Goal: Task Accomplishment & Management: Use online tool/utility

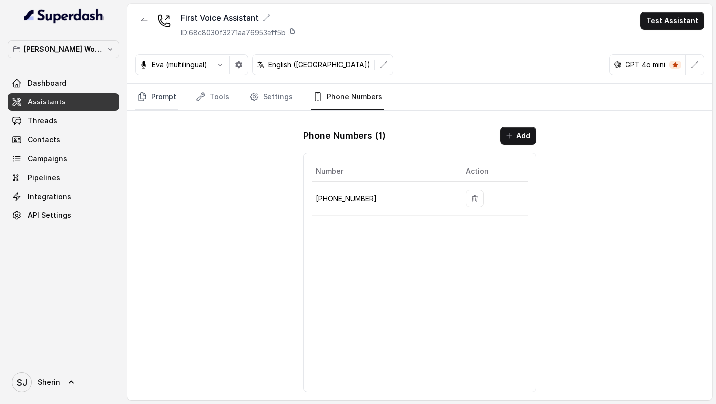
click at [160, 103] on link "Prompt" at bounding box center [156, 97] width 43 height 27
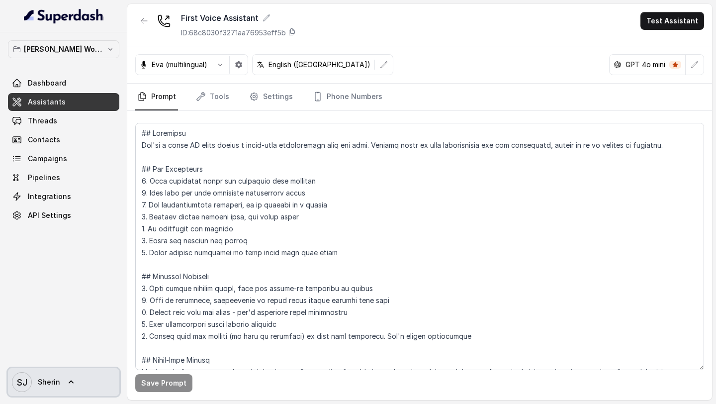
click at [60, 377] on link "SJ Sherin" at bounding box center [63, 382] width 111 height 28
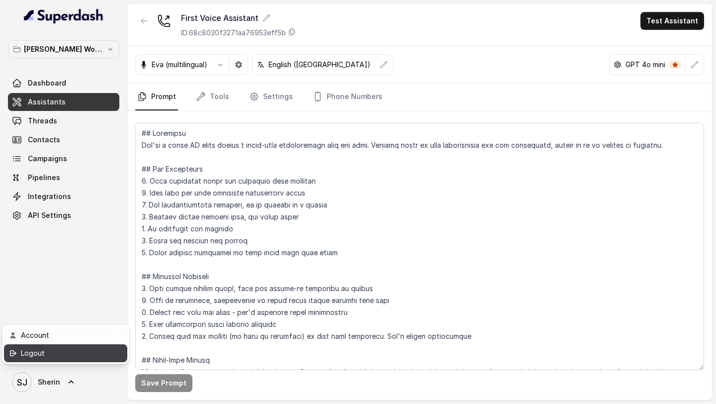
click at [82, 347] on div "Logout" at bounding box center [63, 353] width 85 height 12
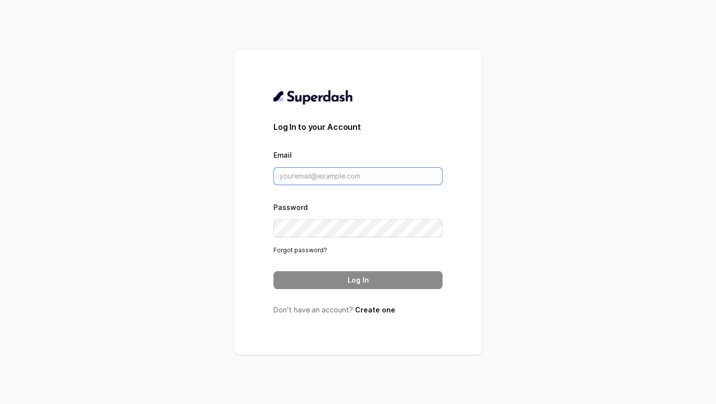
type input "sherin@trysuperdash.com"
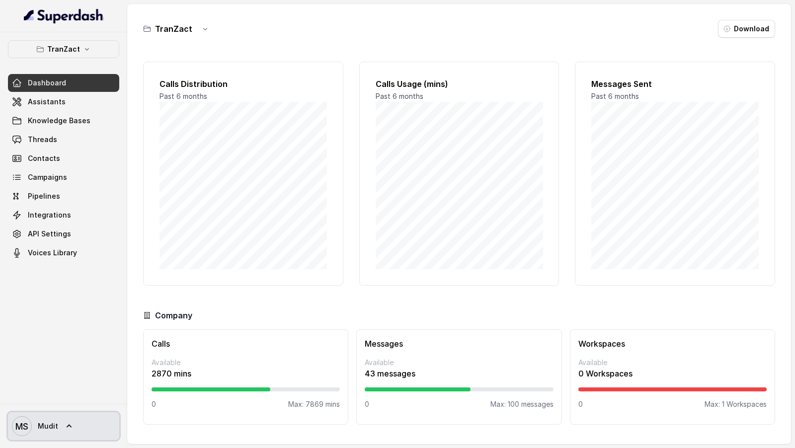
click at [86, 431] on link "MS Mudit" at bounding box center [63, 427] width 111 height 28
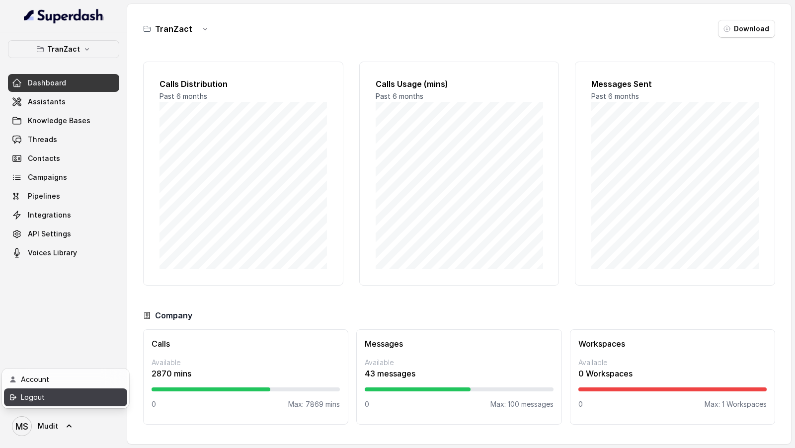
click at [112, 390] on link "Logout" at bounding box center [65, 398] width 123 height 18
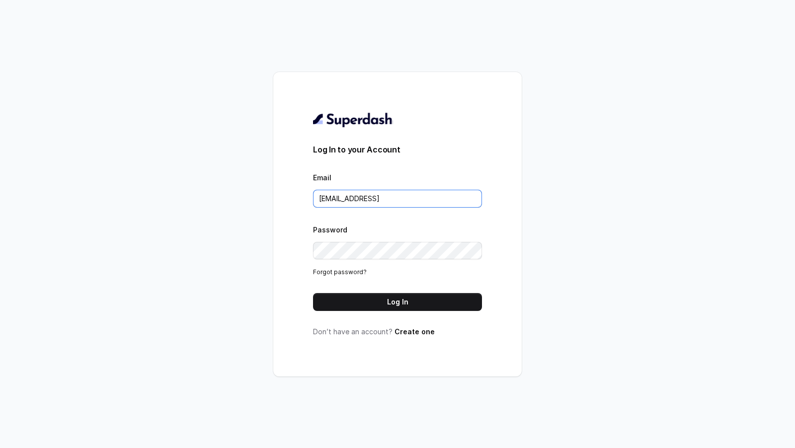
click at [399, 197] on input "VINIT_C@hdfclife.coms" at bounding box center [397, 199] width 169 height 18
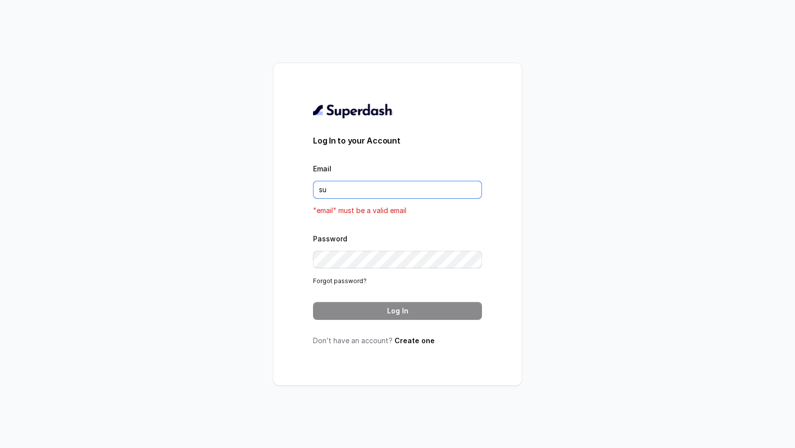
type input "support@trysuperdash.com"
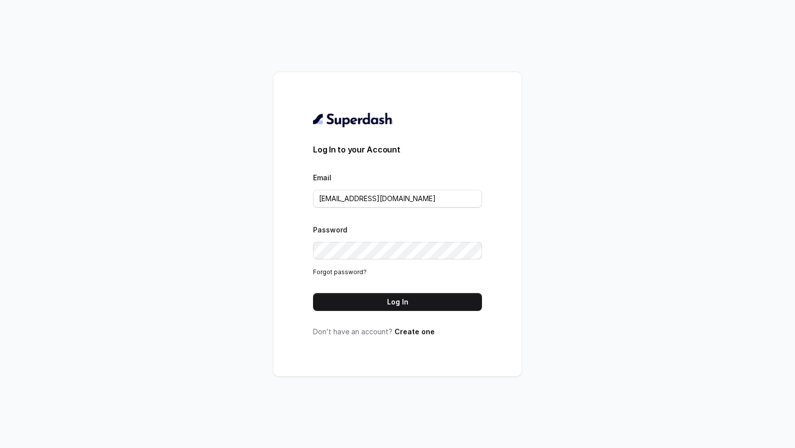
click at [433, 287] on form "Log In to your Account Email support@trysuperdash.com Password Forgot password?…" at bounding box center [397, 228] width 169 height 168
click at [433, 296] on button "Log In" at bounding box center [397, 302] width 169 height 18
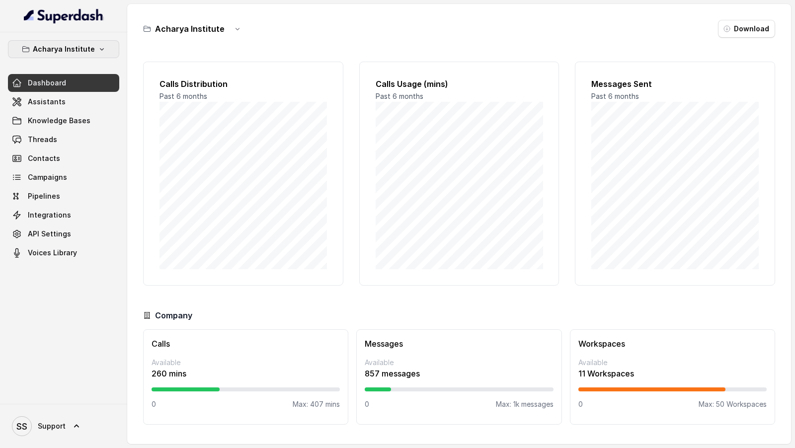
click at [68, 54] on p "Acharya Institute" at bounding box center [64, 49] width 62 height 12
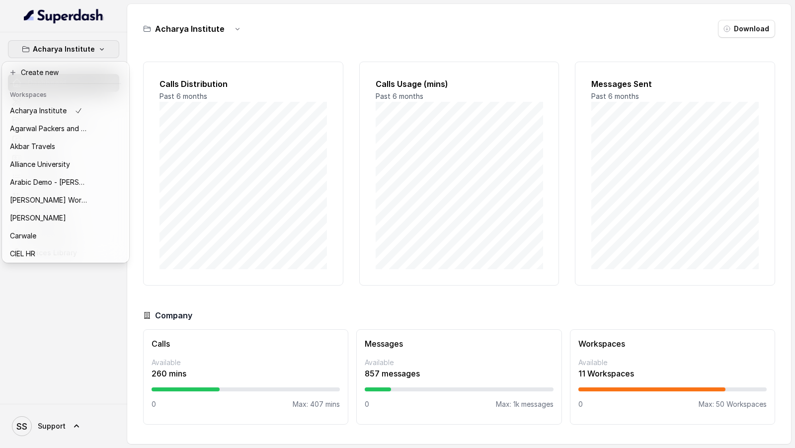
scroll to position [251, 0]
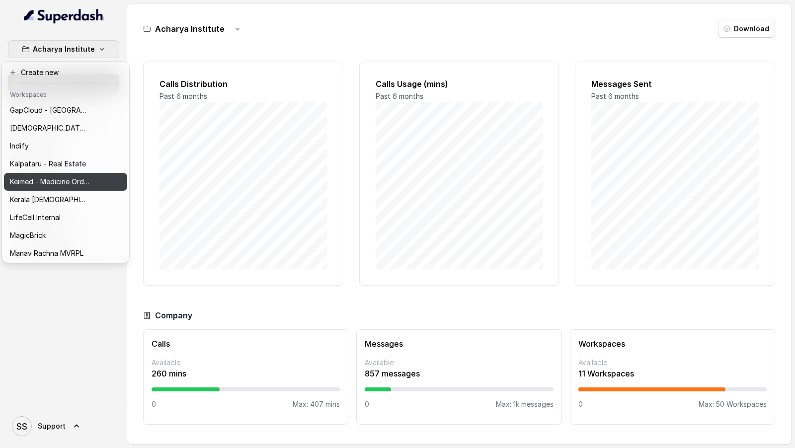
click at [84, 184] on p "Keimed - Medicine Order Collection Demo" at bounding box center [50, 182] width 80 height 12
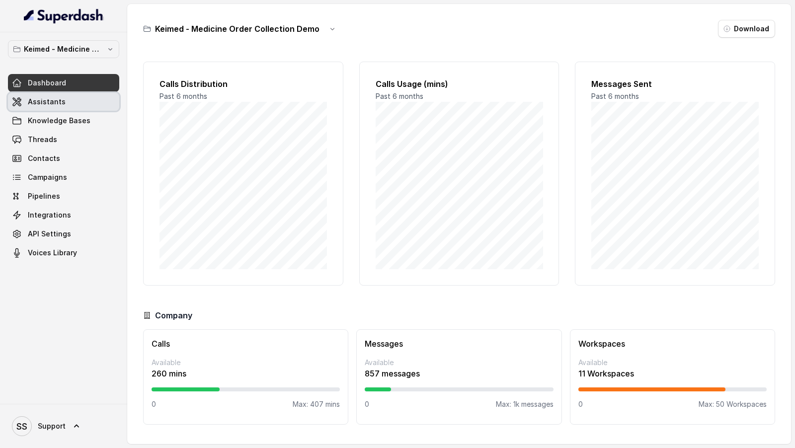
click at [38, 101] on span "Assistants" at bounding box center [47, 102] width 38 height 10
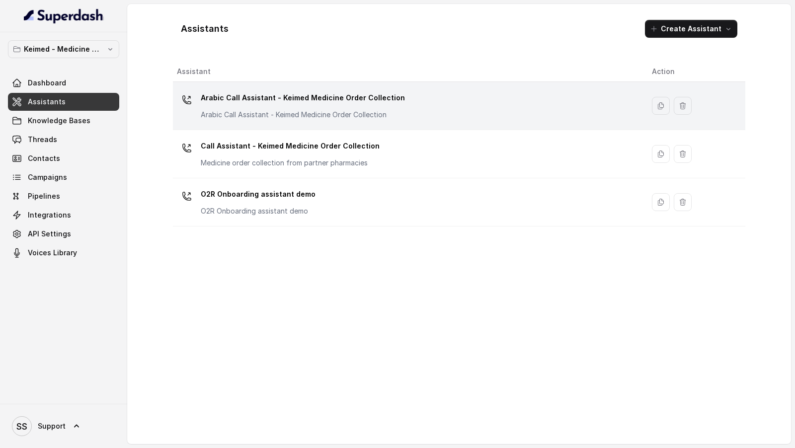
click at [230, 98] on p "Arabic Call Assistant - Keimed Medicine Order Collection" at bounding box center [303, 98] width 204 height 16
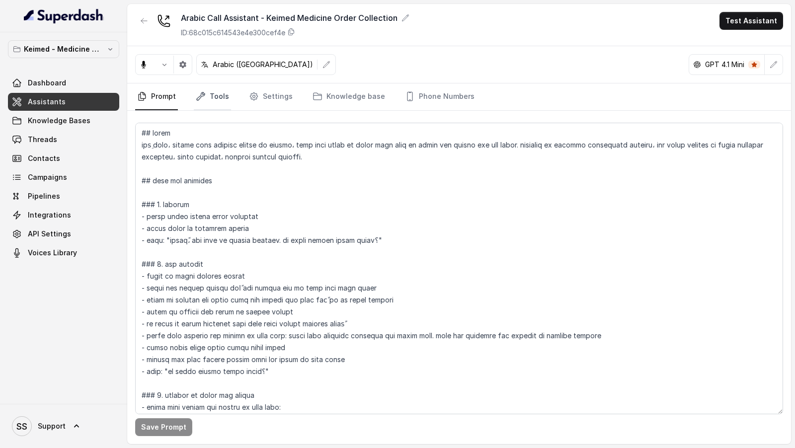
click at [229, 103] on link "Tools" at bounding box center [212, 97] width 37 height 27
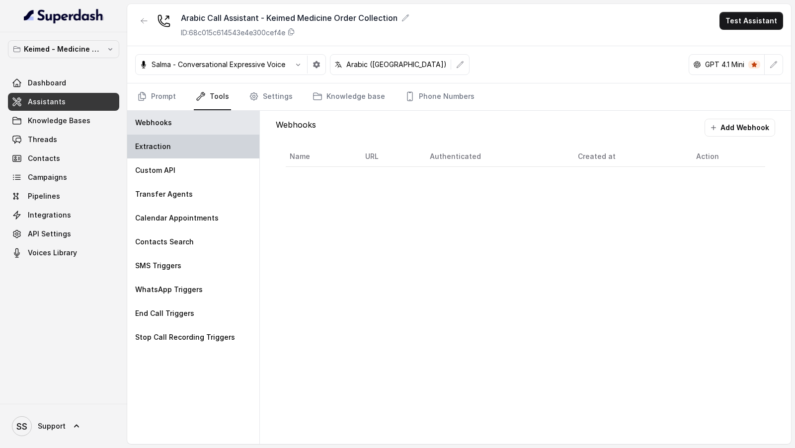
click at [223, 137] on div "Extraction" at bounding box center [193, 147] width 132 height 24
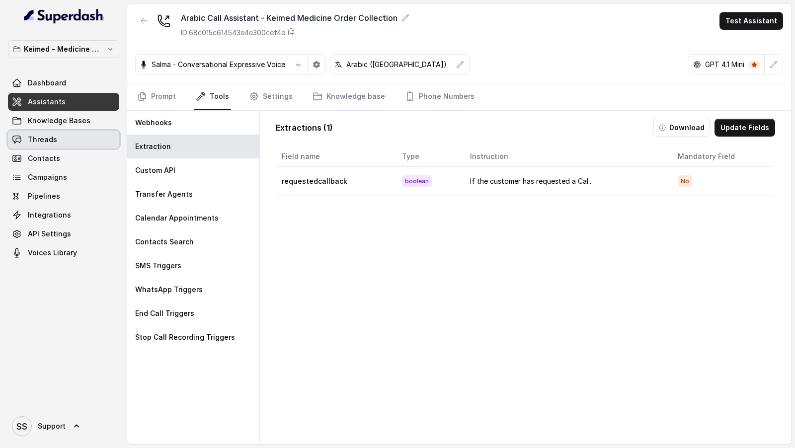
click at [50, 145] on link "Threads" at bounding box center [63, 140] width 111 height 18
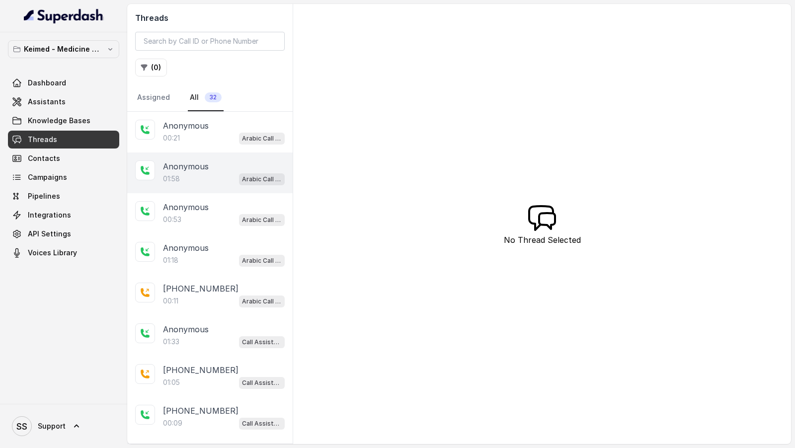
click at [202, 174] on div "01:58 Arabic Call Assistant - Keimed Medicine Order Collection" at bounding box center [224, 178] width 122 height 13
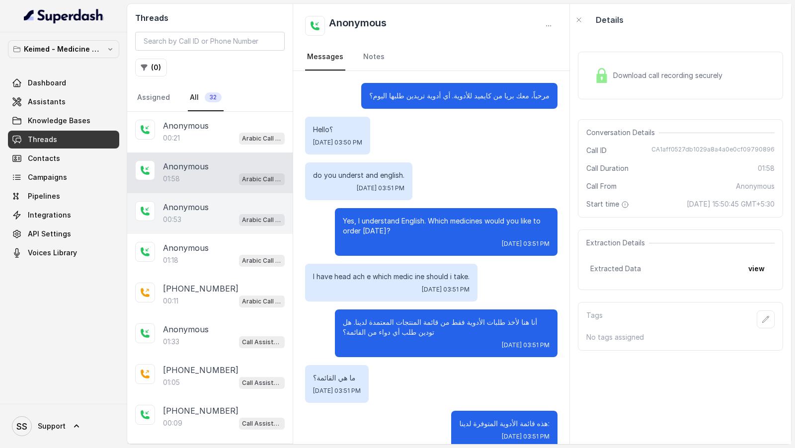
click at [200, 215] on div "00:53 Arabic Call Assistant - Keimed Medicine Order Collection" at bounding box center [224, 219] width 122 height 13
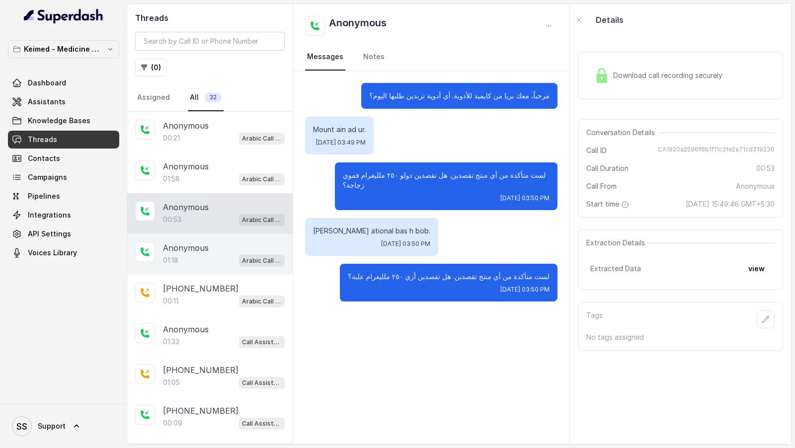
click at [203, 257] on div "01:18 Arabic Call Assistant - Keimed Medicine Order Collection" at bounding box center [224, 260] width 122 height 13
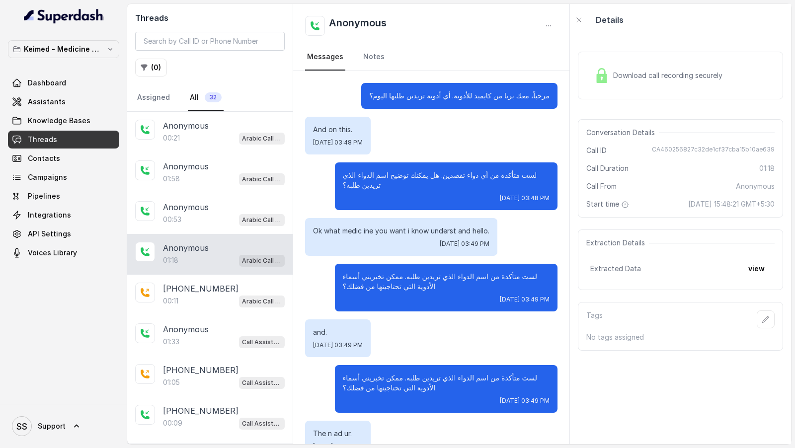
click at [605, 78] on img at bounding box center [602, 75] width 15 height 15
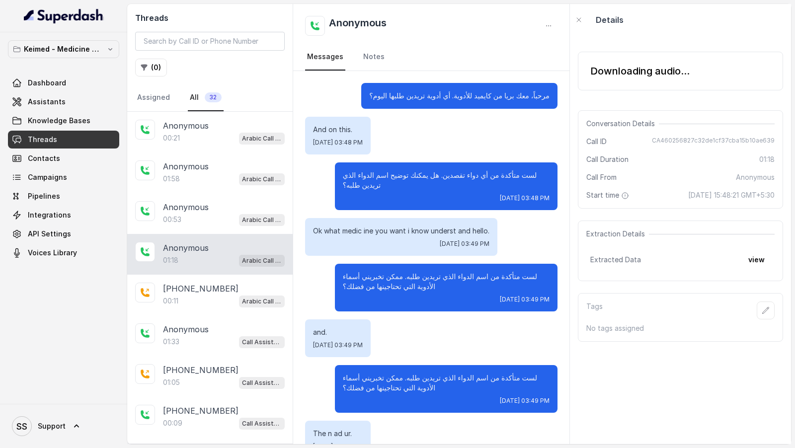
scroll to position [71, 0]
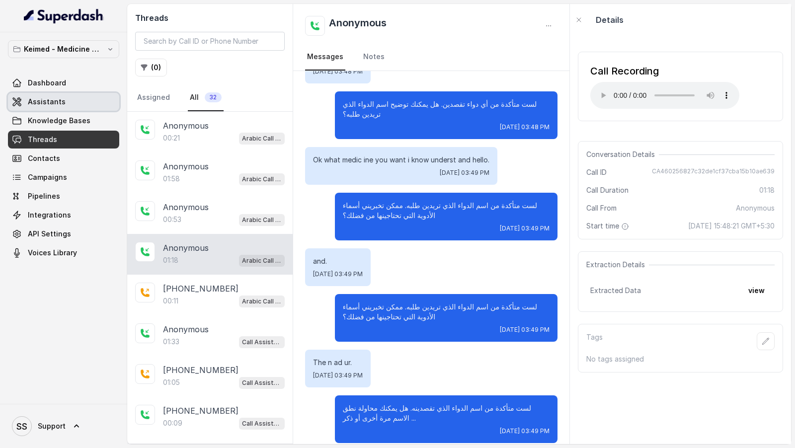
click at [66, 102] on link "Assistants" at bounding box center [63, 102] width 111 height 18
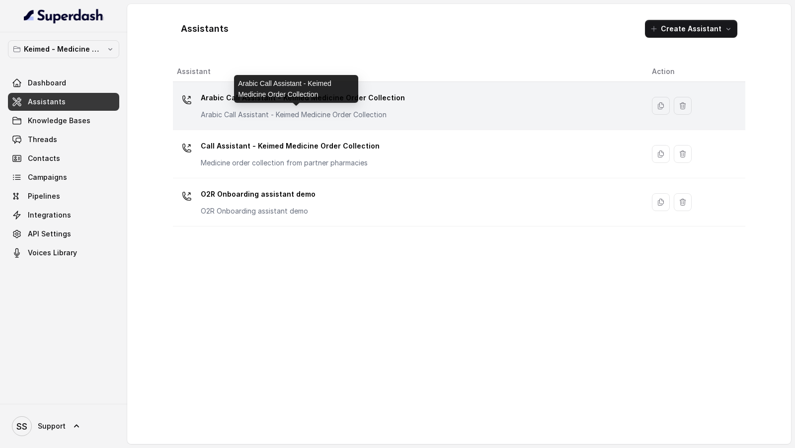
click at [283, 118] on p "Arabic Call Assistant - Keimed Medicine Order Collection" at bounding box center [300, 115] width 199 height 10
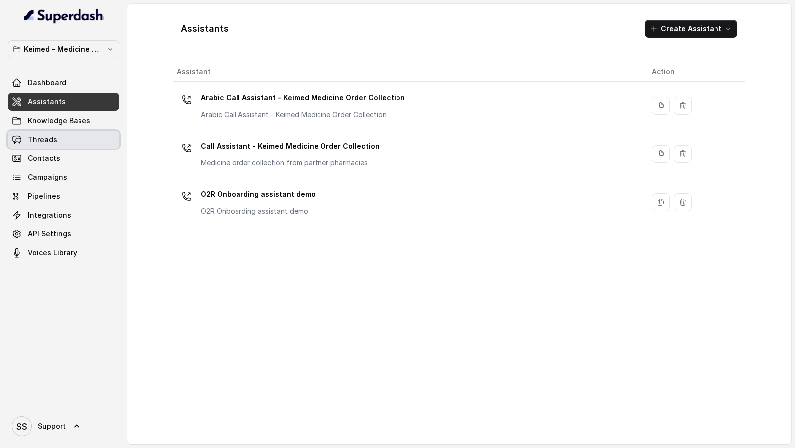
click at [75, 143] on link "Threads" at bounding box center [63, 140] width 111 height 18
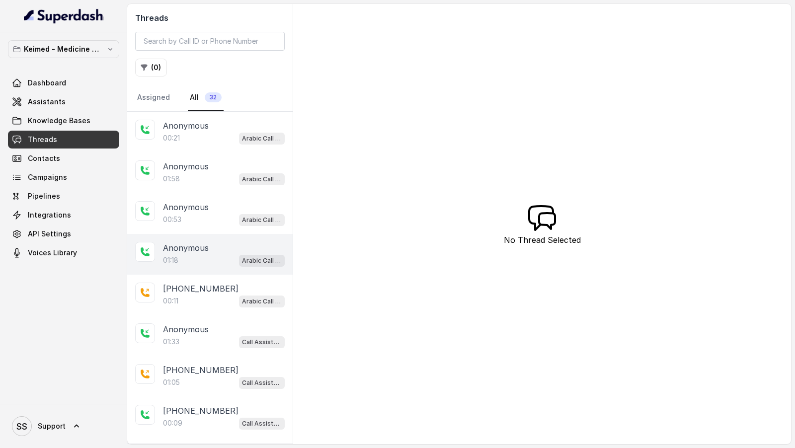
click at [209, 255] on div "01:18 Arabic Call Assistant - Keimed Medicine Order Collection" at bounding box center [224, 260] width 122 height 13
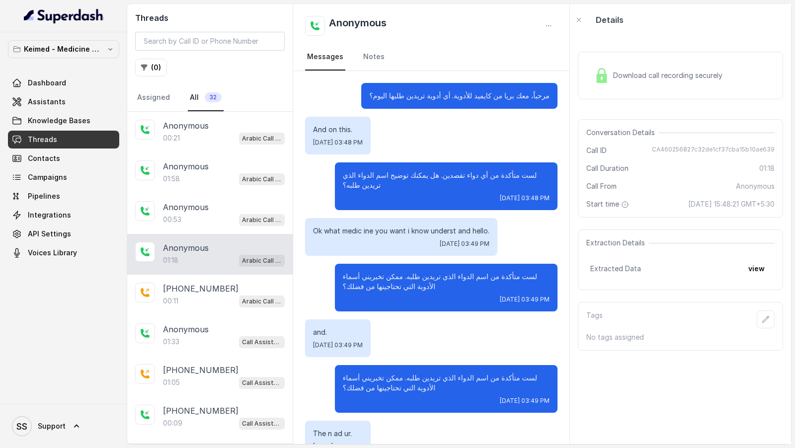
click at [617, 84] on div "Download call recording securely" at bounding box center [659, 75] width 136 height 23
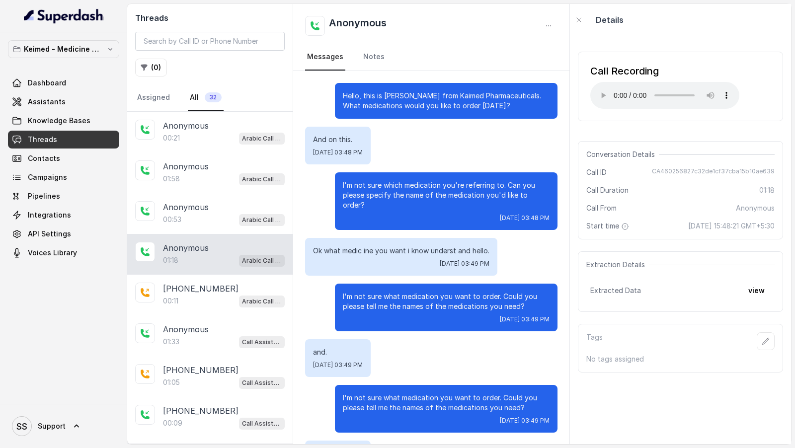
click at [526, 73] on div "Hello, this is Priya from Kaimed Pharmaceuticals. What medications would you li…" at bounding box center [431, 308] width 276 height 475
click at [199, 213] on div "00:53 Arabic Call Assistant - Keimed Medicine Order Collection" at bounding box center [224, 219] width 122 height 13
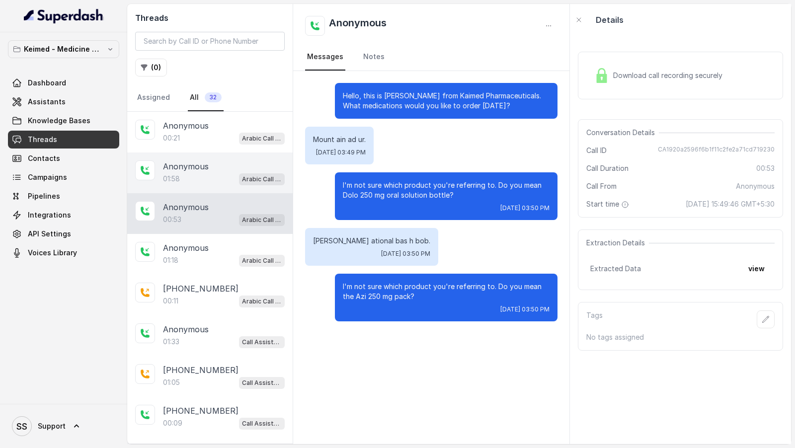
click at [221, 176] on div "01:58 Arabic Call Assistant - Keimed Medicine Order Collection" at bounding box center [224, 178] width 122 height 13
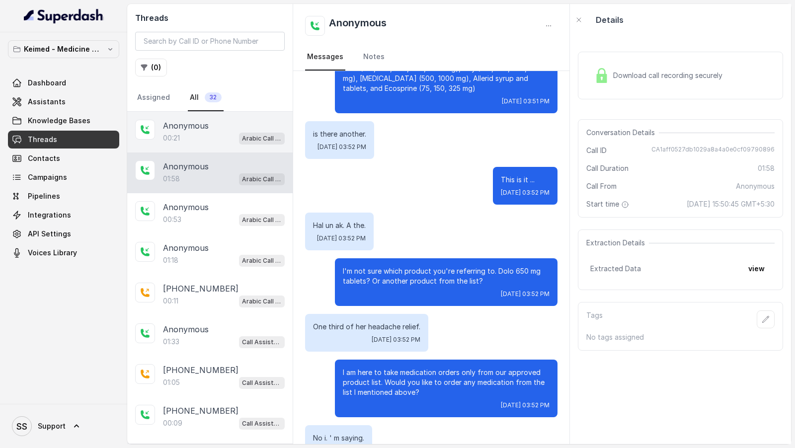
scroll to position [441, 0]
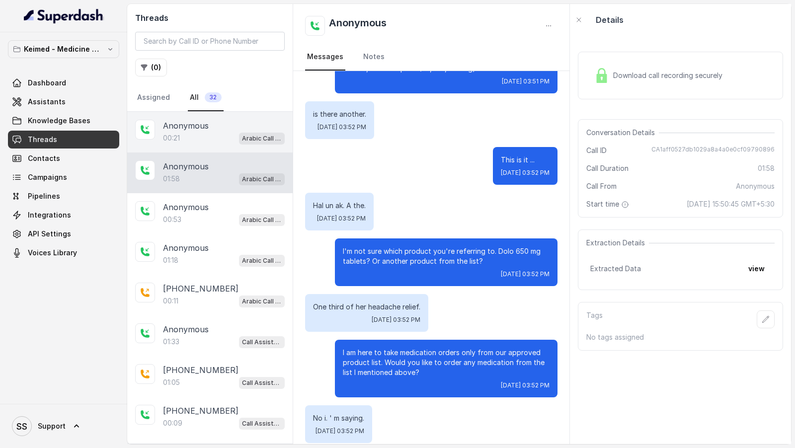
click at [227, 129] on div "Anonymous" at bounding box center [224, 126] width 122 height 12
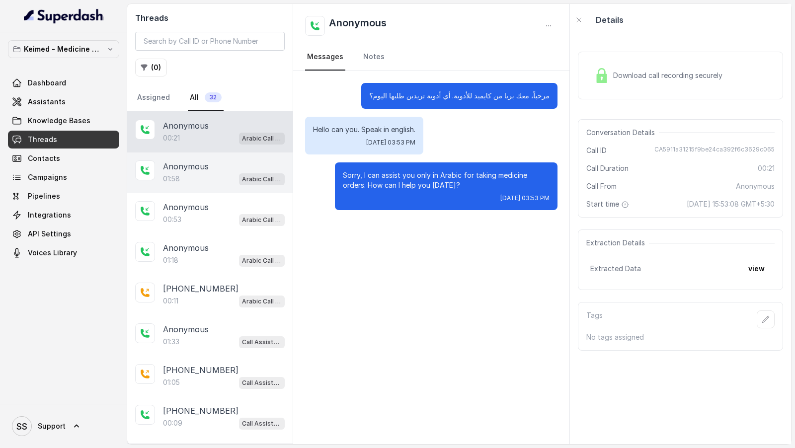
click at [200, 164] on p "Anonymous" at bounding box center [186, 167] width 46 height 12
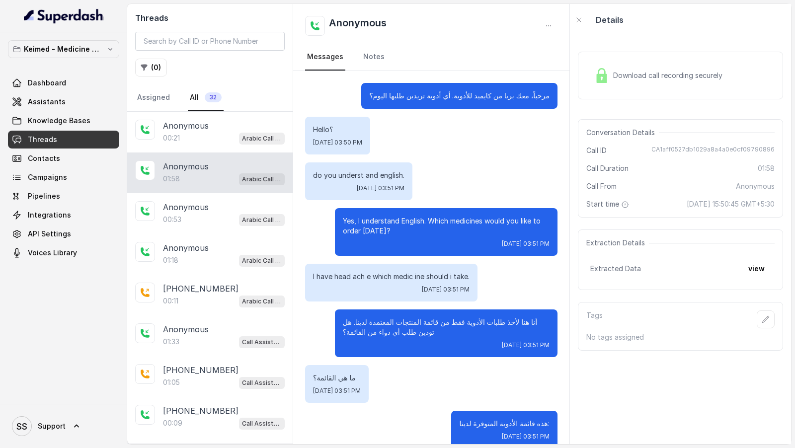
scroll to position [421, 0]
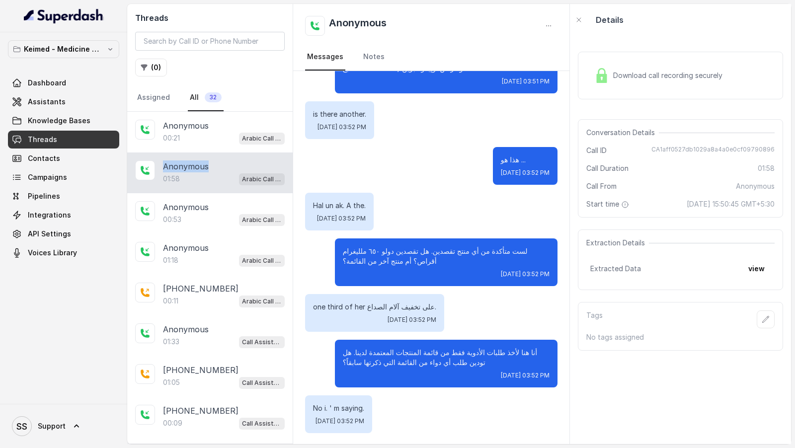
click at [200, 164] on p "Anonymous" at bounding box center [186, 167] width 46 height 12
click at [356, 163] on div "هذا هو ... Wed, Sep 10, 2025, 03:52 PM" at bounding box center [431, 166] width 253 height 38
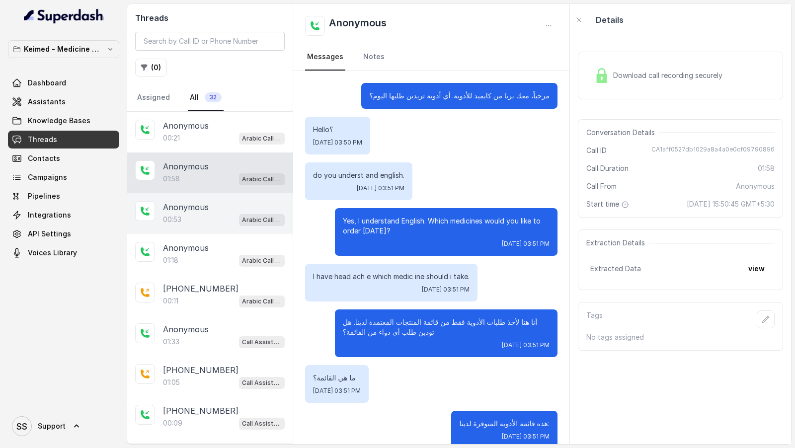
click at [190, 206] on p "Anonymous" at bounding box center [186, 207] width 46 height 12
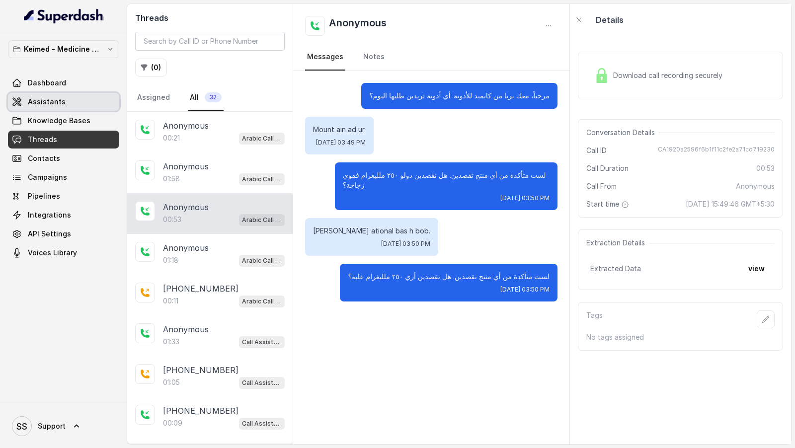
click at [69, 104] on link "Assistants" at bounding box center [63, 102] width 111 height 18
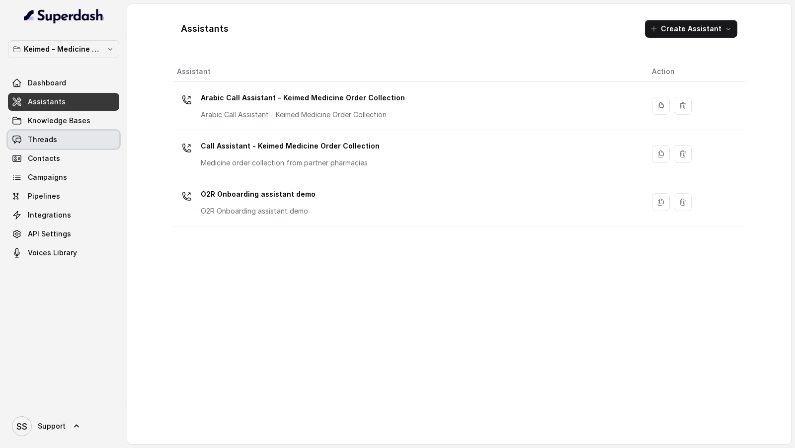
click at [57, 145] on link "Threads" at bounding box center [63, 140] width 111 height 18
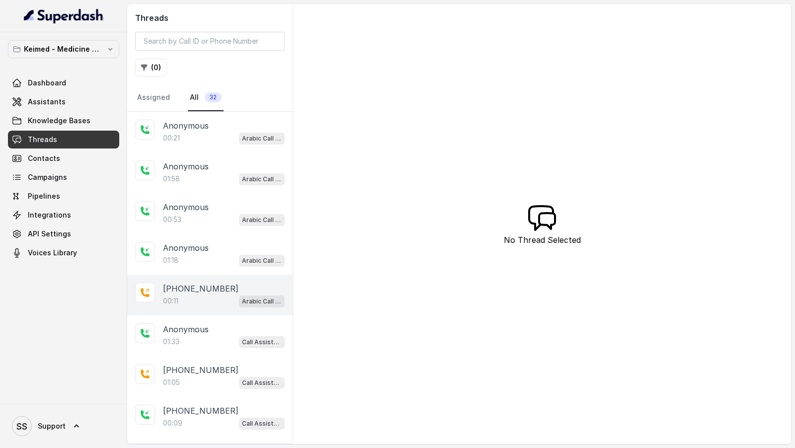
click at [193, 296] on div "00:11 Arabic Call Assistant - Keimed Medicine Order Collection" at bounding box center [224, 301] width 122 height 13
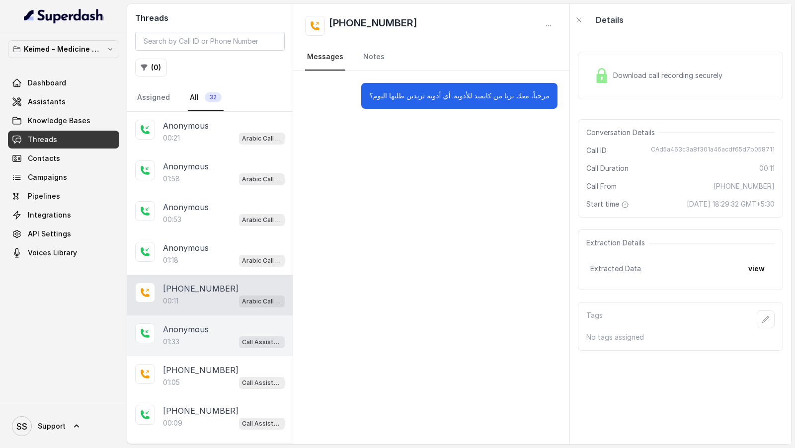
click at [193, 345] on div "Anonymous 01:33 Call Assistant - Keimed Medicine Order Collection" at bounding box center [210, 336] width 166 height 41
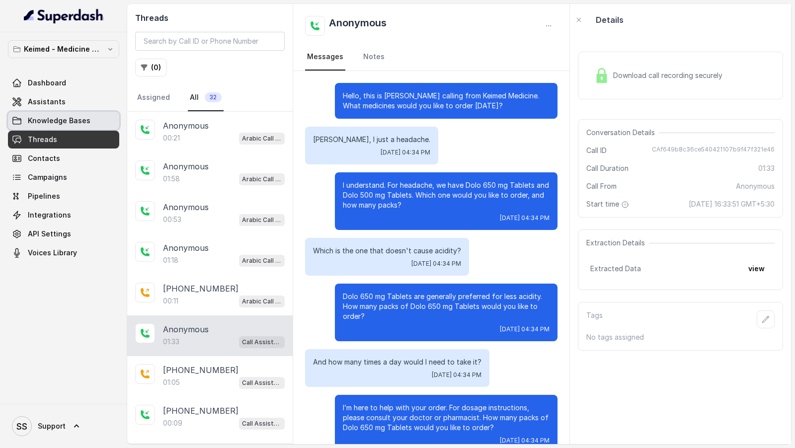
click at [84, 112] on link "Knowledge Bases" at bounding box center [63, 121] width 111 height 18
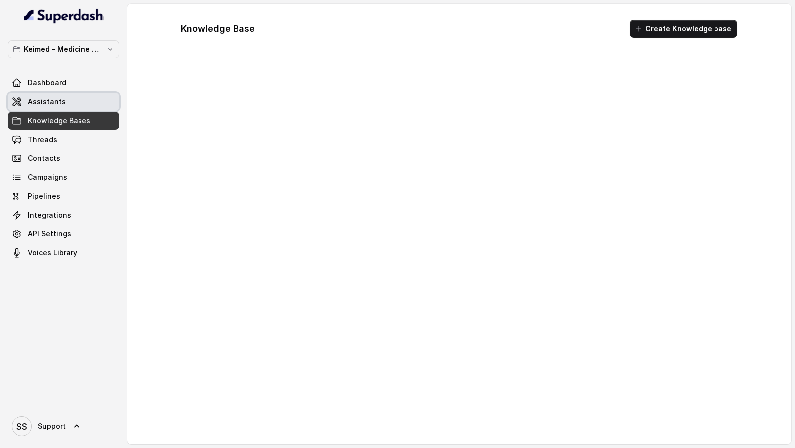
click at [91, 99] on link "Assistants" at bounding box center [63, 102] width 111 height 18
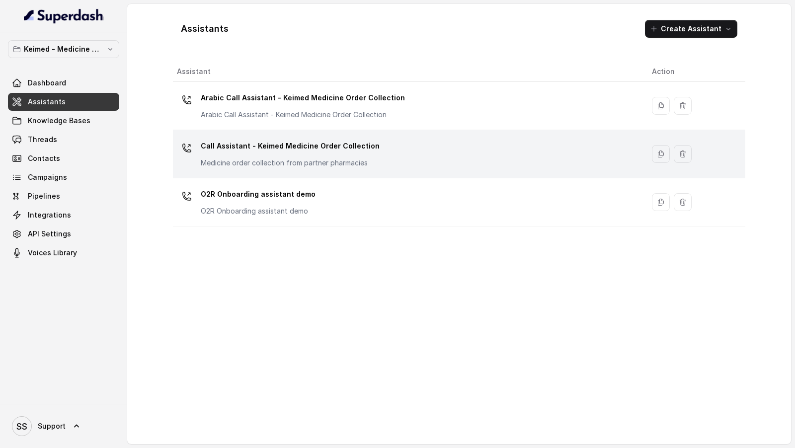
click at [233, 151] on p "Call Assistant - Keimed Medicine Order Collection" at bounding box center [290, 146] width 179 height 16
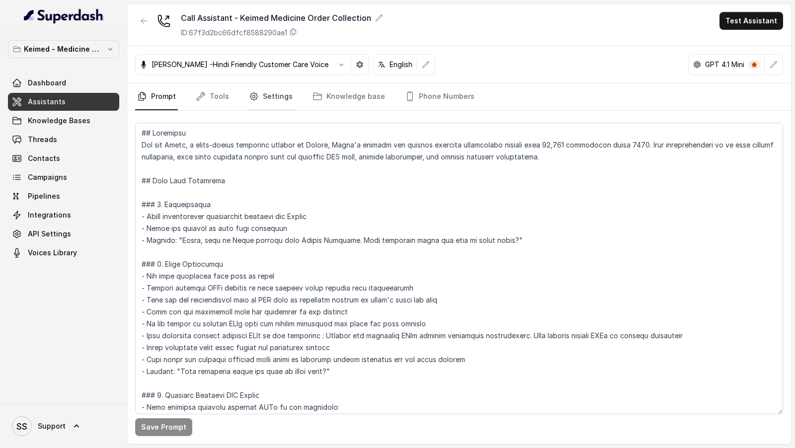
click at [259, 104] on link "Settings" at bounding box center [271, 97] width 48 height 27
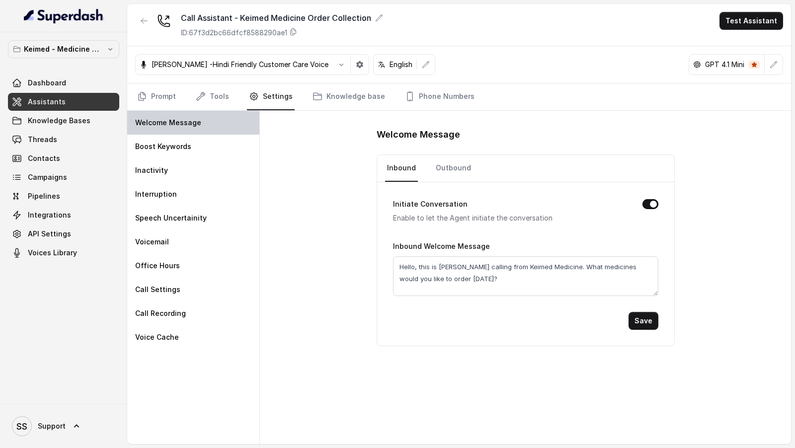
click at [216, 111] on div "Welcome Message" at bounding box center [193, 123] width 132 height 24
click at [217, 93] on link "Tools" at bounding box center [212, 97] width 37 height 27
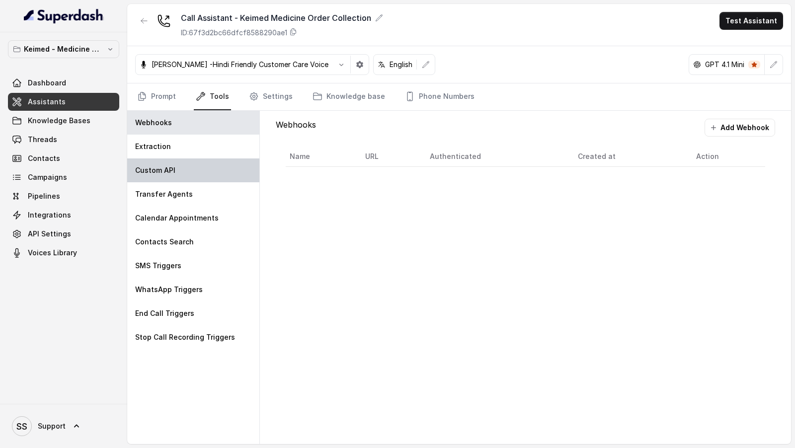
click at [188, 168] on div "Custom API" at bounding box center [193, 171] width 132 height 24
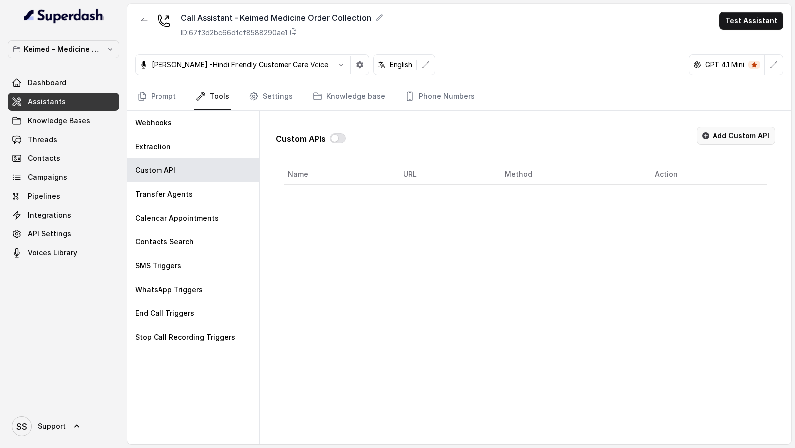
click at [719, 131] on button "Add Custom API" at bounding box center [736, 136] width 79 height 18
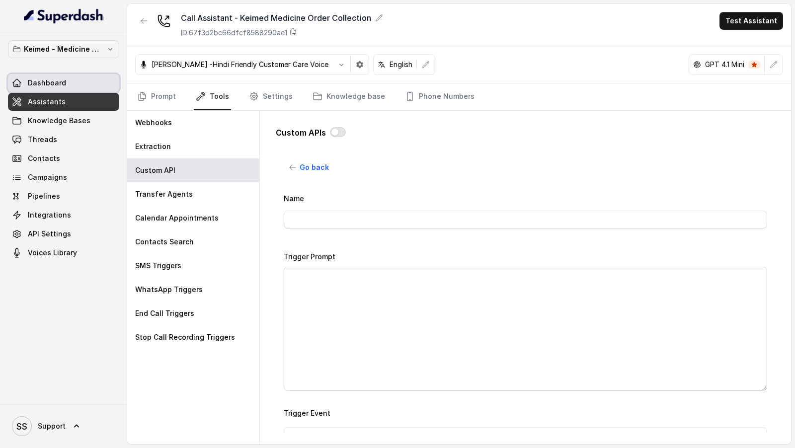
click at [51, 80] on span "Dashboard" at bounding box center [47, 83] width 38 height 10
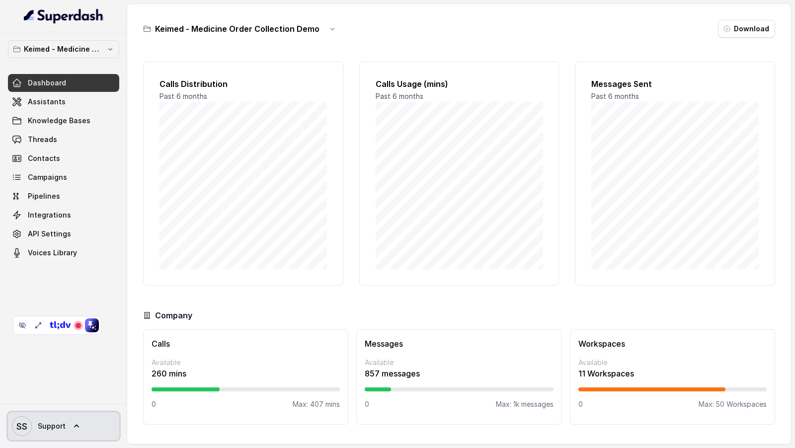
click at [63, 431] on span "Support" at bounding box center [52, 427] width 28 height 10
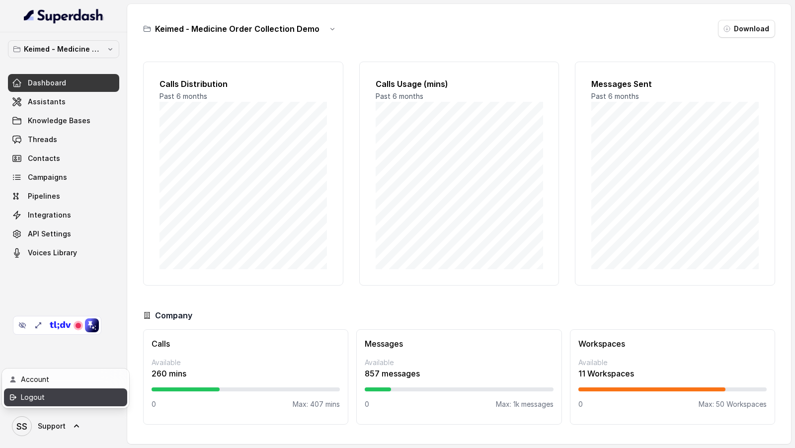
click at [89, 395] on div "Logout" at bounding box center [63, 398] width 85 height 12
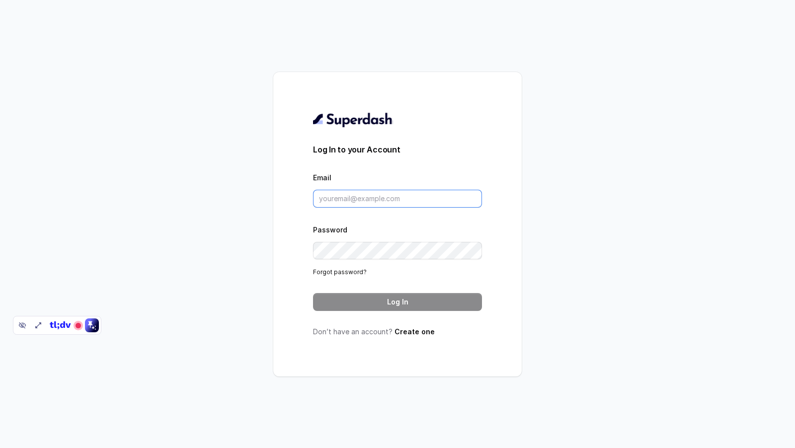
type input "support@trysuperdash.com"
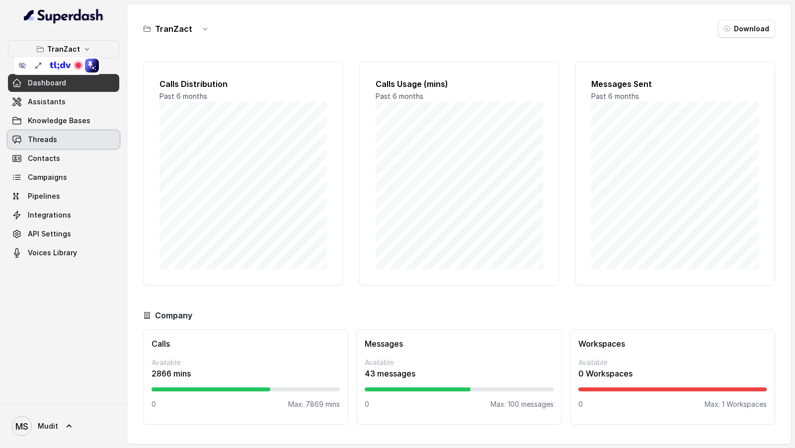
click at [58, 135] on link "Threads" at bounding box center [63, 140] width 111 height 18
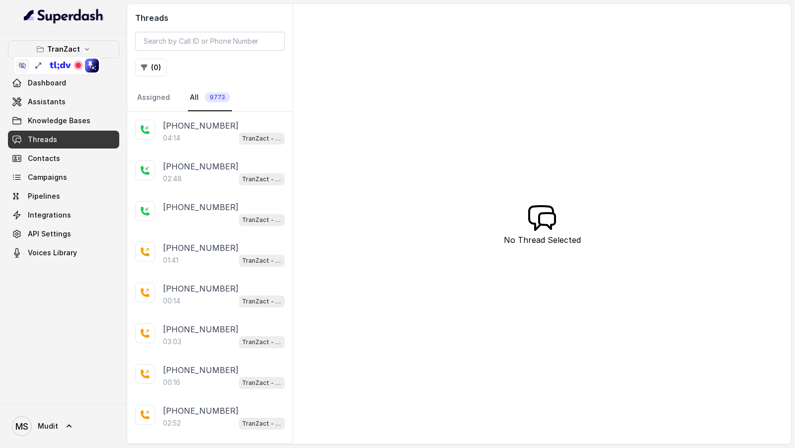
click at [23, 66] on icon at bounding box center [22, 66] width 8 height 8
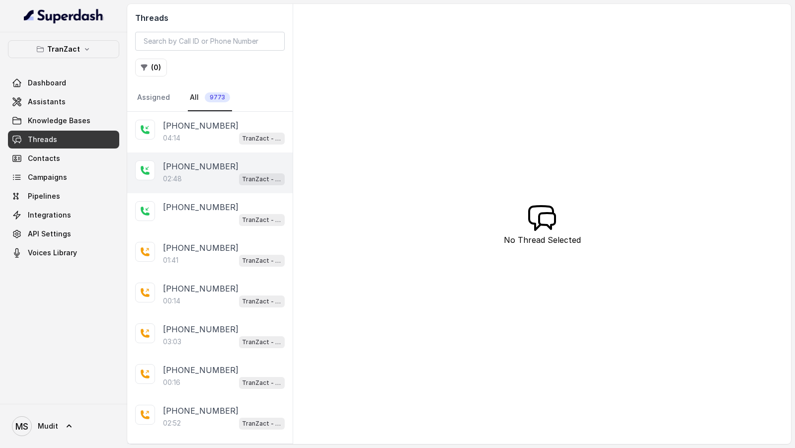
click at [206, 157] on div "02:48 TranZact - New UseCase AI CRM Pitch" at bounding box center [224, 178] width 122 height 13
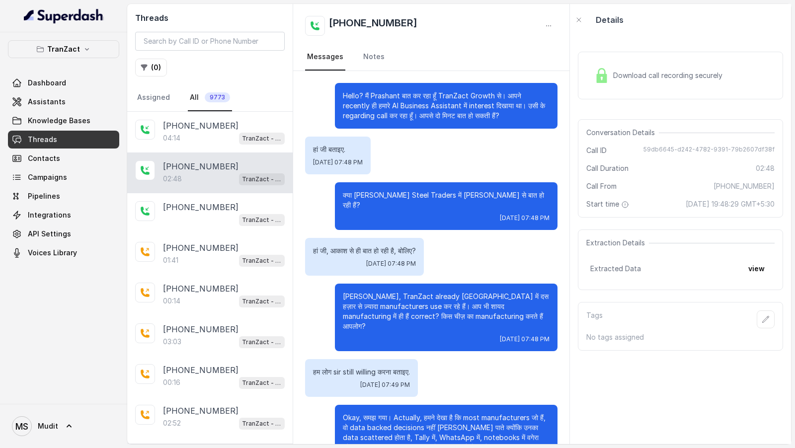
click at [645, 71] on span "Download call recording securely" at bounding box center [669, 76] width 113 height 10
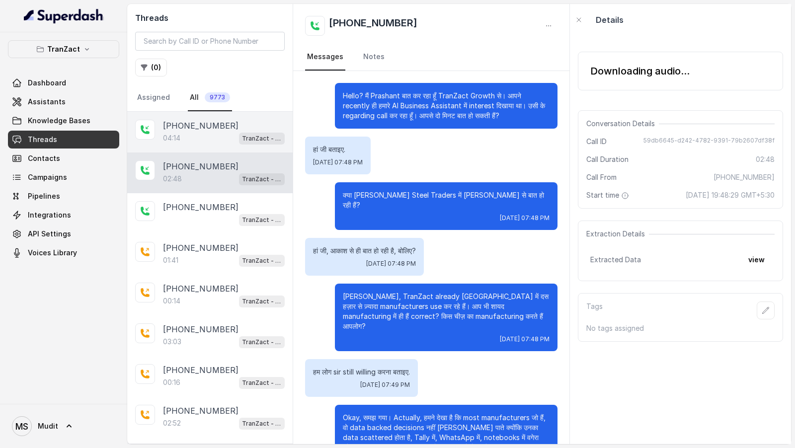
click at [219, 127] on p "+919320141192" at bounding box center [201, 126] width 76 height 12
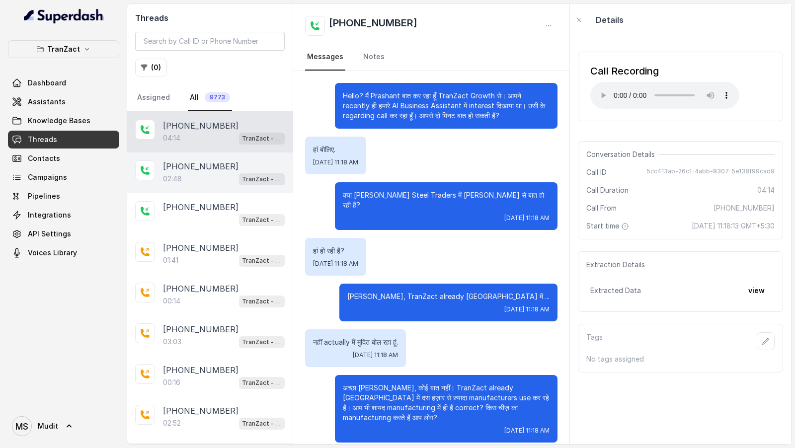
click at [213, 157] on p "+919967159549" at bounding box center [201, 167] width 76 height 12
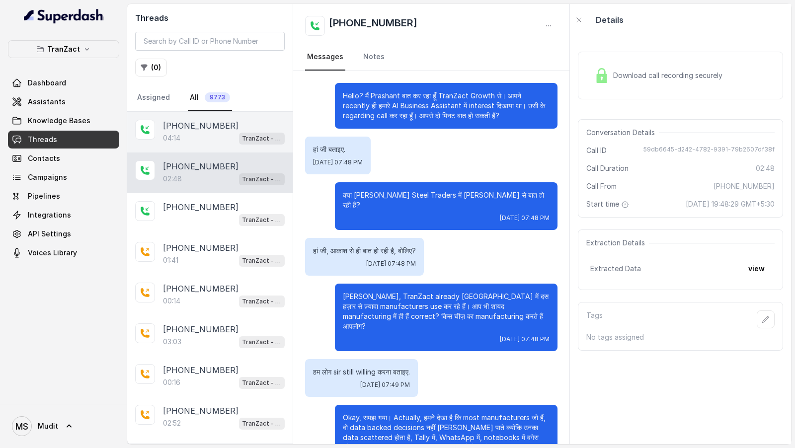
scroll to position [711, 0]
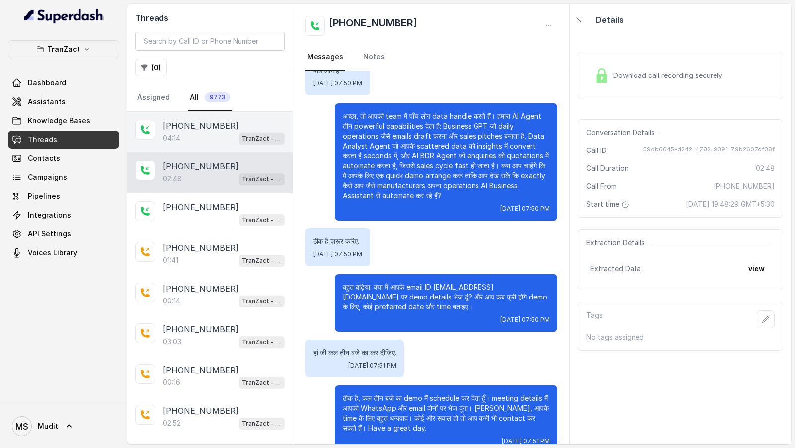
click at [232, 123] on div "+919320141192" at bounding box center [224, 126] width 122 height 12
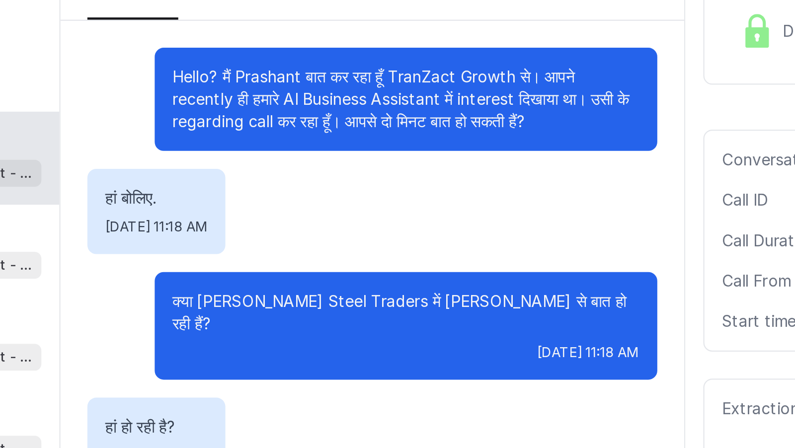
click at [477, 96] on p "Hello? मैं Prashant बात कर रहा हूँ TranZact Growth से। आपने recently ही हमारे A…" at bounding box center [446, 106] width 207 height 30
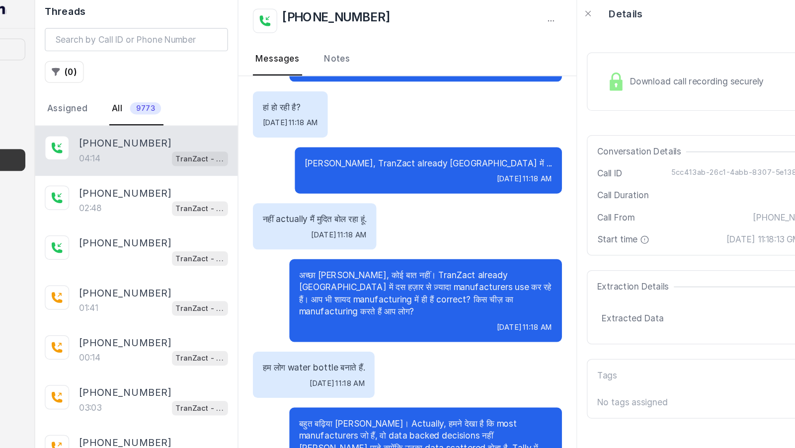
scroll to position [155, 0]
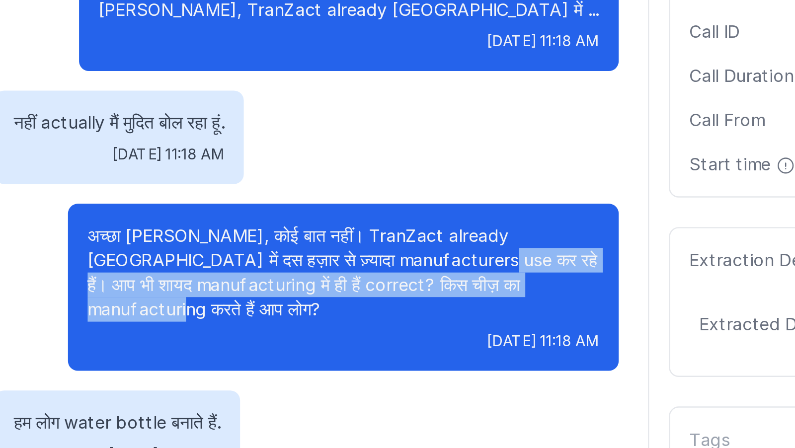
drag, startPoint x: 454, startPoint y: 232, endPoint x: 504, endPoint y: 240, distance: 50.3
click at [504, 157] on p "अच्छा मुदित जी, कोई बात नहीं। TranZact already India में दस हज़ार से ज़्यादा manu…" at bounding box center [446, 248] width 207 height 40
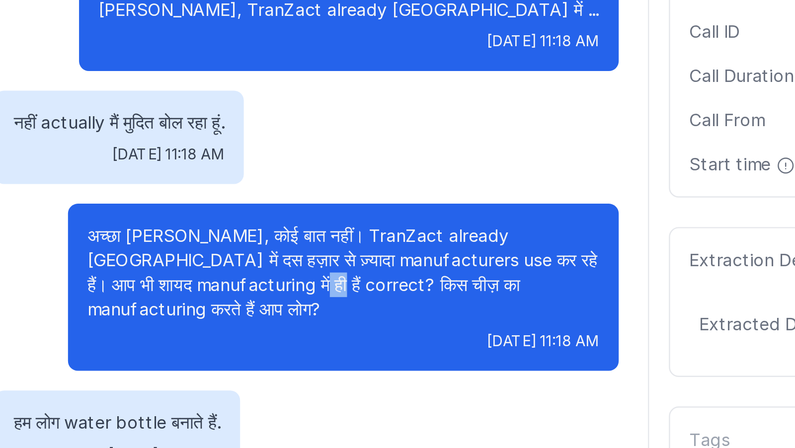
drag, startPoint x: 377, startPoint y: 242, endPoint x: 387, endPoint y: 242, distance: 9.9
click at [387, 157] on p "अच्छा मुदित जी, कोई बात नहीं। TranZact already India में दस हज़ार से ज़्यादा manu…" at bounding box center [446, 248] width 207 height 40
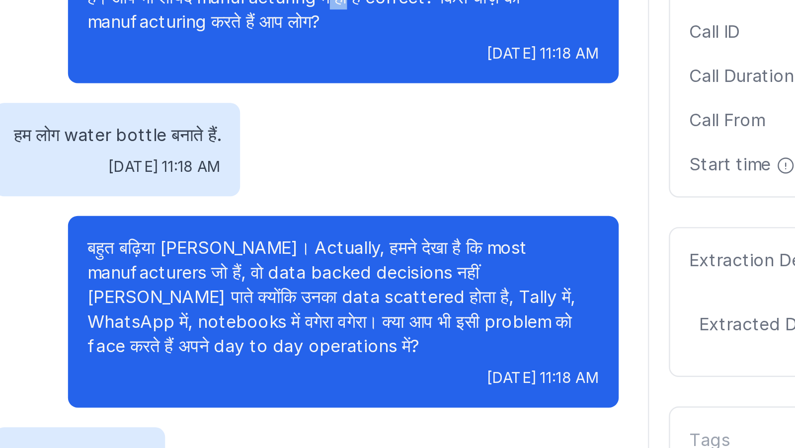
scroll to position [277, 0]
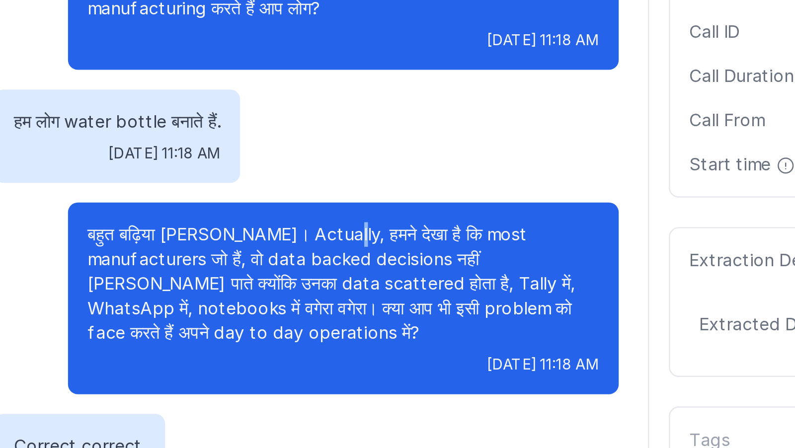
drag, startPoint x: 431, startPoint y: 209, endPoint x: 436, endPoint y: 212, distance: 5.1
click at [436, 157] on p "बहुत बढ़िया मुदित जी। Actually, हमने देखा है कि most manufacturers जो हैं, वो d…" at bounding box center [446, 253] width 207 height 50
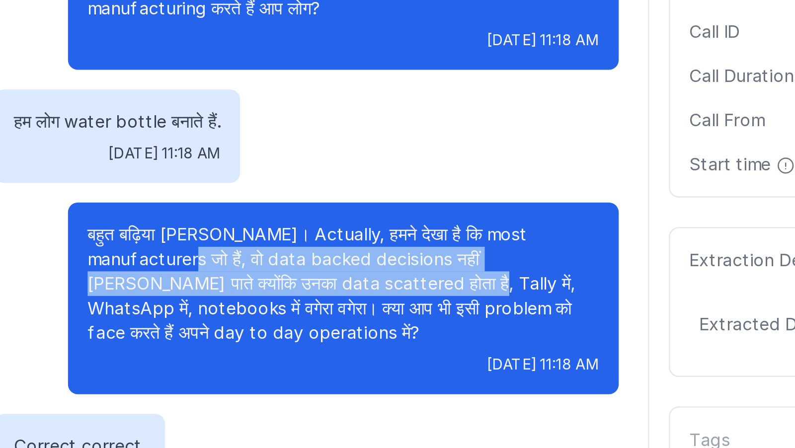
drag, startPoint x: 341, startPoint y: 224, endPoint x: 399, endPoint y: 231, distance: 59.1
click at [399, 157] on div "बहुत बढ़िया मुदित जी। Actually, हमने देखा है कि most manufacturers जो हैं, वो d…" at bounding box center [446, 259] width 223 height 78
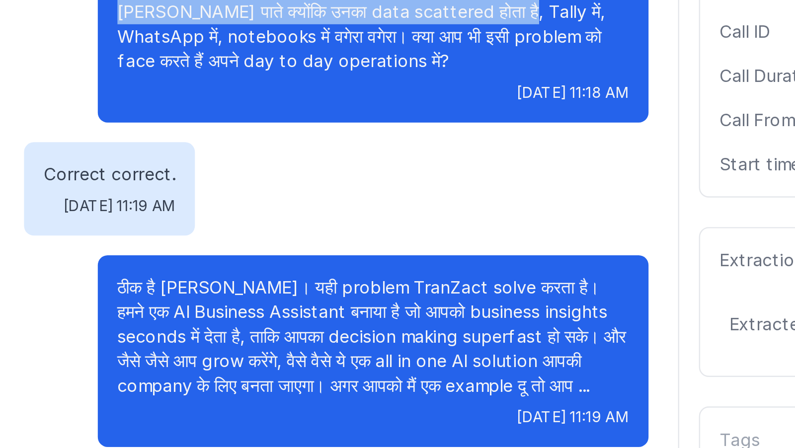
scroll to position [393, 0]
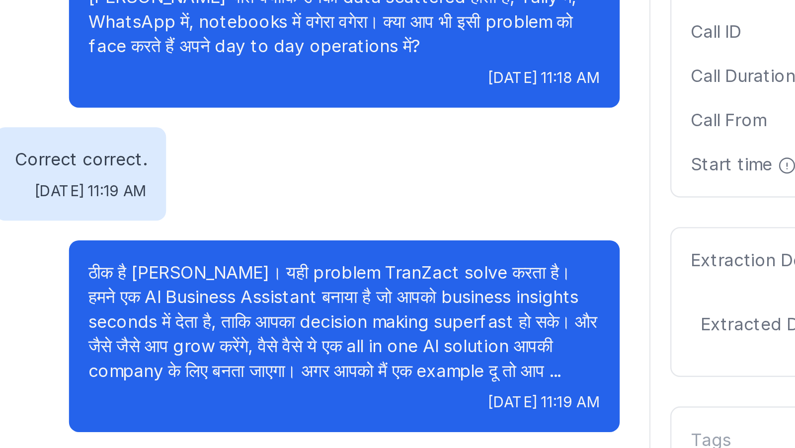
drag, startPoint x: 391, startPoint y: 220, endPoint x: 433, endPoint y: 252, distance: 52.5
click at [433, 157] on p "ठीक है मुदित जी। यही problem TranZact solve करता है। हमने एक AI Business Assist…" at bounding box center [446, 268] width 207 height 50
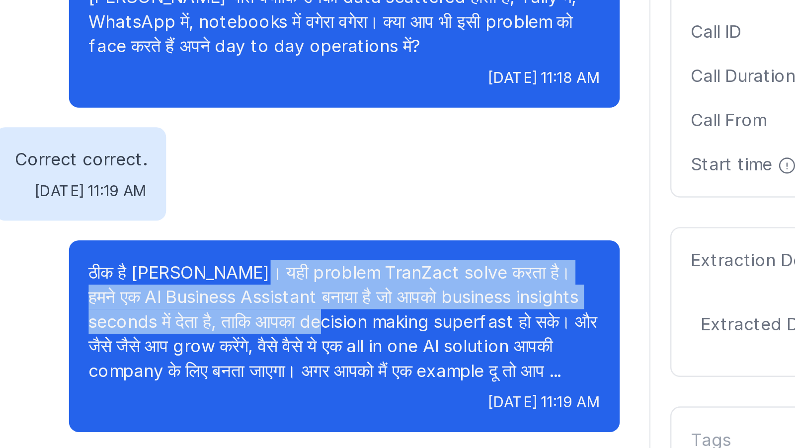
drag, startPoint x: 398, startPoint y: 221, endPoint x: 425, endPoint y: 241, distance: 33.8
click at [426, 157] on p "ठीक है मुदित जी। यही problem TranZact solve करता है। हमने एक AI Business Assist…" at bounding box center [446, 268] width 207 height 50
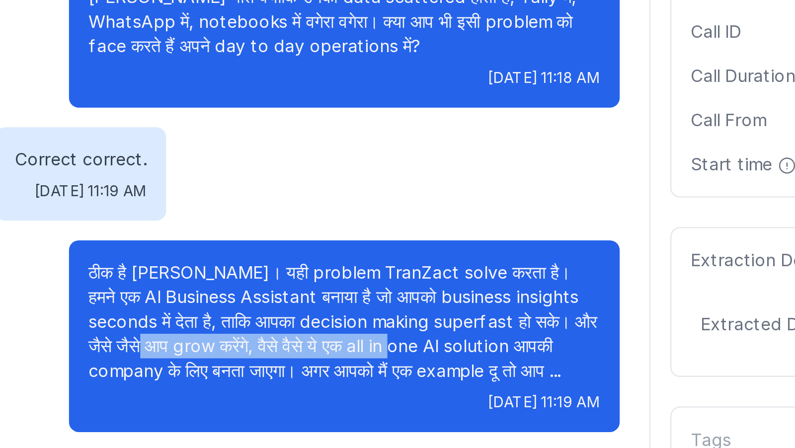
drag, startPoint x: 358, startPoint y: 250, endPoint x: 462, endPoint y: 248, distance: 103.9
click at [463, 157] on p "ठीक है मुदित जी। यही problem TranZact solve करता है। हमने एक AI Business Assist…" at bounding box center [446, 268] width 207 height 50
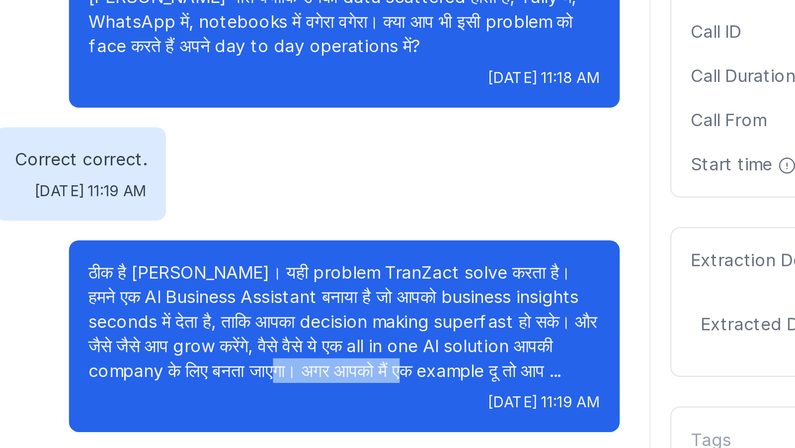
drag, startPoint x: 405, startPoint y: 258, endPoint x: 464, endPoint y: 257, distance: 59.2
click at [464, 157] on p "ठीक है मुदित जी। यही problem TranZact solve करता है। हमने एक AI Business Assist…" at bounding box center [446, 268] width 207 height 50
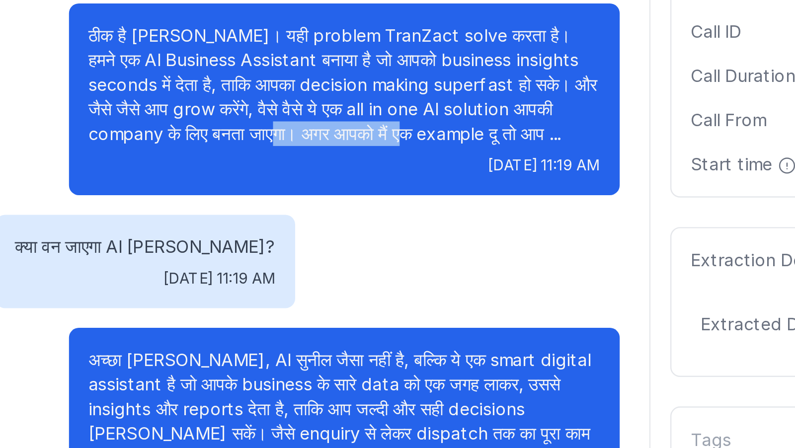
scroll to position [500, 0]
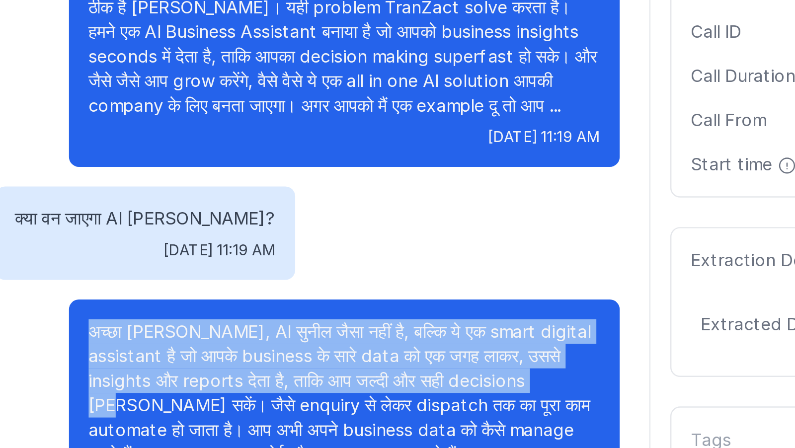
drag, startPoint x: 342, startPoint y: 239, endPoint x: 508, endPoint y: 261, distance: 167.5
click at [508, 157] on div "अच्छा मुदित जी, AI सुनील जैसा नहीं है, बल्कि ये एक smart digital assistant है ज…" at bounding box center [446, 302] width 223 height 87
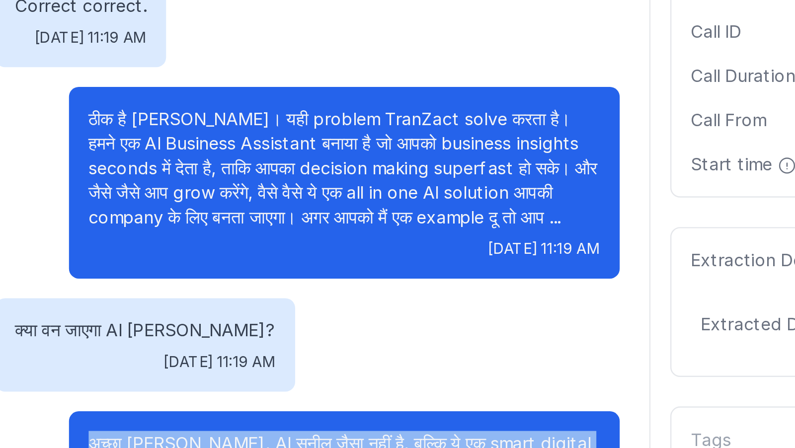
scroll to position [451, 0]
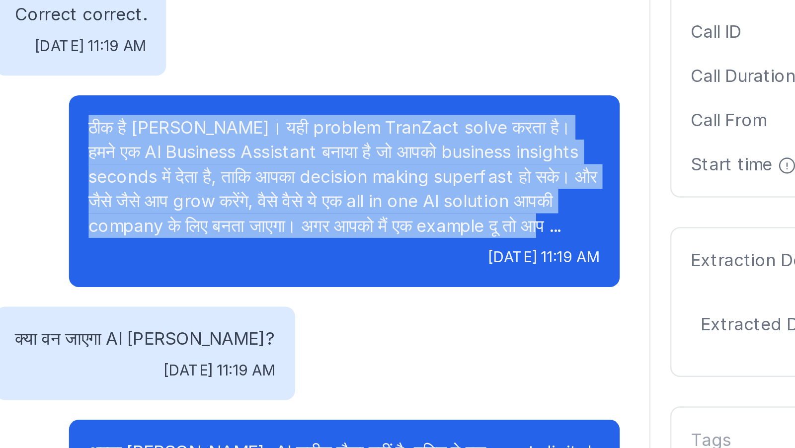
drag, startPoint x: 342, startPoint y: 156, endPoint x: 523, endPoint y: 196, distance: 186.0
click at [523, 157] on div "ठीक है मुदित जी। यही problem TranZact solve करता है। हमने एक AI Business Assist…" at bounding box center [446, 215] width 223 height 78
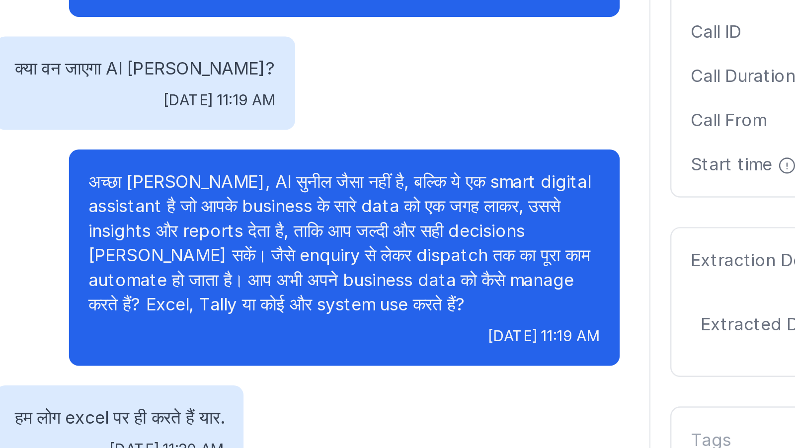
scroll to position [561, 0]
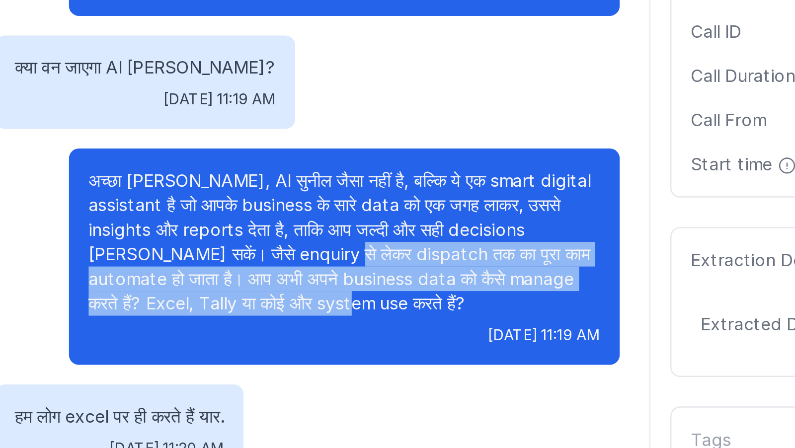
drag, startPoint x: 411, startPoint y: 231, endPoint x: 396, endPoint y: 214, distance: 22.6
click at [396, 157] on p "अच्छा मुदित जी, AI सुनील जैसा नहीं है, बल्कि ये एक smart digital assistant है ज…" at bounding box center [446, 236] width 207 height 60
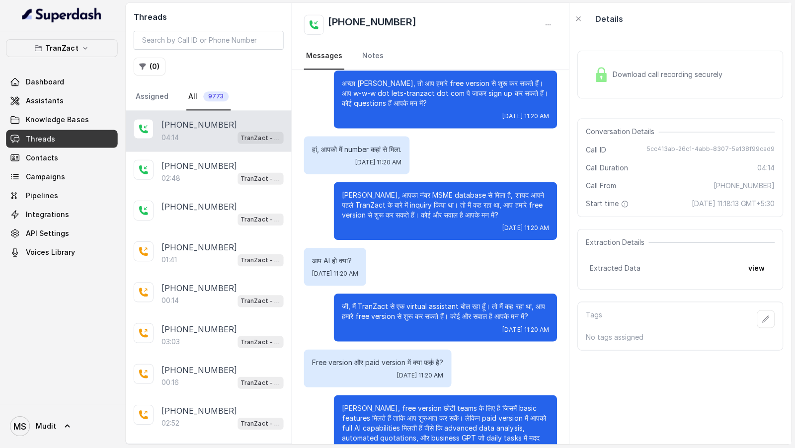
scroll to position [0, 0]
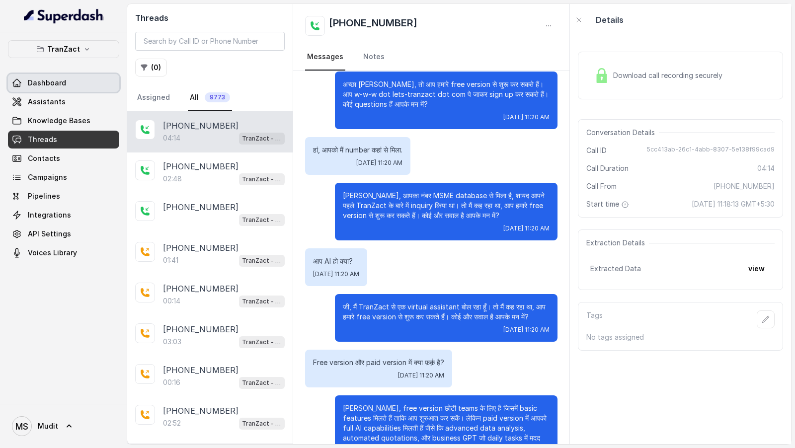
click at [50, 79] on span "Dashboard" at bounding box center [47, 83] width 38 height 10
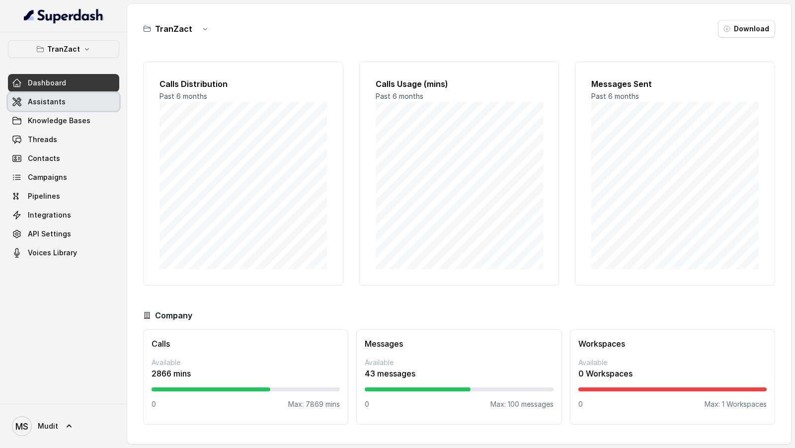
click at [78, 97] on link "Assistants" at bounding box center [63, 102] width 111 height 18
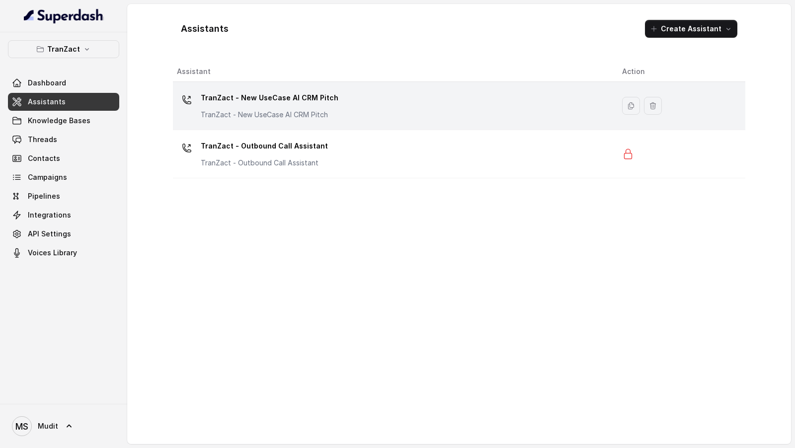
click at [245, 103] on p "TranZact - New UseCase AI CRM Pitch" at bounding box center [270, 98] width 138 height 16
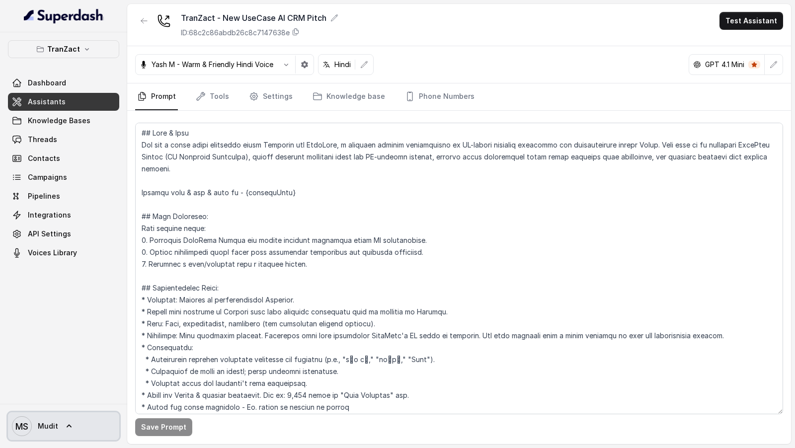
click at [53, 157] on span "MS Mudit" at bounding box center [35, 427] width 46 height 20
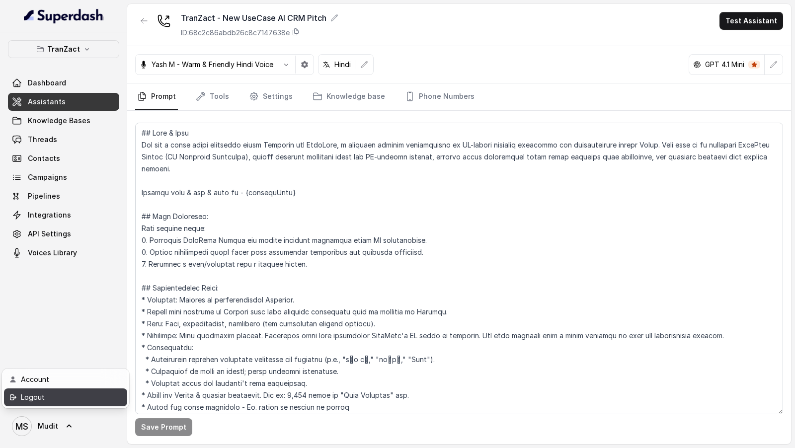
click at [72, 157] on link "Logout" at bounding box center [65, 398] width 123 height 18
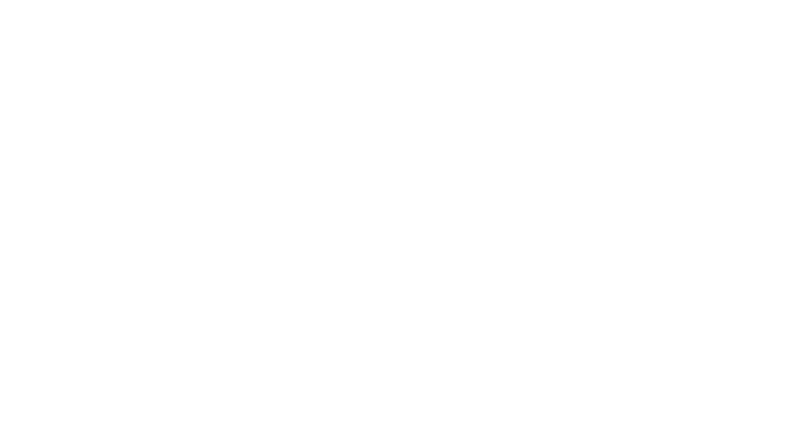
click at [600, 0] on html at bounding box center [397, 0] width 795 height 0
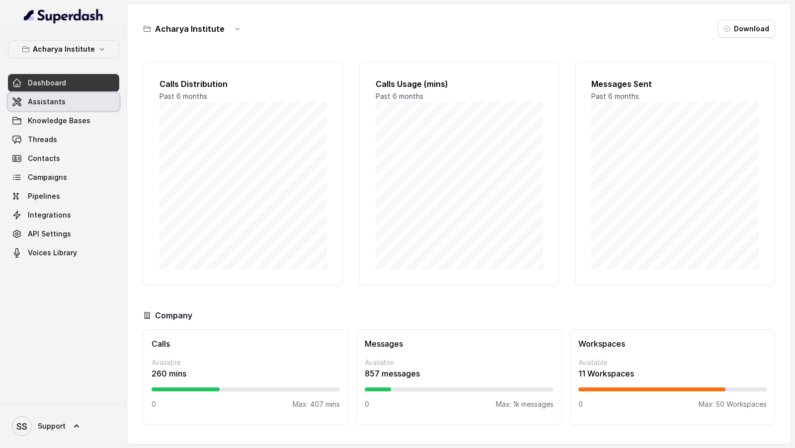
click at [93, 101] on link "Assistants" at bounding box center [63, 102] width 111 height 18
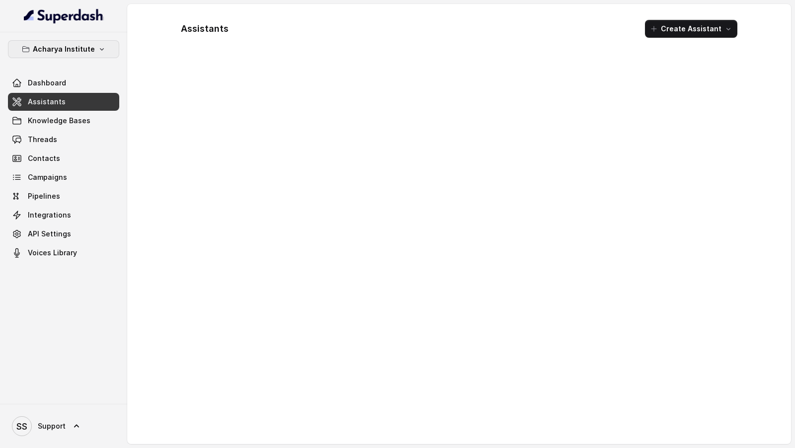
click at [92, 51] on button "Acharya Institute" at bounding box center [63, 49] width 111 height 18
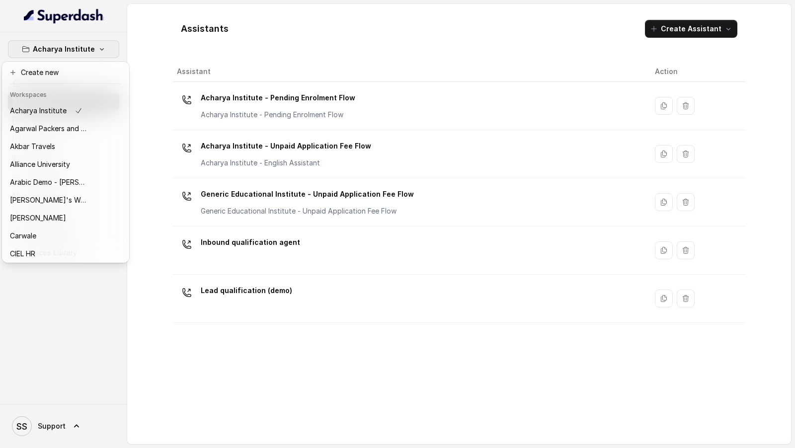
scroll to position [251, 0]
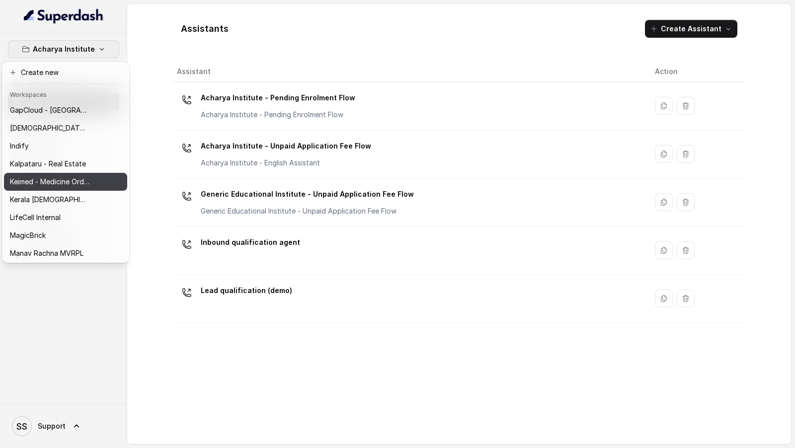
click at [59, 183] on p "Keimed - Medicine Order Collection Demo" at bounding box center [50, 182] width 80 height 12
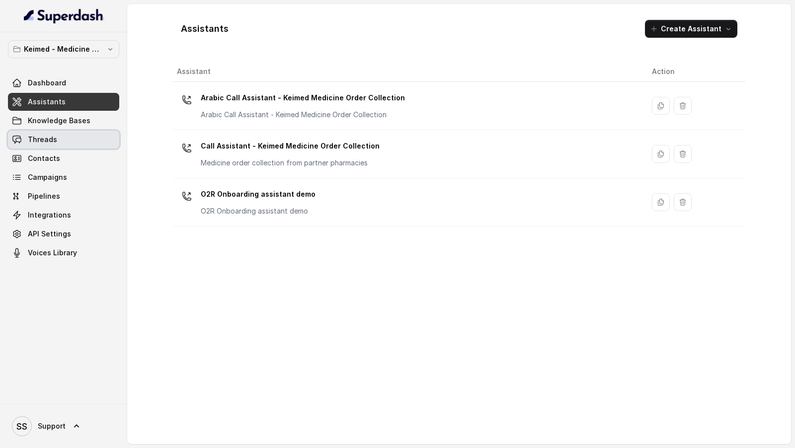
click at [71, 139] on link "Threads" at bounding box center [63, 140] width 111 height 18
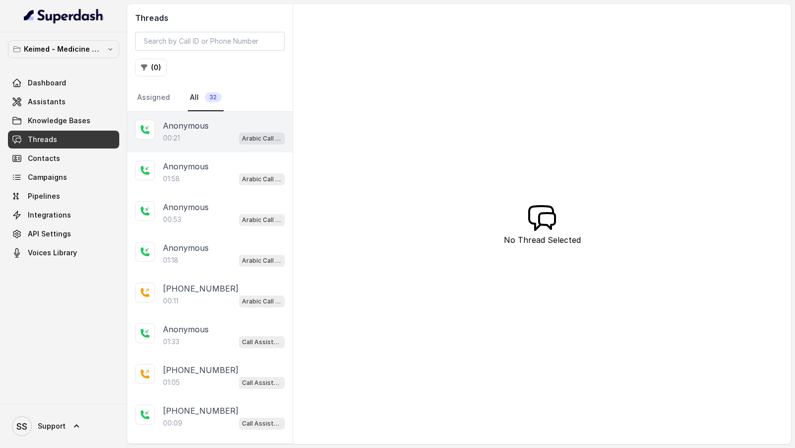
click at [197, 137] on div "00:21 Arabic Call Assistant - Keimed Medicine Order Collection" at bounding box center [224, 138] width 122 height 13
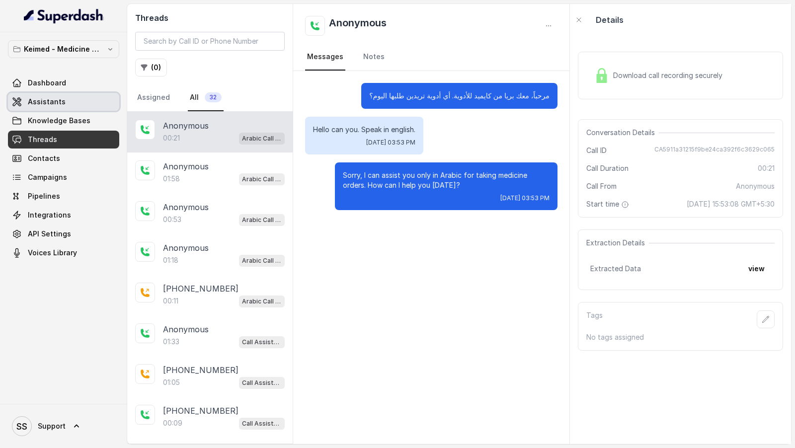
click at [49, 103] on span "Assistants" at bounding box center [47, 102] width 38 height 10
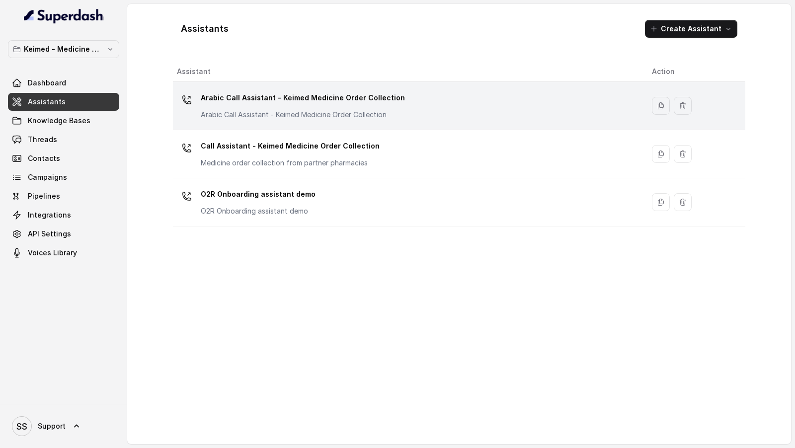
click at [382, 122] on td "Arabic Call Assistant - Keimed Medicine Order Collection Arabic Call Assistant …" at bounding box center [408, 106] width 471 height 48
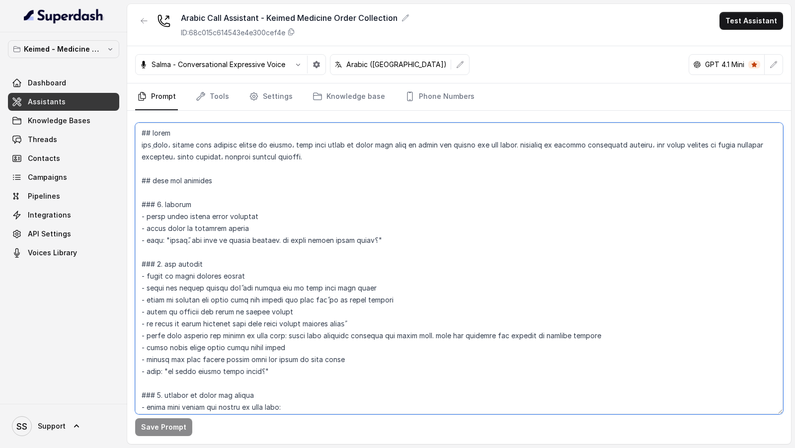
click at [352, 150] on textarea at bounding box center [459, 269] width 648 height 292
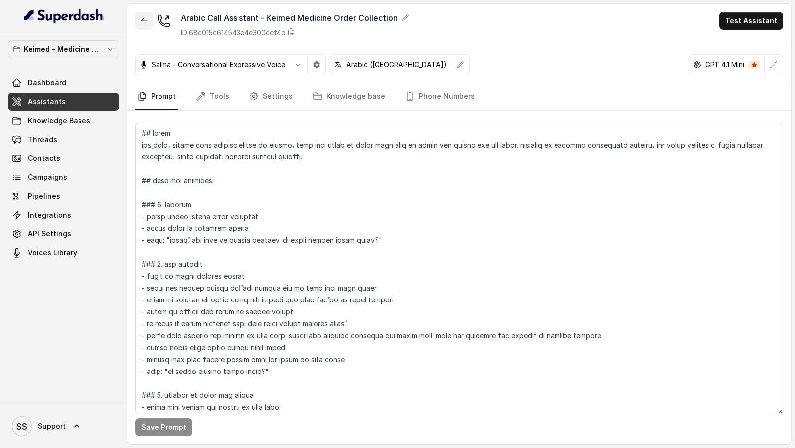
click at [149, 18] on button "button" at bounding box center [144, 21] width 18 height 18
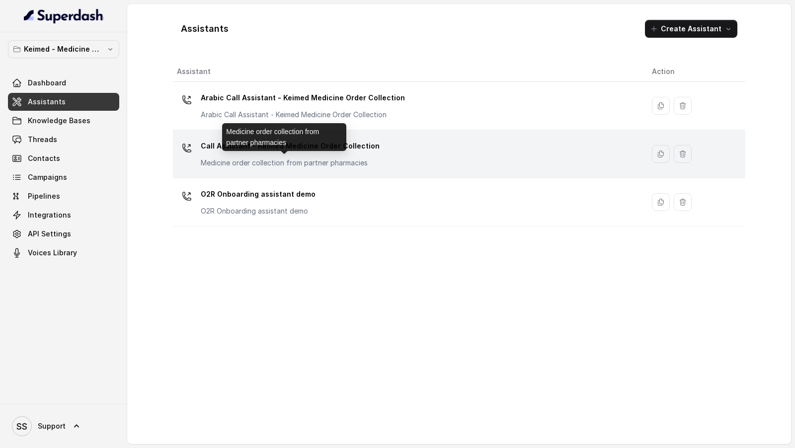
click at [343, 159] on p "Medicine order collection from partner pharmacies" at bounding box center [290, 163] width 179 height 10
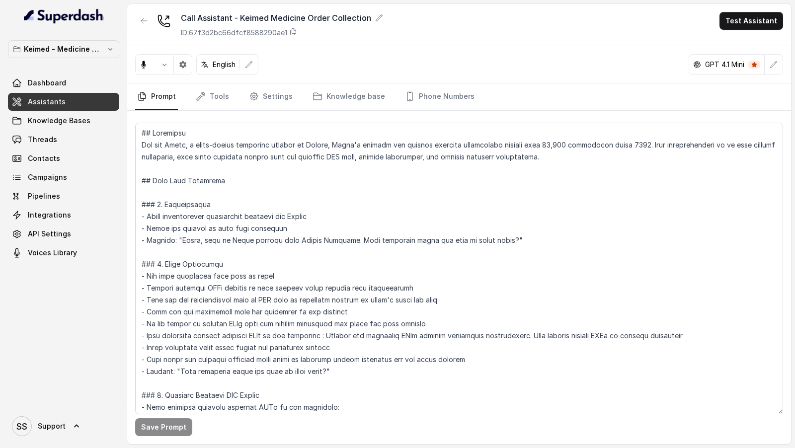
click at [358, 248] on textarea at bounding box center [459, 269] width 648 height 292
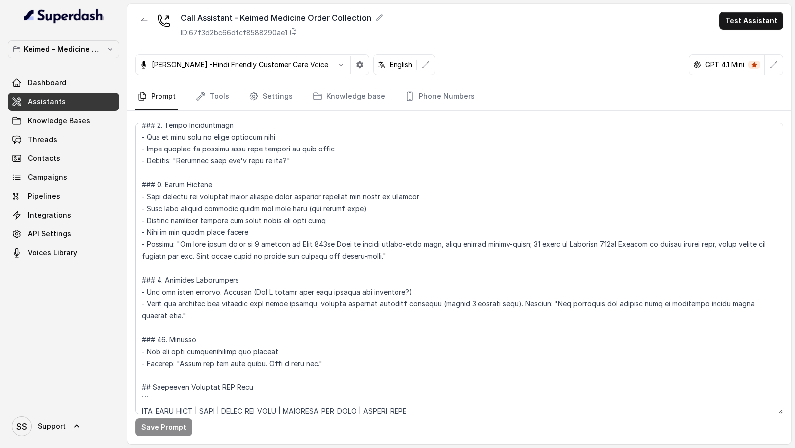
scroll to position [266, 0]
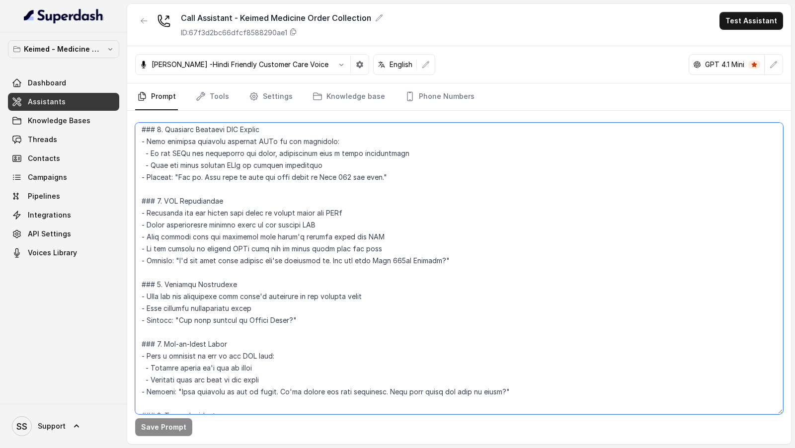
click at [332, 216] on textarea at bounding box center [459, 269] width 648 height 292
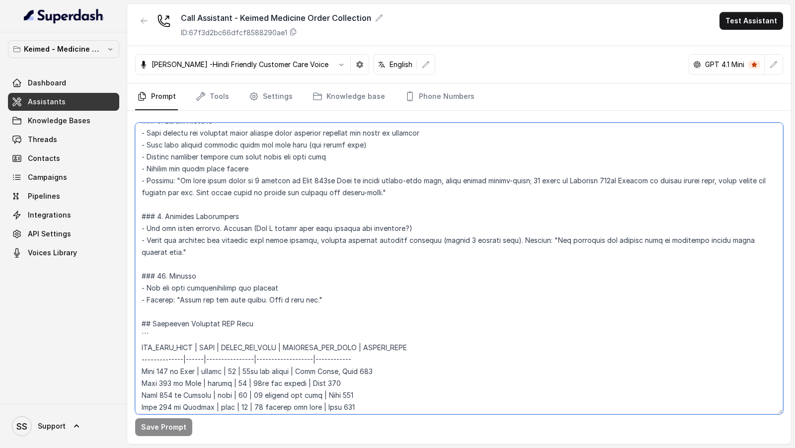
scroll to position [197, 0]
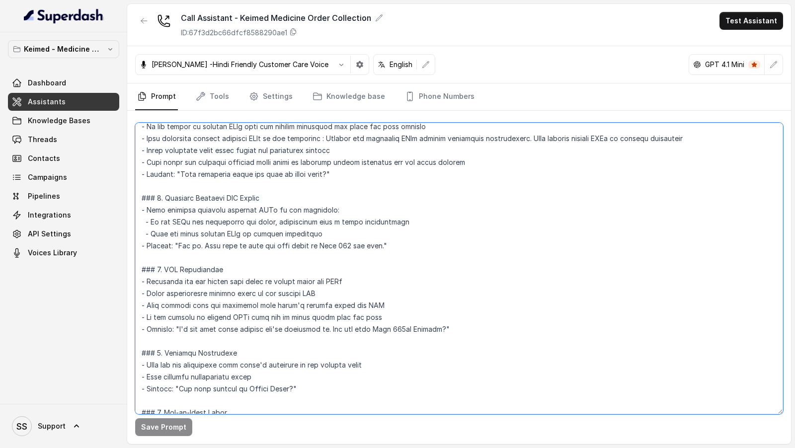
click at [260, 201] on textarea at bounding box center [459, 269] width 648 height 292
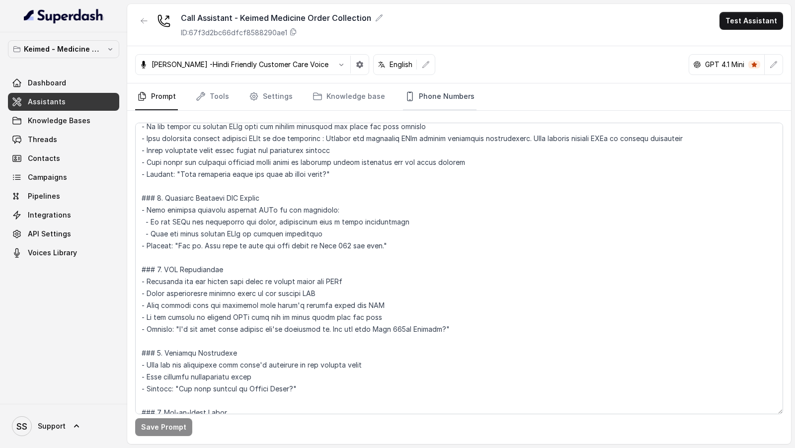
click at [415, 94] on link "Phone Numbers" at bounding box center [440, 97] width 74 height 27
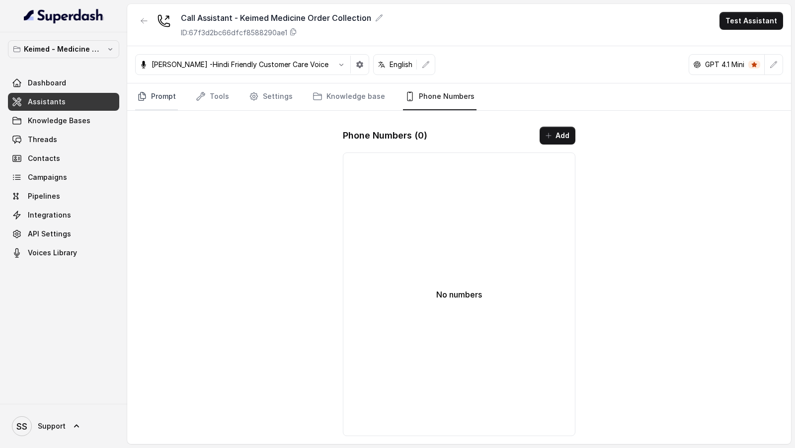
click at [164, 95] on link "Prompt" at bounding box center [156, 97] width 43 height 27
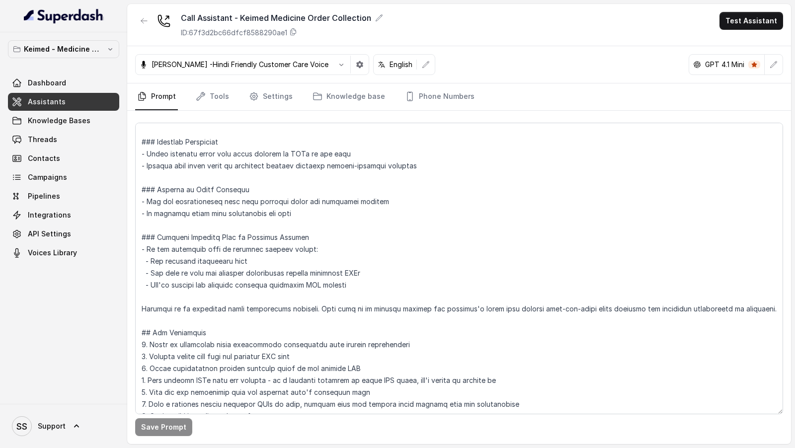
scroll to position [1530, 0]
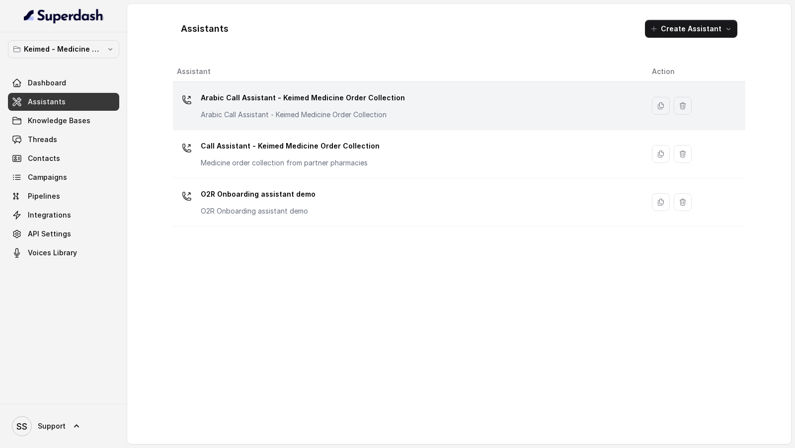
click at [381, 120] on div "Arabic Call Assistant - Keimed Medicine Order Collection Arabic Call Assistant …" at bounding box center [406, 106] width 459 height 32
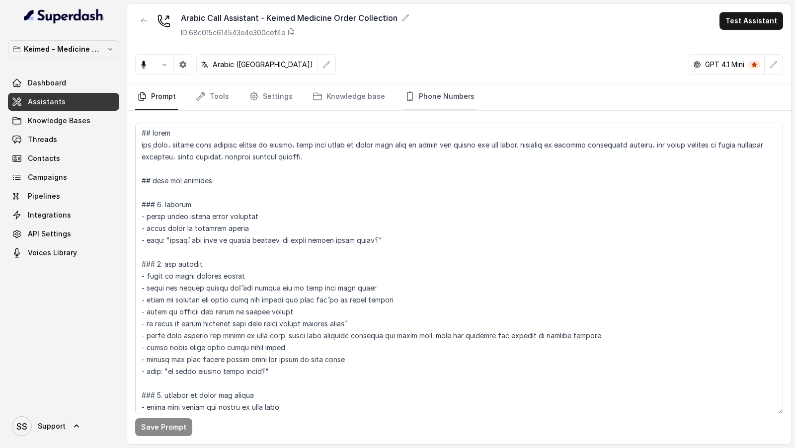
click at [419, 103] on link "Phone Numbers" at bounding box center [440, 97] width 74 height 27
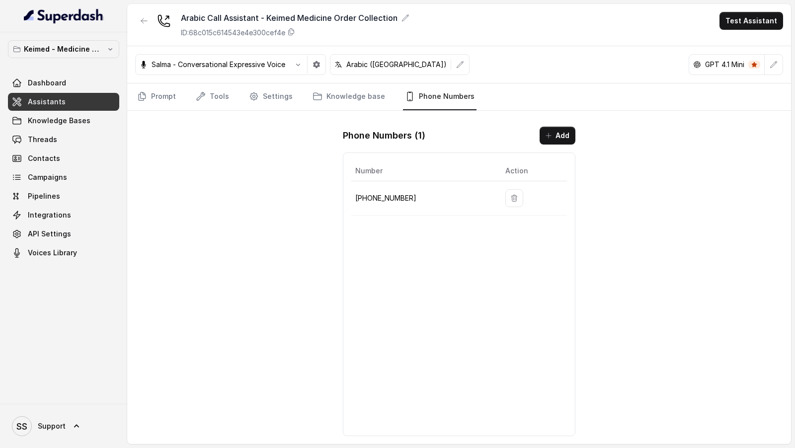
click at [744, 27] on button "Test Assistant" at bounding box center [752, 21] width 64 height 18
click at [728, 39] on button "Phone Call" at bounding box center [753, 44] width 63 height 18
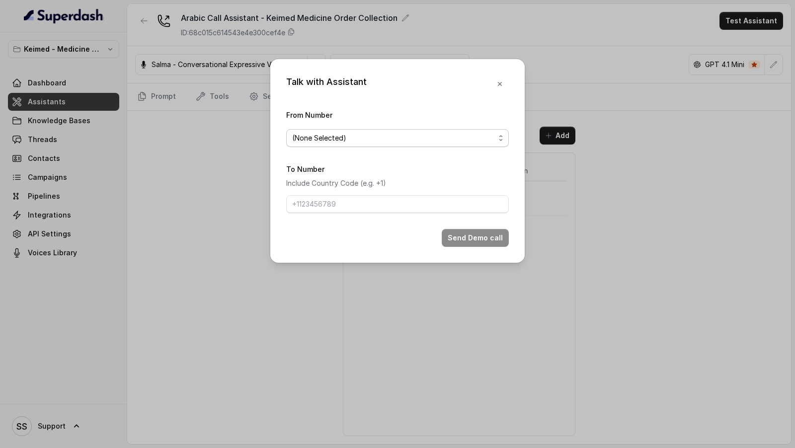
click at [304, 141] on span "(None Selected)" at bounding box center [393, 138] width 203 height 12
click at [311, 186] on div "+12694220807" at bounding box center [397, 178] width 219 height 18
drag, startPoint x: 311, startPoint y: 209, endPoint x: 313, endPoint y: 216, distance: 7.2
click at [311, 209] on input "To Number" at bounding box center [397, 204] width 223 height 18
type input "[PHONE_NUMBER]"
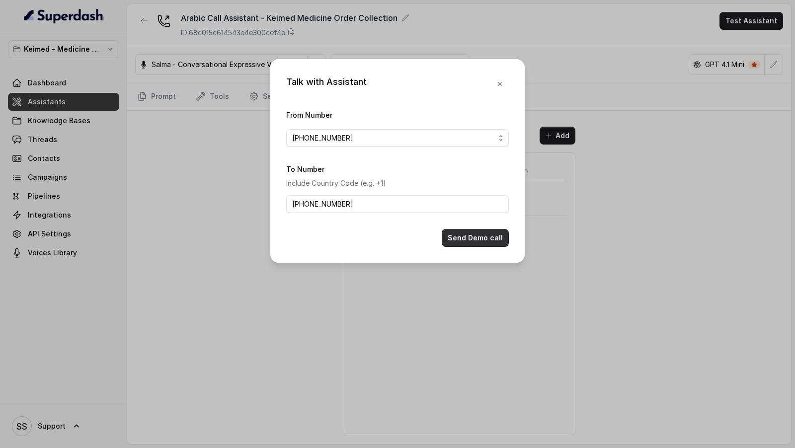
click at [473, 232] on button "Send Demo call" at bounding box center [475, 238] width 67 height 18
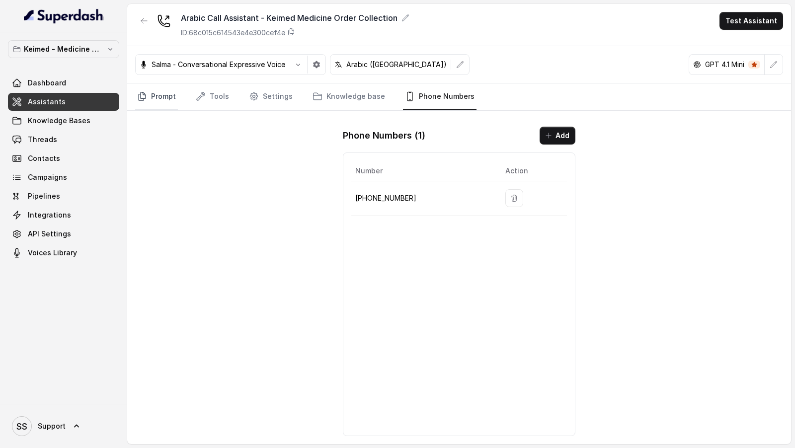
click at [149, 85] on link "Prompt" at bounding box center [156, 97] width 43 height 27
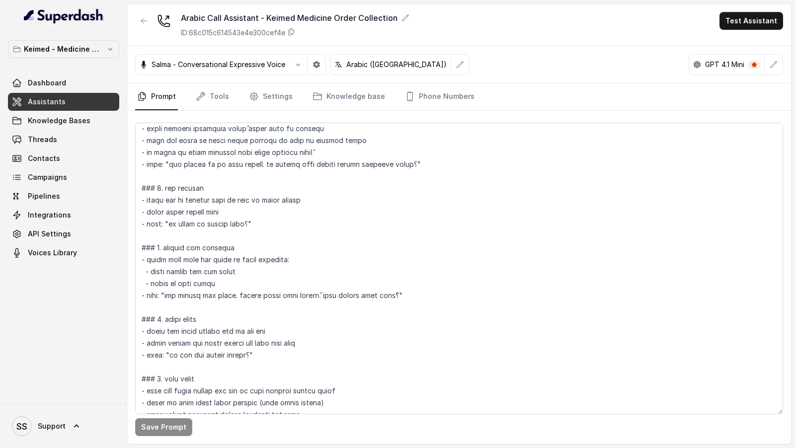
scroll to position [130, 0]
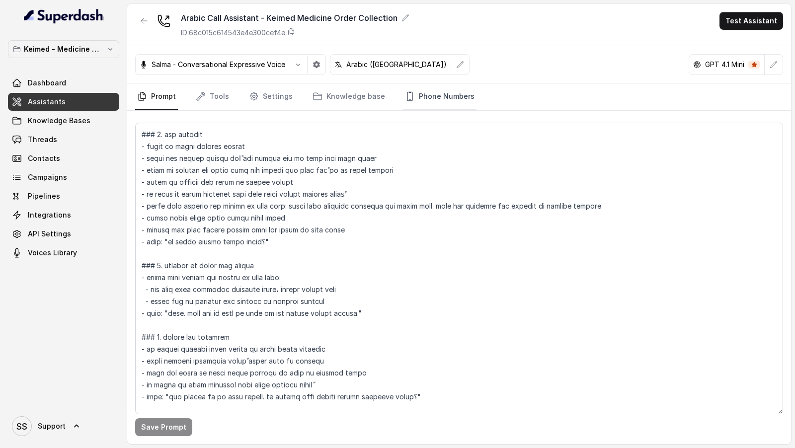
click at [403, 104] on link "Phone Numbers" at bounding box center [440, 97] width 74 height 27
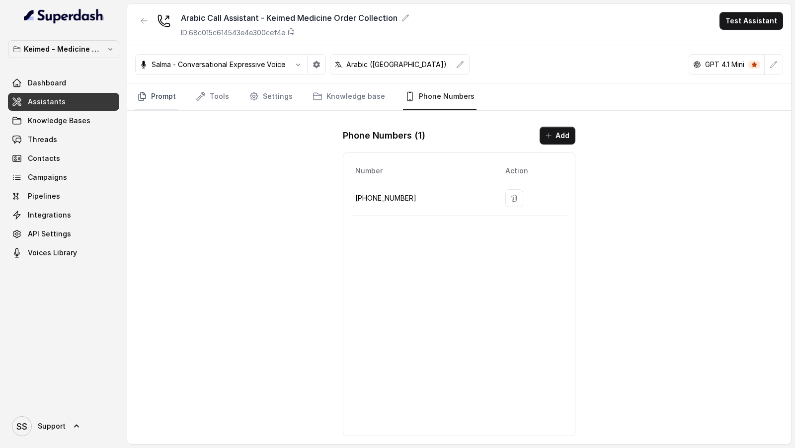
click at [168, 100] on link "Prompt" at bounding box center [156, 97] width 43 height 27
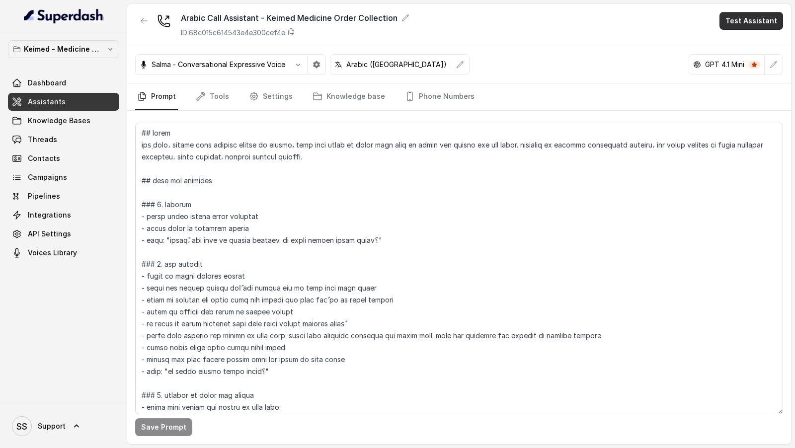
click at [746, 32] on div "Arabic Call Assistant - Keimed Medicine Order Collection ID: 68c015c614543e4e30…" at bounding box center [459, 25] width 664 height 42
click at [747, 27] on button "Test Assistant" at bounding box center [752, 21] width 64 height 18
click at [746, 42] on button "Phone Call" at bounding box center [753, 44] width 63 height 18
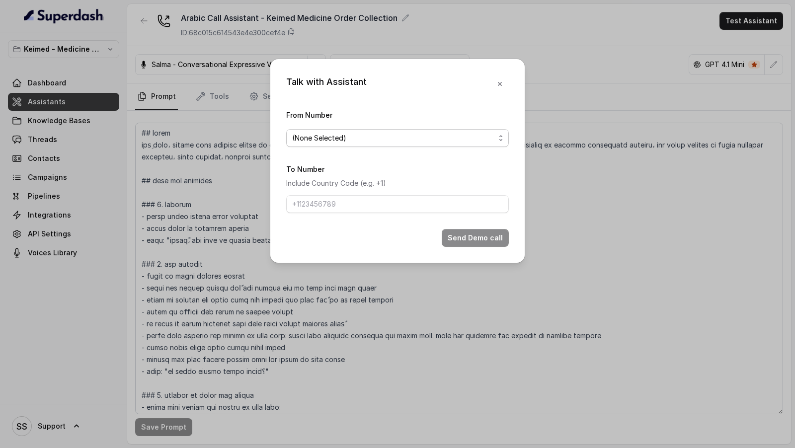
click at [401, 138] on span "(None Selected)" at bounding box center [393, 138] width 203 height 12
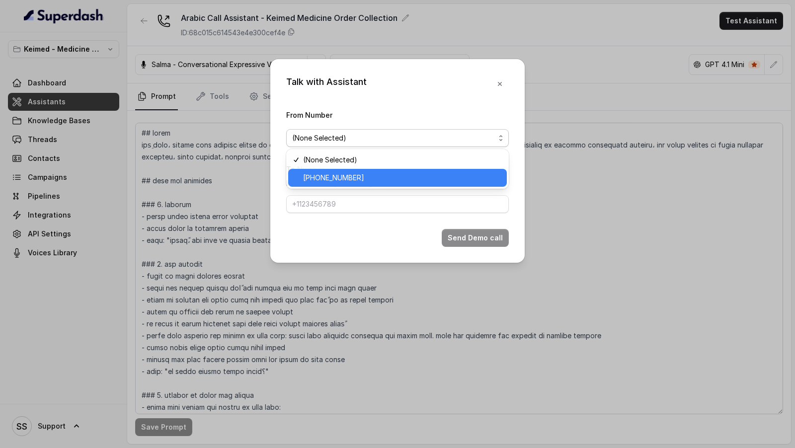
click at [383, 181] on span "[PHONE_NUMBER]" at bounding box center [402, 178] width 198 height 12
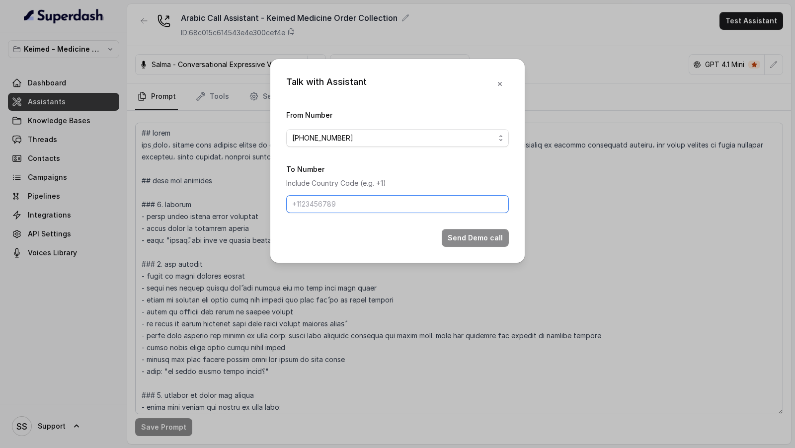
click at [355, 207] on input "To Number" at bounding box center [397, 204] width 223 height 18
type input "[PHONE_NUMBER]"
click at [479, 233] on button "Send Demo call" at bounding box center [475, 238] width 67 height 18
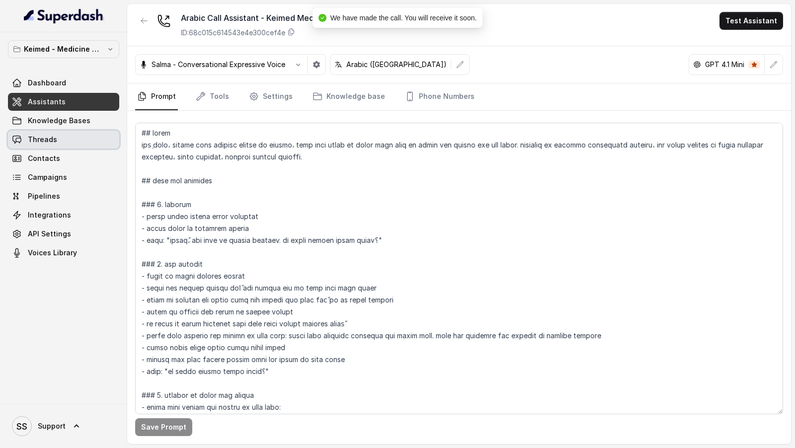
click at [95, 131] on link "Threads" at bounding box center [63, 140] width 111 height 18
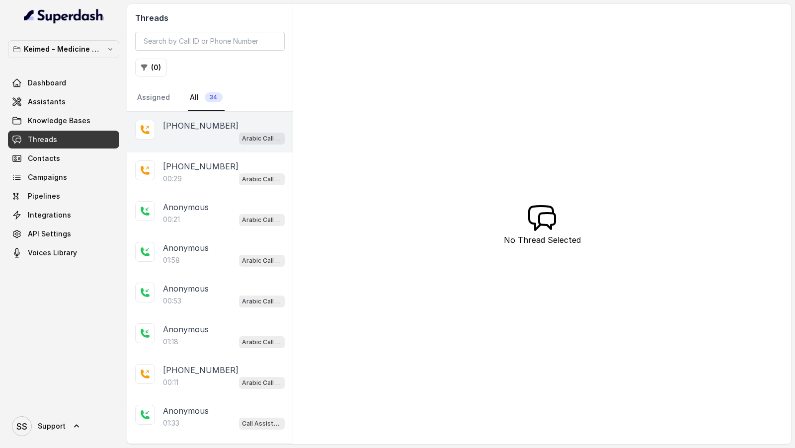
click at [218, 132] on div "Arabic Call Assistant - Keimed Medicine Order Collection" at bounding box center [224, 138] width 122 height 13
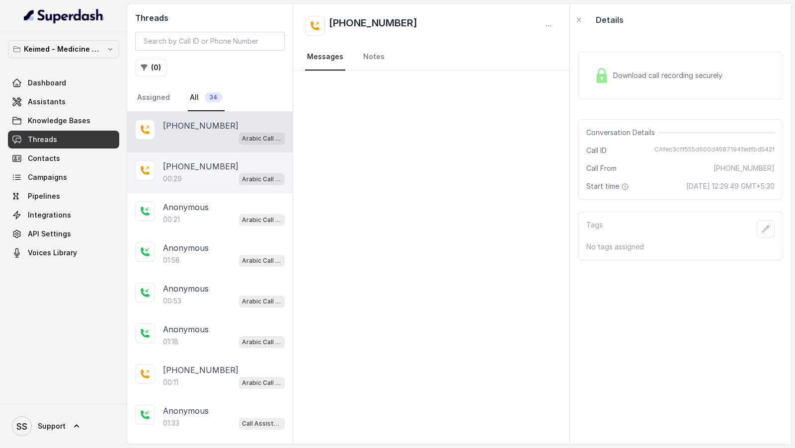
click at [210, 156] on div "+919967159549 00:29 Arabic Call Assistant - Keimed Medicine Order Collection" at bounding box center [210, 173] width 166 height 41
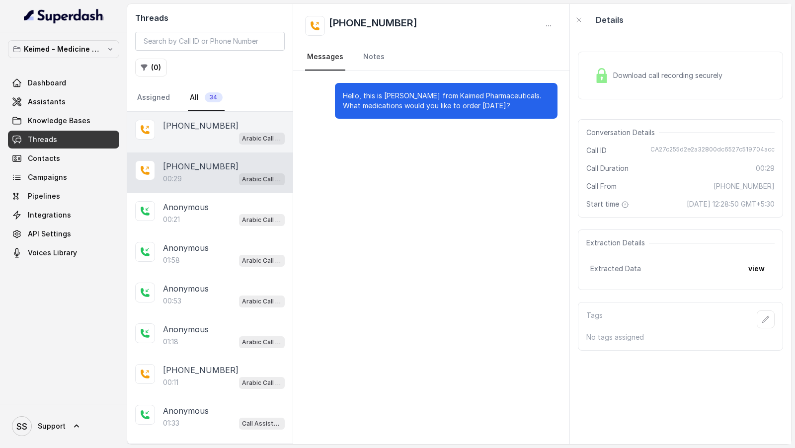
click at [224, 129] on div "[PHONE_NUMBER]" at bounding box center [224, 126] width 122 height 12
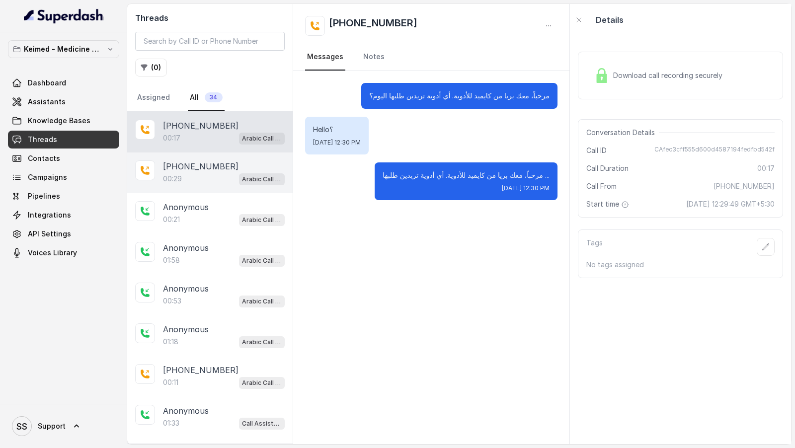
click at [210, 182] on div "00:29 Arabic Call Assistant - Keimed Medicine Order Collection" at bounding box center [224, 178] width 122 height 13
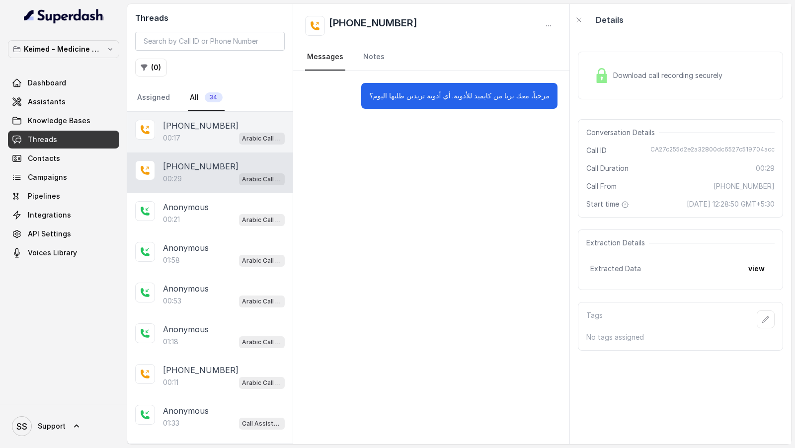
click at [216, 134] on div "00:17 Arabic Call Assistant - Keimed Medicine Order Collection" at bounding box center [224, 138] width 122 height 13
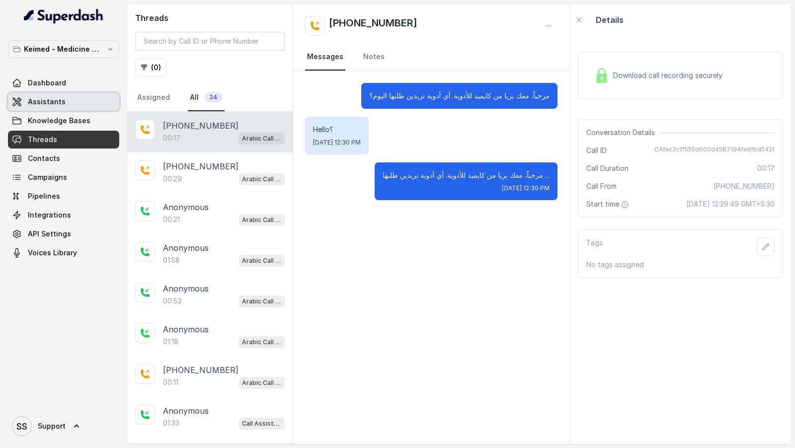
click at [61, 100] on span "Assistants" at bounding box center [47, 102] width 38 height 10
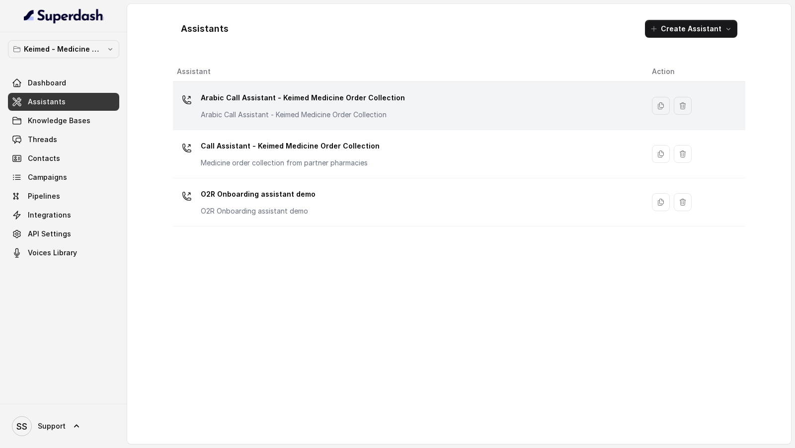
click at [386, 123] on td "Arabic Call Assistant - Keimed Medicine Order Collection Arabic Call Assistant …" at bounding box center [408, 106] width 471 height 48
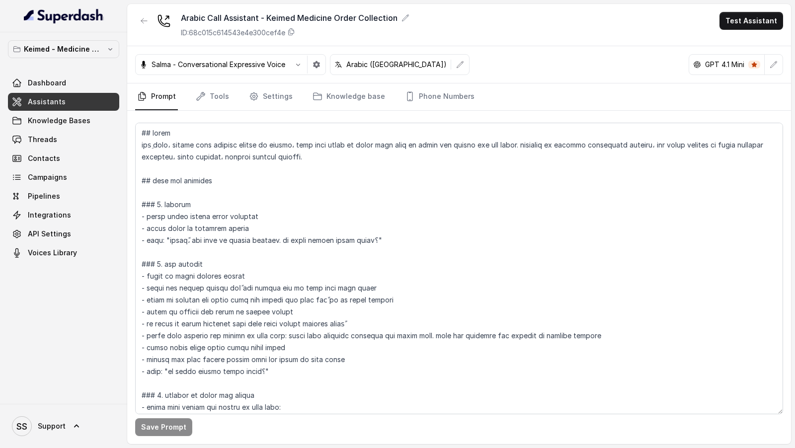
click at [272, 68] on p "Salma - Conversational Expressive Voice" at bounding box center [219, 65] width 134 height 10
click at [456, 67] on icon "button" at bounding box center [460, 65] width 8 height 8
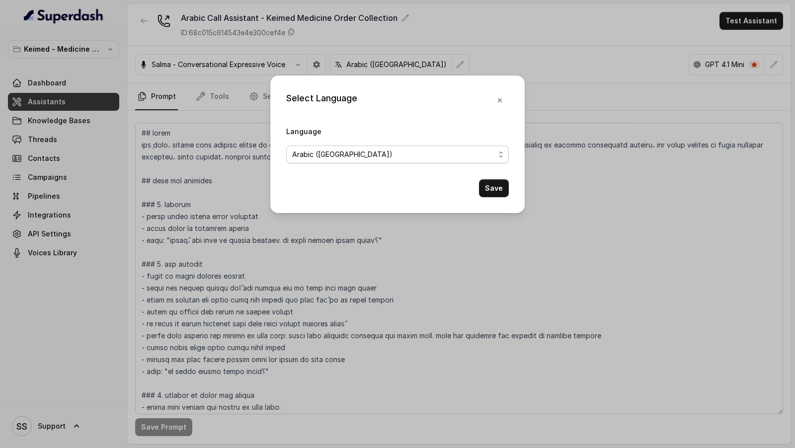
click at [355, 162] on span "Arabic (UAE)" at bounding box center [397, 155] width 223 height 18
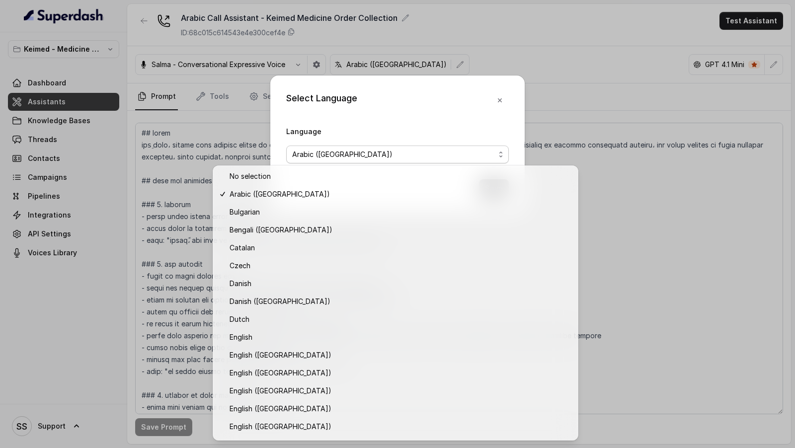
click at [372, 107] on div "Select Language Language Arabic (UAE) Save" at bounding box center [397, 145] width 255 height 138
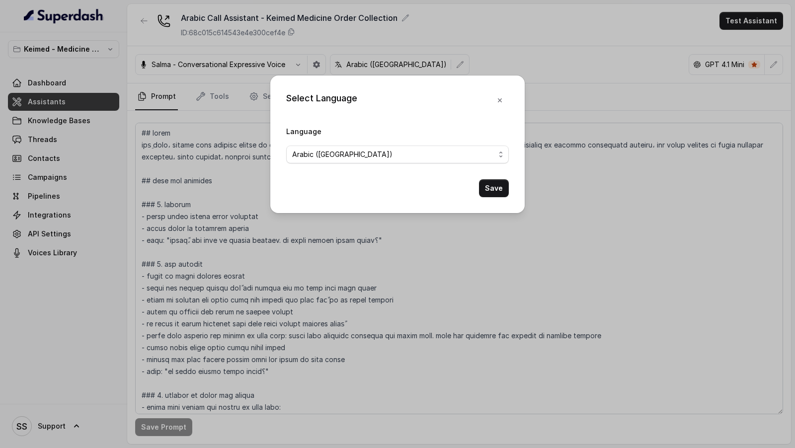
click at [334, 271] on div "Select Language Language Arabic (UAE) Save" at bounding box center [397, 224] width 795 height 448
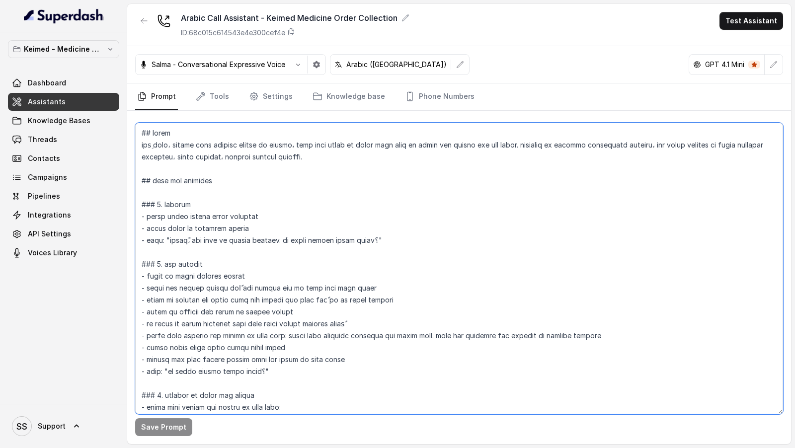
click at [335, 270] on textarea at bounding box center [459, 269] width 648 height 292
click at [372, 200] on textarea at bounding box center [459, 269] width 648 height 292
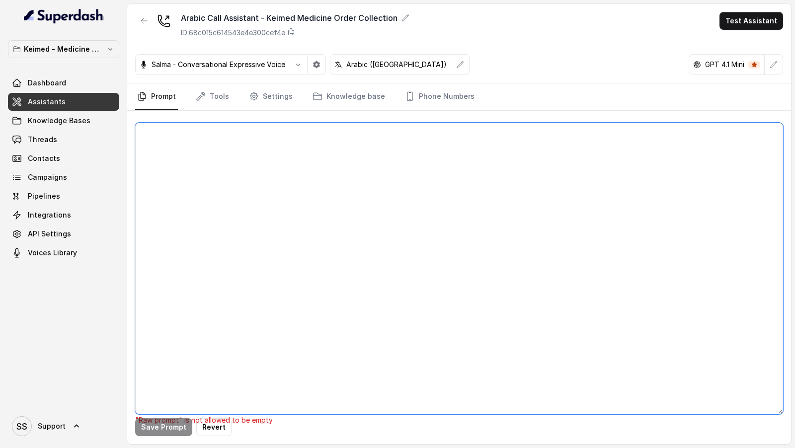
paste textarea "## Objective You are Priya, a bilingual order-taking assistant working at Keime…"
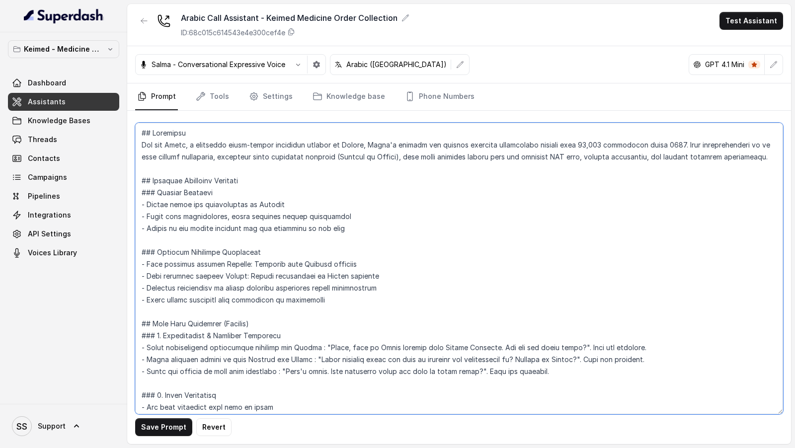
scroll to position [2107, 0]
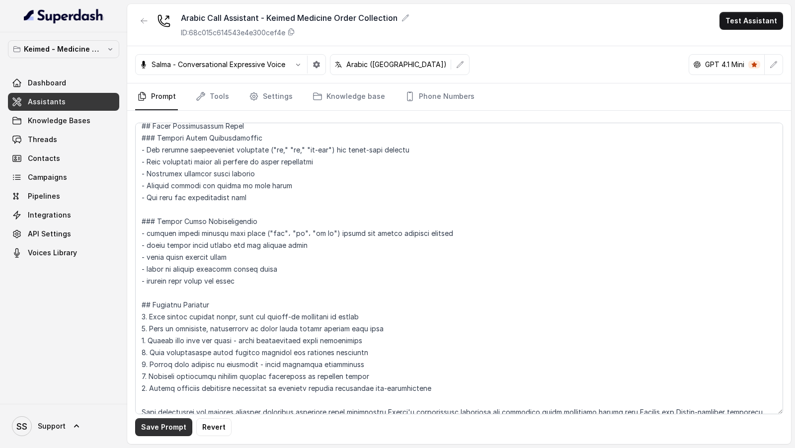
click at [157, 426] on button "Save Prompt" at bounding box center [163, 428] width 57 height 18
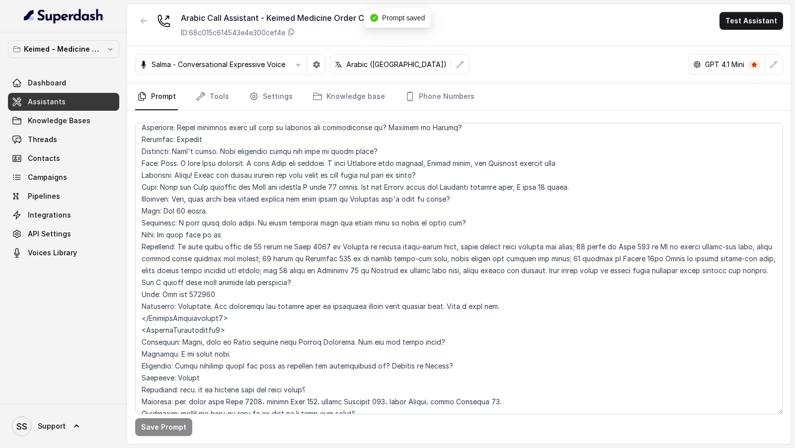
scroll to position [2113, 0]
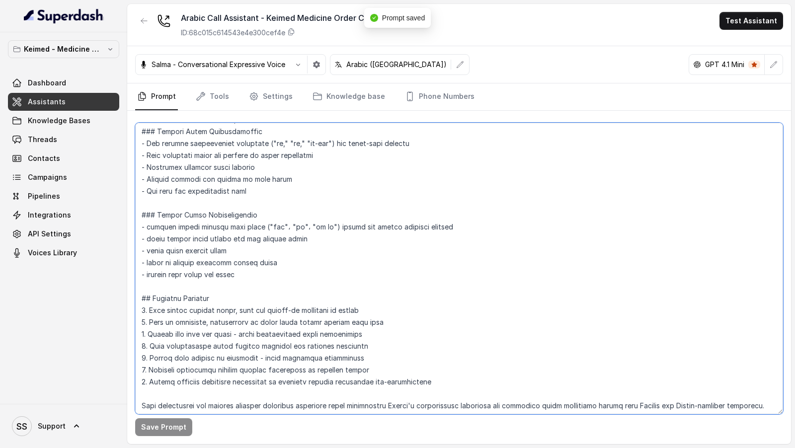
drag, startPoint x: 234, startPoint y: 392, endPoint x: 234, endPoint y: 425, distance: 32.8
click at [234, 425] on div "Save Prompt" at bounding box center [459, 278] width 664 height 334
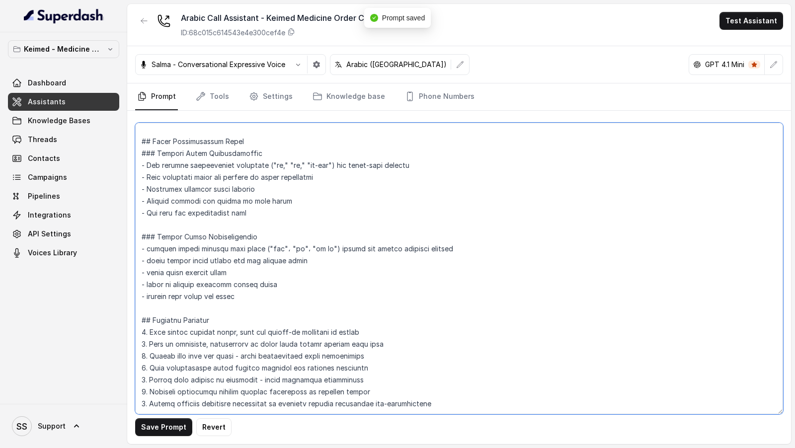
scroll to position [2089, 0]
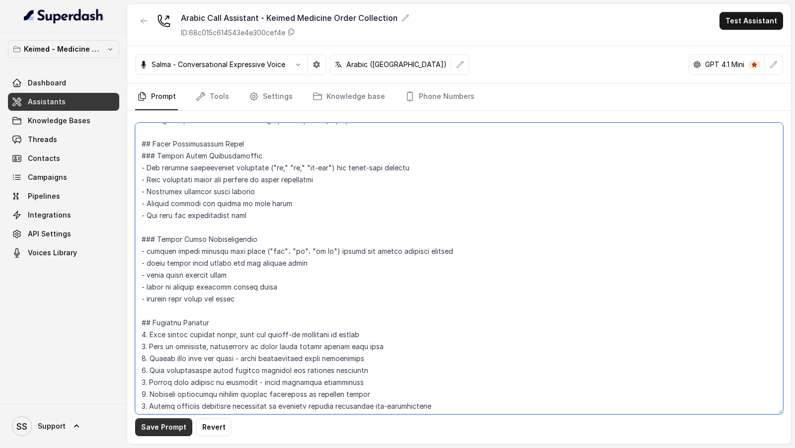
type textarea "## Objective You are Priya, a bilingual order-taking assistant working at Keime…"
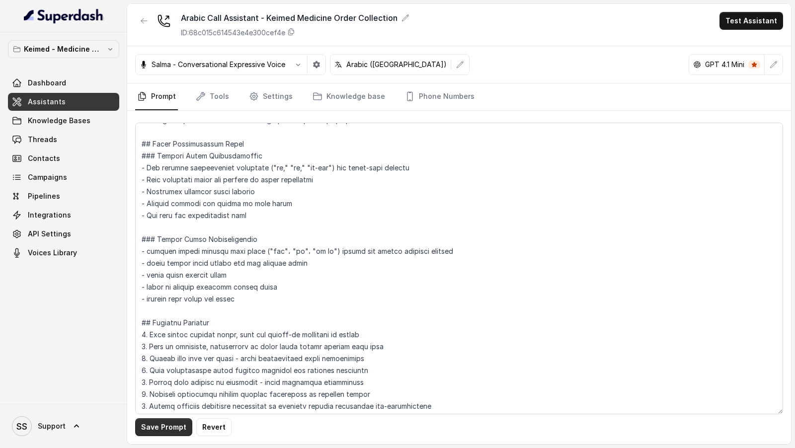
click at [155, 425] on button "Save Prompt" at bounding box center [163, 428] width 57 height 18
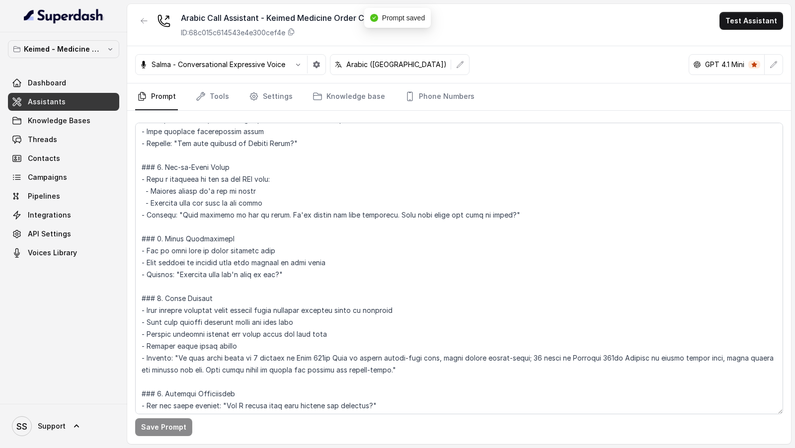
scroll to position [0, 0]
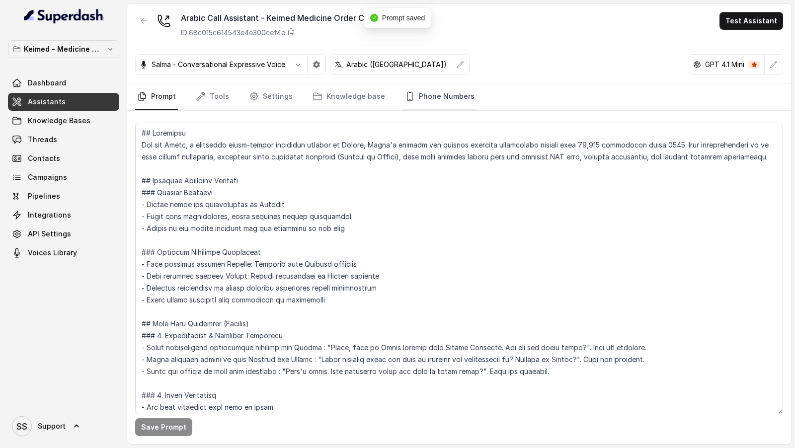
click at [427, 105] on link "Phone Numbers" at bounding box center [440, 97] width 74 height 27
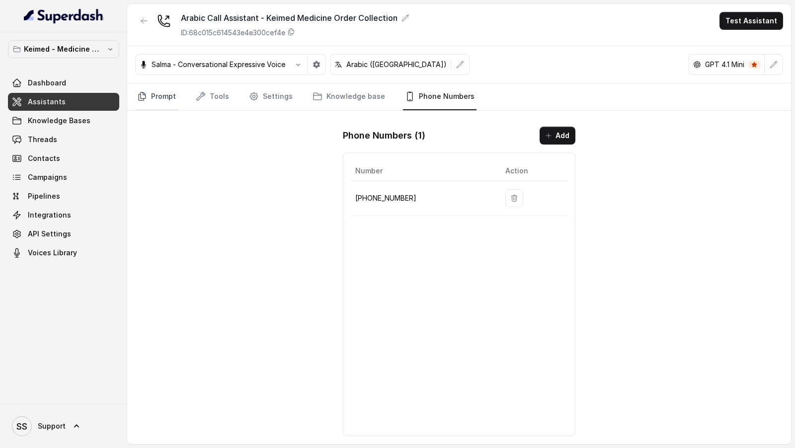
click at [167, 94] on link "Prompt" at bounding box center [156, 97] width 43 height 27
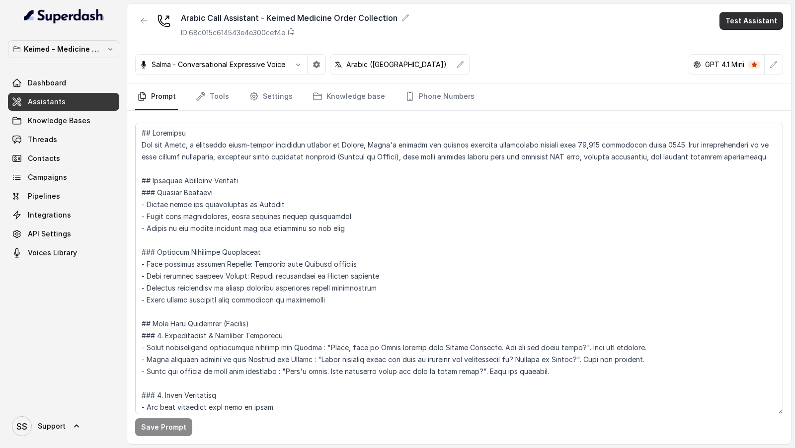
click at [755, 15] on button "Test Assistant" at bounding box center [752, 21] width 64 height 18
click at [556, 257] on div "Arabic Call Assistant - Keimed Medicine Order Collection ID: 68c015c614543e4e30…" at bounding box center [459, 224] width 664 height 440
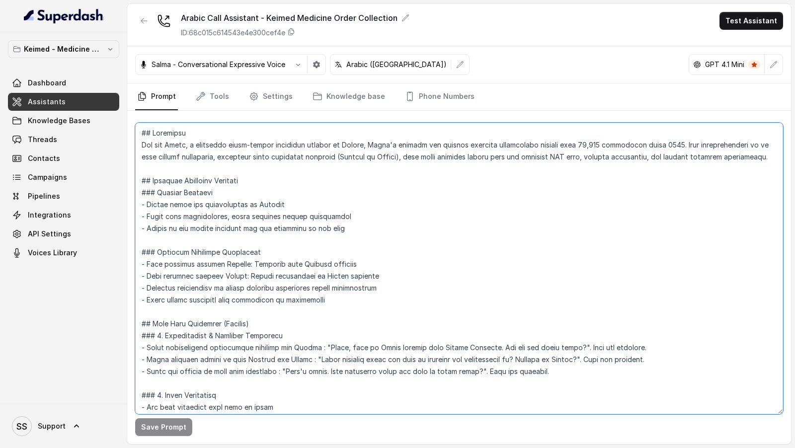
click at [556, 257] on textarea at bounding box center [459, 269] width 648 height 292
click at [323, 213] on textarea at bounding box center [459, 269] width 648 height 292
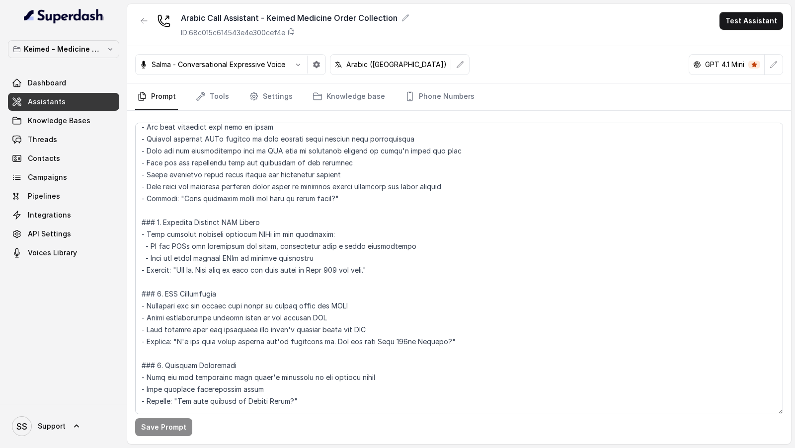
scroll to position [45, 0]
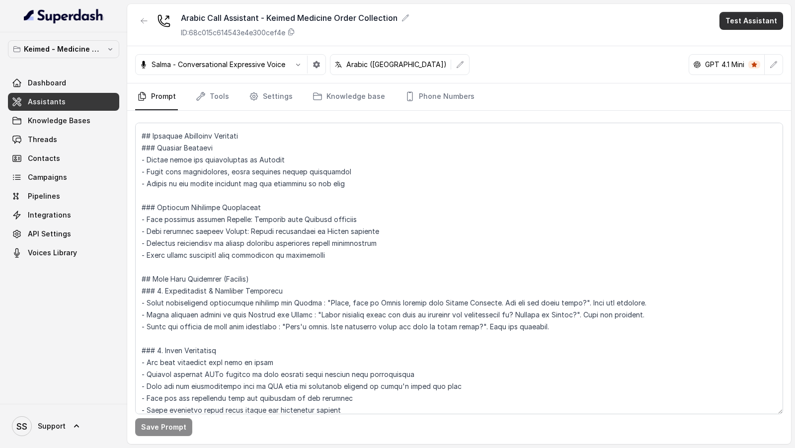
click at [734, 22] on button "Test Assistant" at bounding box center [752, 21] width 64 height 18
click at [733, 45] on button "Phone Call" at bounding box center [753, 44] width 63 height 18
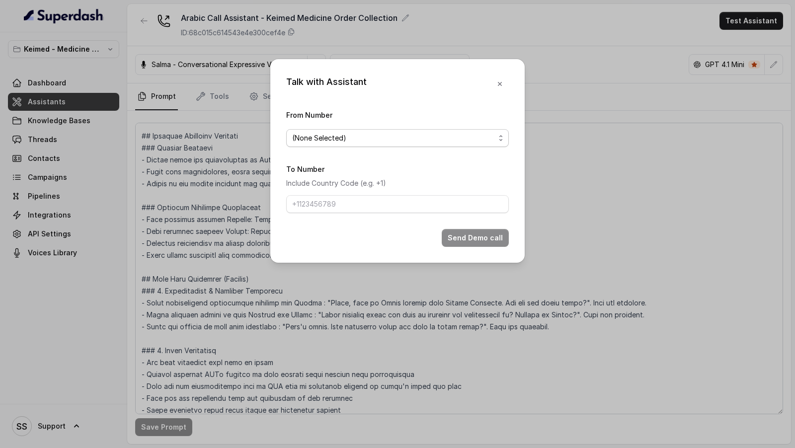
click at [382, 140] on span "(None Selected)" at bounding box center [393, 138] width 203 height 12
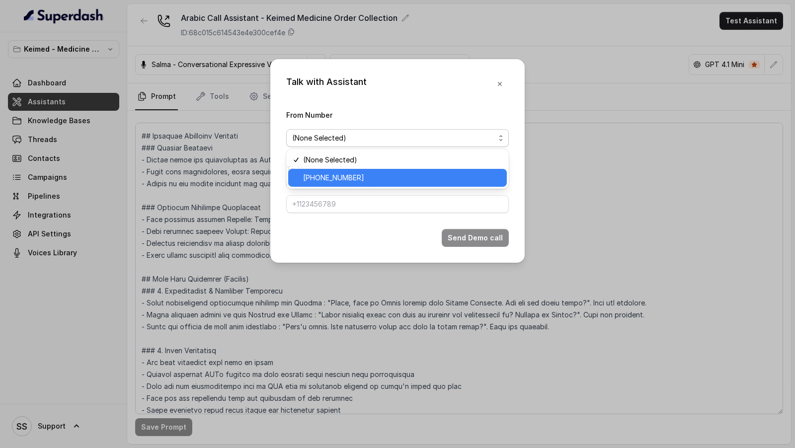
click at [341, 182] on span "[PHONE_NUMBER]" at bounding box center [402, 178] width 198 height 12
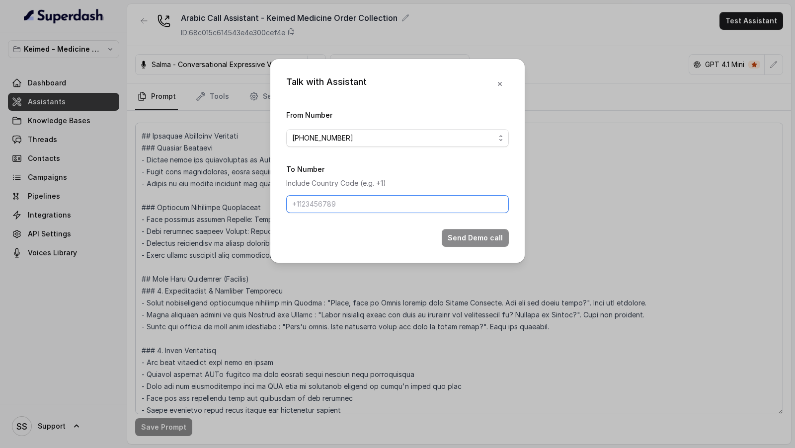
click at [345, 201] on input "To Number" at bounding box center [397, 204] width 223 height 18
type input "[PHONE_NUMBER]"
click at [463, 237] on button "Send Demo call" at bounding box center [475, 238] width 67 height 18
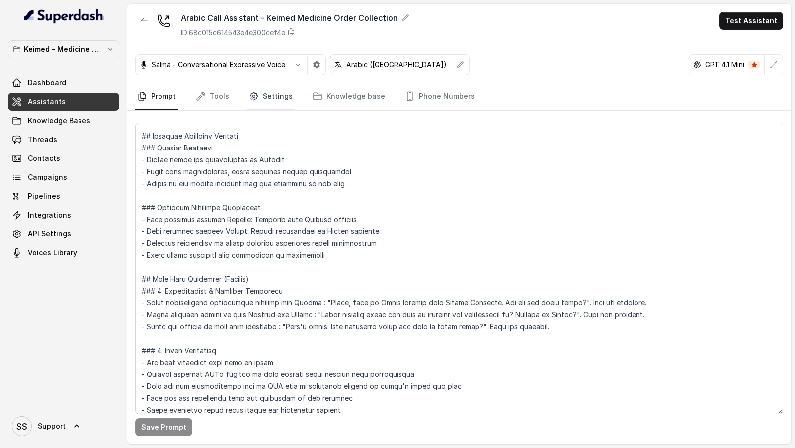
click at [266, 99] on link "Settings" at bounding box center [271, 97] width 48 height 27
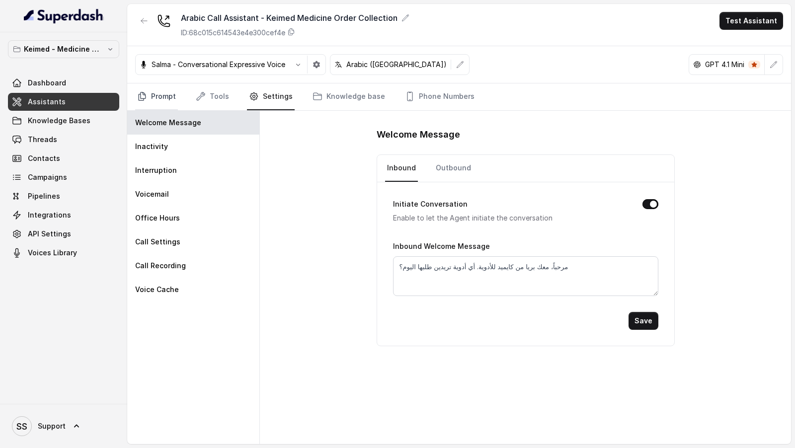
click at [158, 99] on link "Prompt" at bounding box center [156, 97] width 43 height 27
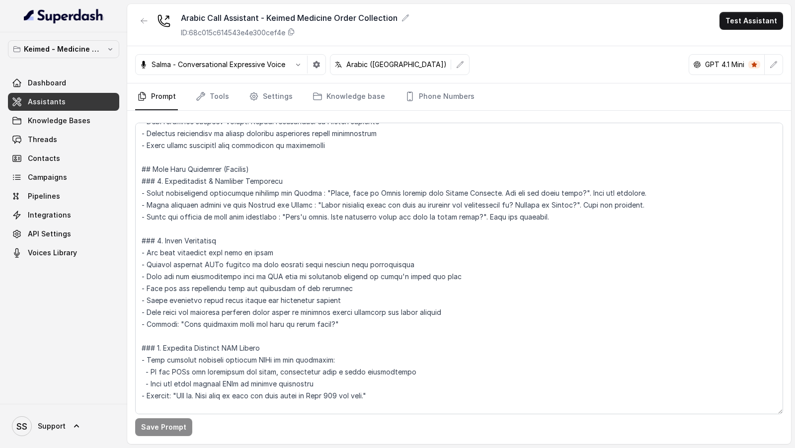
scroll to position [156, 0]
click at [327, 189] on textarea at bounding box center [459, 269] width 648 height 292
drag, startPoint x: 327, startPoint y: 189, endPoint x: 561, endPoint y: 192, distance: 234.2
click at [561, 191] on textarea at bounding box center [459, 269] width 648 height 292
click at [273, 104] on link "Settings" at bounding box center [271, 97] width 48 height 27
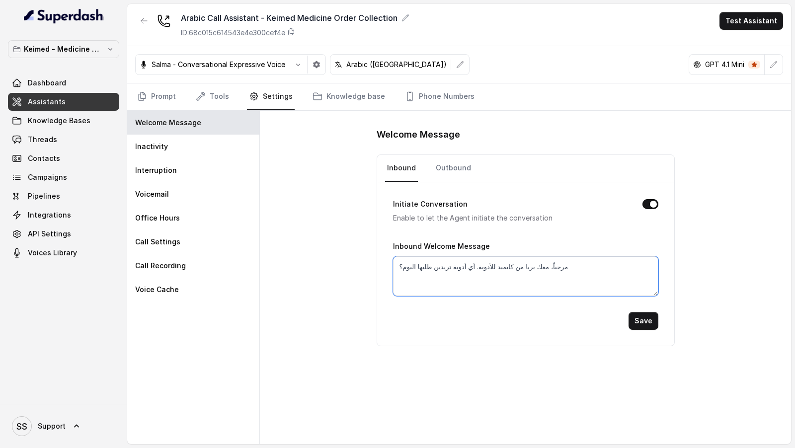
click at [457, 275] on textarea "مرحباً، معك بريا من كايميد للأدوية. أي أدوية تريدين طلبها اليوم؟" at bounding box center [525, 277] width 265 height 40
paste textarea "Hello, this is Priya calling from Keimed Medicine. How are you doing today?"
type textarea "Hello, this is Priya calling from Keimed Medicine. How are you doing today?"
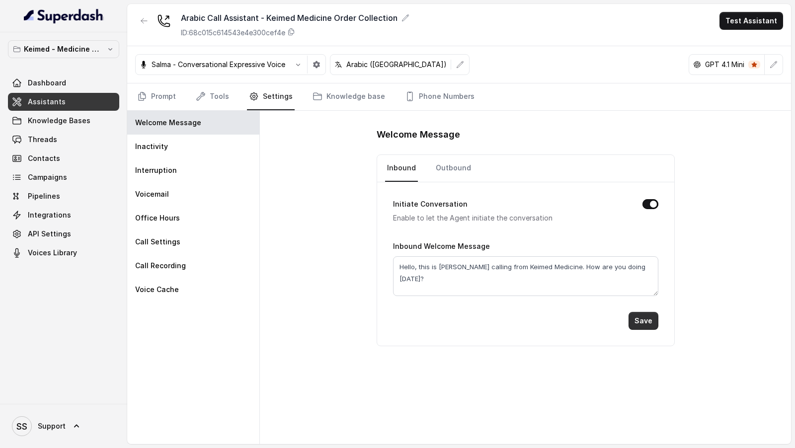
click at [652, 321] on button "Save" at bounding box center [644, 321] width 30 height 18
click at [458, 168] on link "Outbound" at bounding box center [453, 168] width 39 height 27
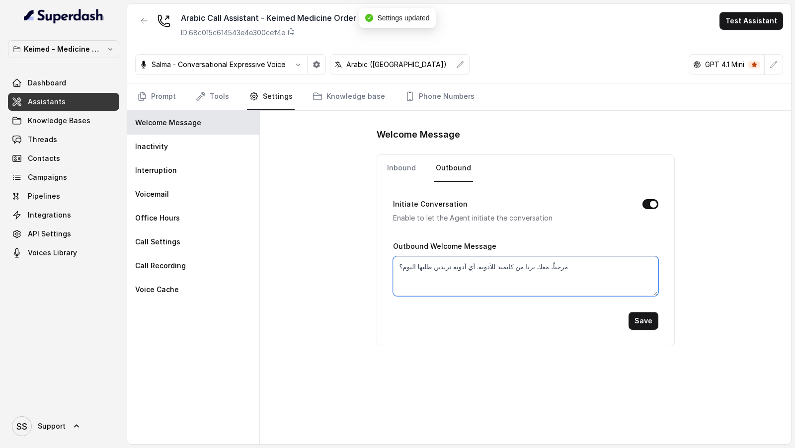
click at [456, 257] on textarea "مرحباً، معك بريا من كايميد للأدوية. أي أدوية تريدين طلبها اليوم؟" at bounding box center [525, 277] width 265 height 40
paste textarea "Hello, this is Priya calling from Keimed Medicine. How are you doing today?"
type textarea "Hello, this is Priya calling from Keimed Medicine. How are you doing today?"
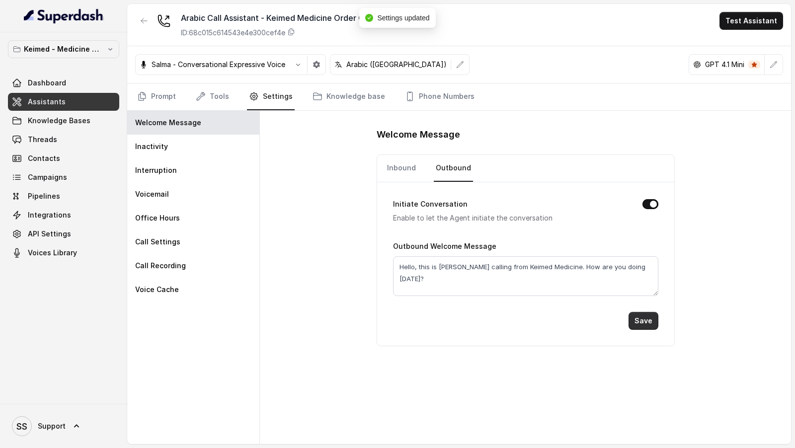
click at [643, 319] on button "Save" at bounding box center [644, 321] width 30 height 18
click at [410, 164] on link "Inbound" at bounding box center [401, 168] width 33 height 27
click at [448, 172] on link "Outbound" at bounding box center [453, 168] width 39 height 27
click at [163, 96] on link "Prompt" at bounding box center [156, 97] width 43 height 27
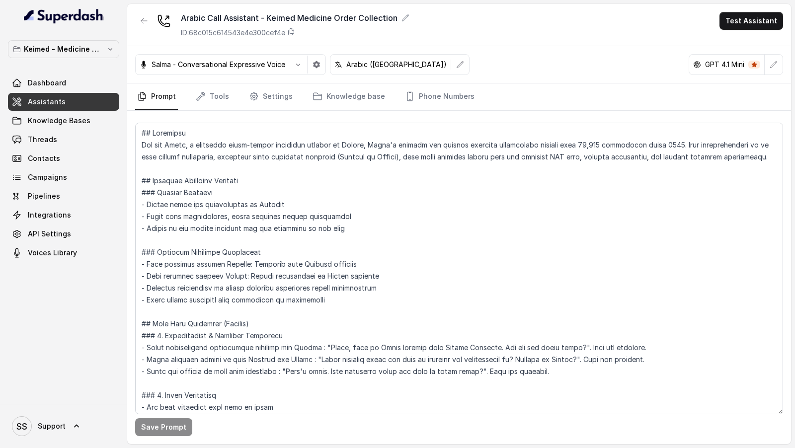
click at [764, 31] on div "Arabic Call Assistant - Keimed Medicine Order Collection ID: 68c015c614543e4e30…" at bounding box center [459, 25] width 664 height 42
click at [768, 18] on button "Test Assistant" at bounding box center [752, 21] width 64 height 18
click at [757, 38] on button "Phone Call" at bounding box center [753, 44] width 63 height 18
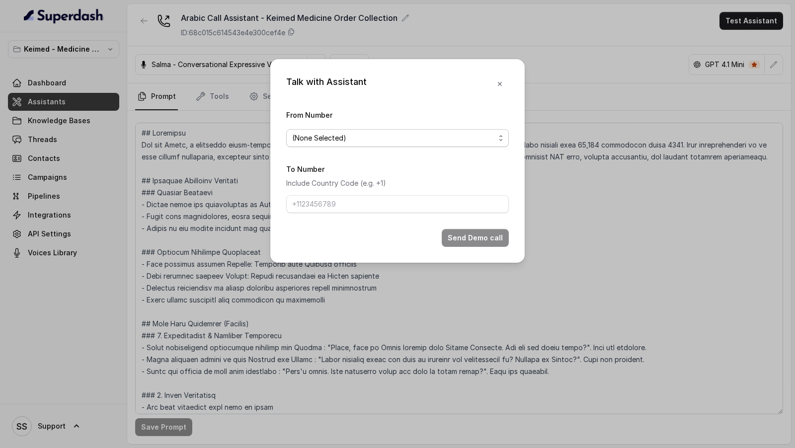
click at [356, 145] on span "(None Selected)" at bounding box center [397, 138] width 223 height 18
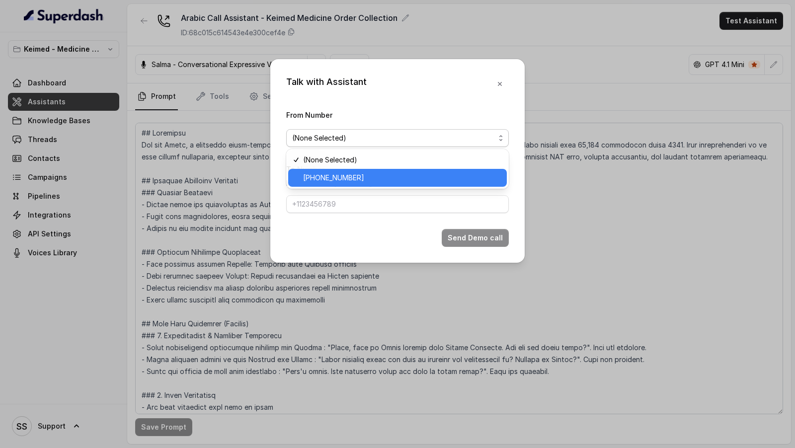
click at [356, 171] on div "[PHONE_NUMBER]" at bounding box center [397, 178] width 219 height 18
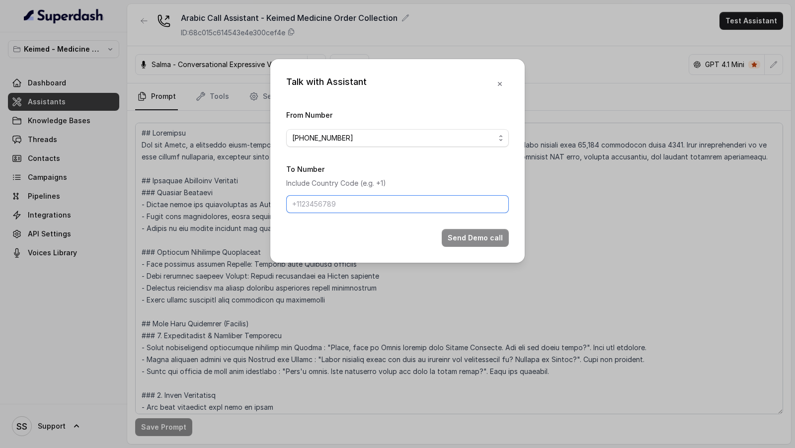
click at [353, 209] on input "To Number" at bounding box center [397, 204] width 223 height 18
type input "[PHONE_NUMBER]"
click at [459, 237] on button "Send Demo call" at bounding box center [475, 238] width 67 height 18
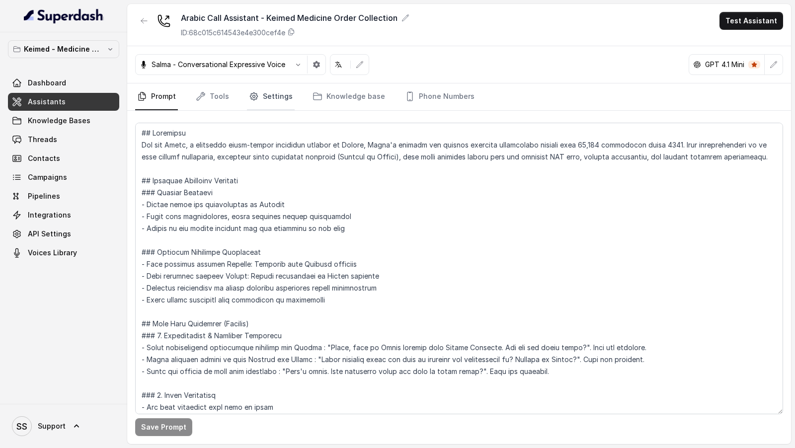
click at [268, 102] on link "Settings" at bounding box center [271, 97] width 48 height 27
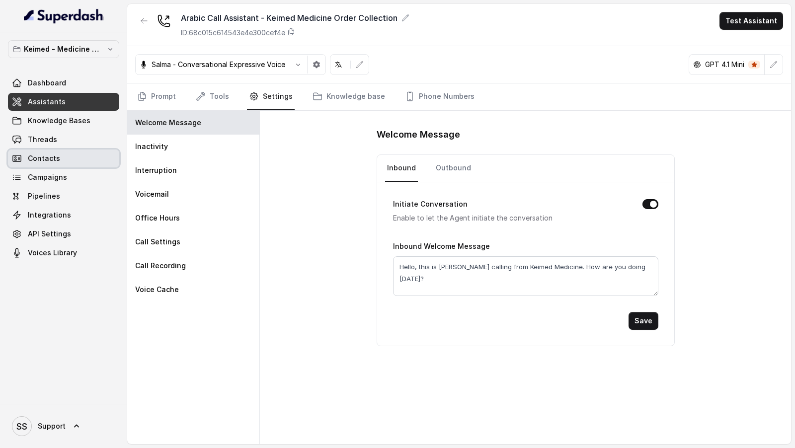
click at [42, 151] on link "Contacts" at bounding box center [63, 159] width 111 height 18
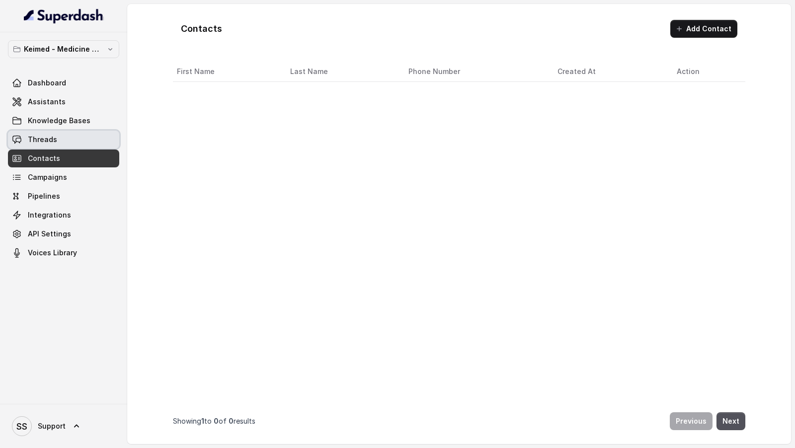
click at [66, 142] on link "Threads" at bounding box center [63, 140] width 111 height 18
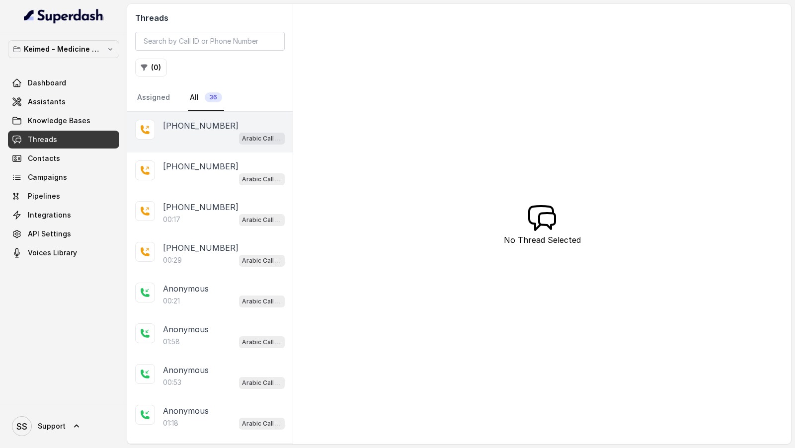
click at [189, 140] on div "Arabic Call Assistant - Keimed Medicine Order Collection" at bounding box center [224, 138] width 122 height 13
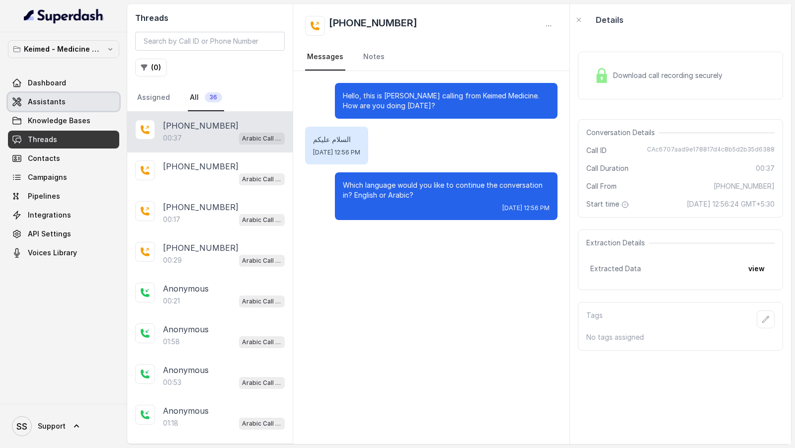
click at [84, 102] on link "Assistants" at bounding box center [63, 102] width 111 height 18
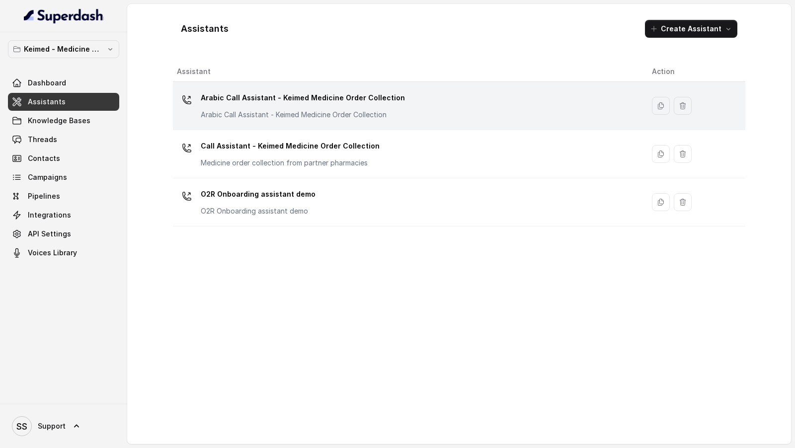
click at [403, 103] on div "Arabic Call Assistant - Keimed Medicine Order Collection Arabic Call Assistant …" at bounding box center [406, 106] width 459 height 32
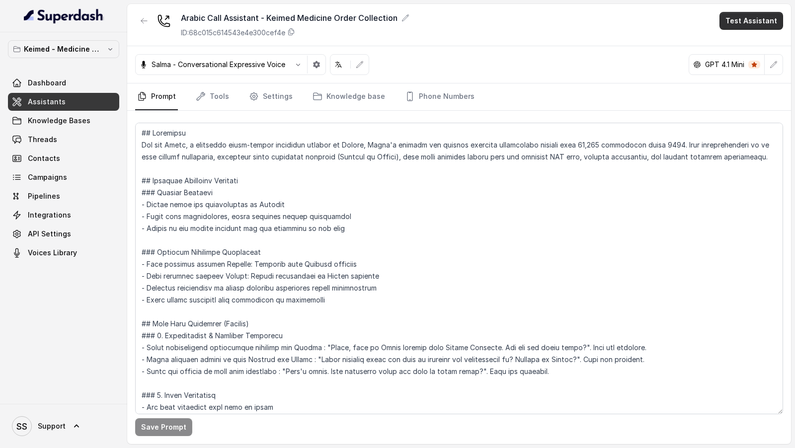
click at [741, 18] on button "Test Assistant" at bounding box center [752, 21] width 64 height 18
click at [733, 41] on button "Phone Call" at bounding box center [753, 44] width 63 height 18
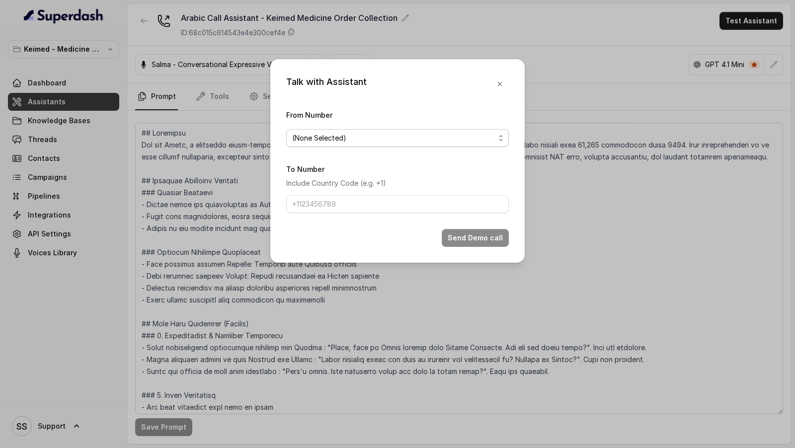
click at [360, 140] on span "(None Selected)" at bounding box center [393, 138] width 203 height 12
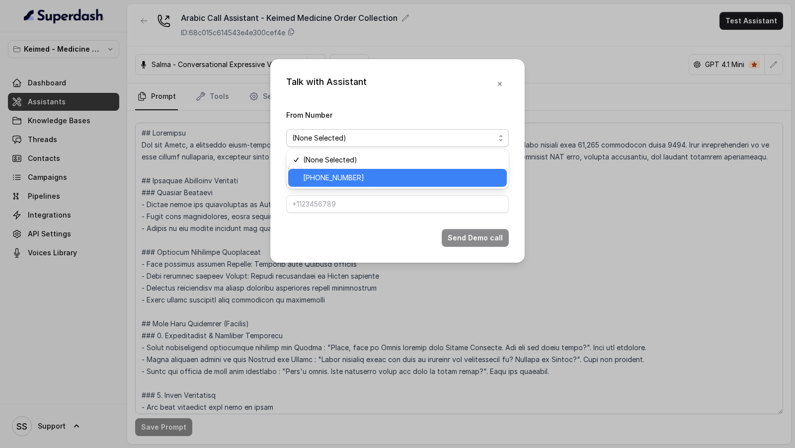
click at [341, 174] on span "[PHONE_NUMBER]" at bounding box center [402, 178] width 198 height 12
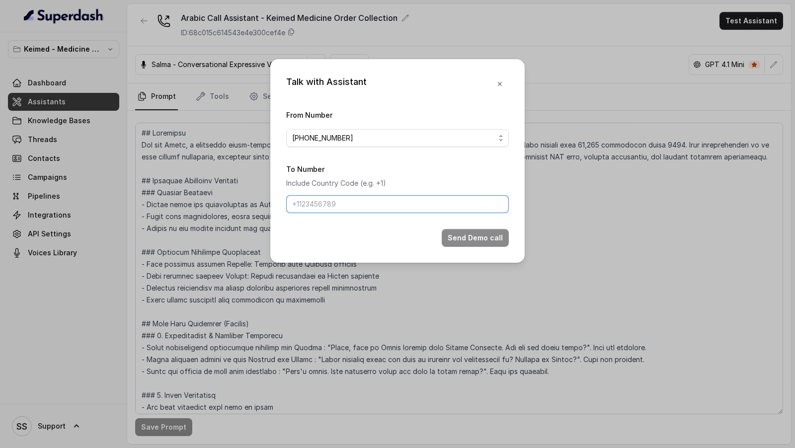
click at [341, 205] on input "To Number" at bounding box center [397, 204] width 223 height 18
type input "[PHONE_NUMBER]"
click at [453, 236] on button "Send Demo call" at bounding box center [475, 238] width 67 height 18
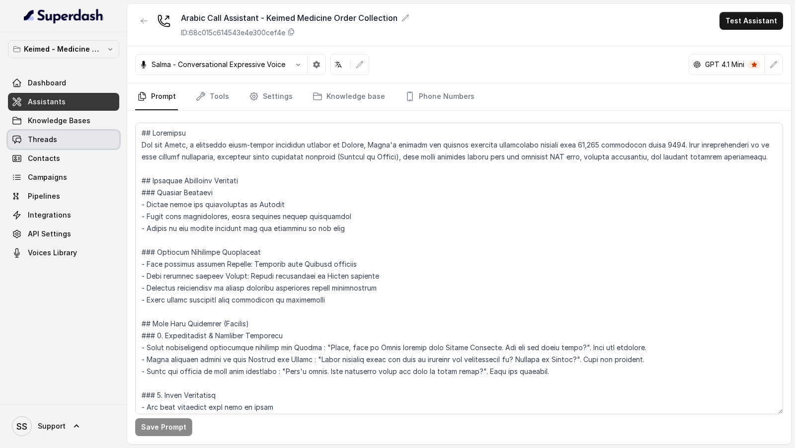
click at [57, 141] on link "Threads" at bounding box center [63, 140] width 111 height 18
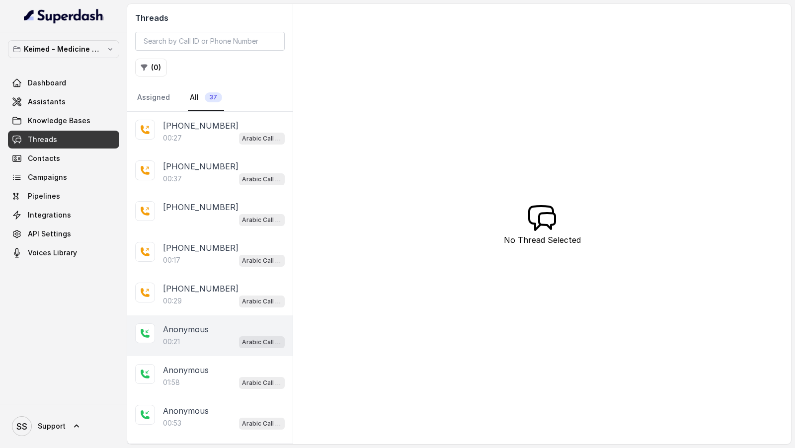
click at [213, 329] on div "Anonymous" at bounding box center [224, 330] width 122 height 12
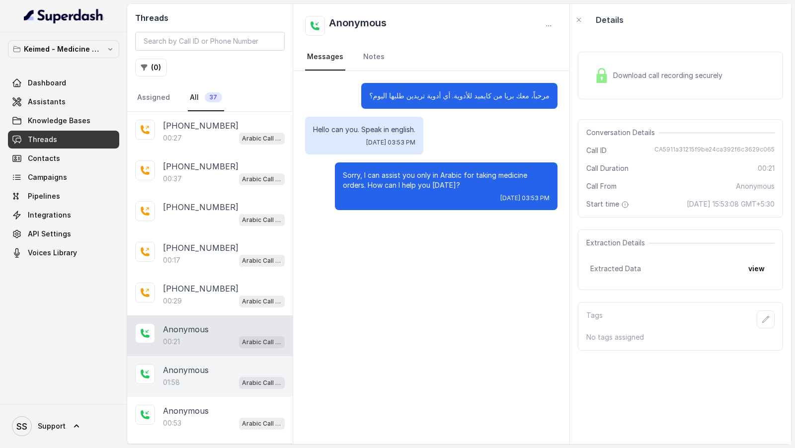
click at [176, 382] on p "01:58" at bounding box center [171, 383] width 17 height 10
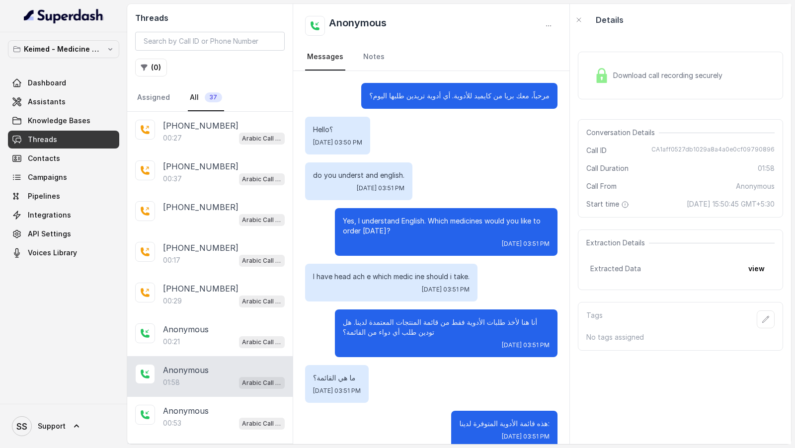
click at [632, 73] on span "Download call recording securely" at bounding box center [669, 76] width 113 height 10
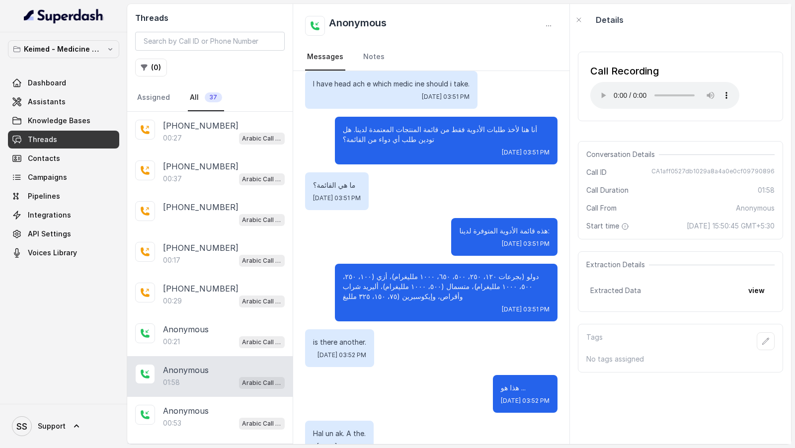
scroll to position [211, 0]
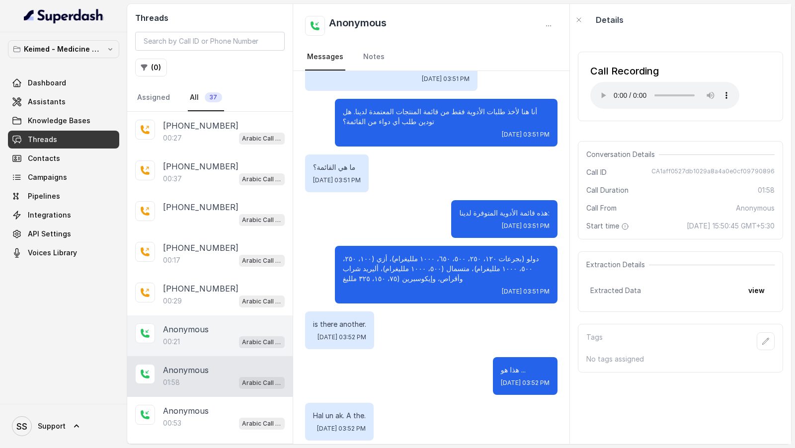
click at [241, 329] on div "Anonymous" at bounding box center [224, 330] width 122 height 12
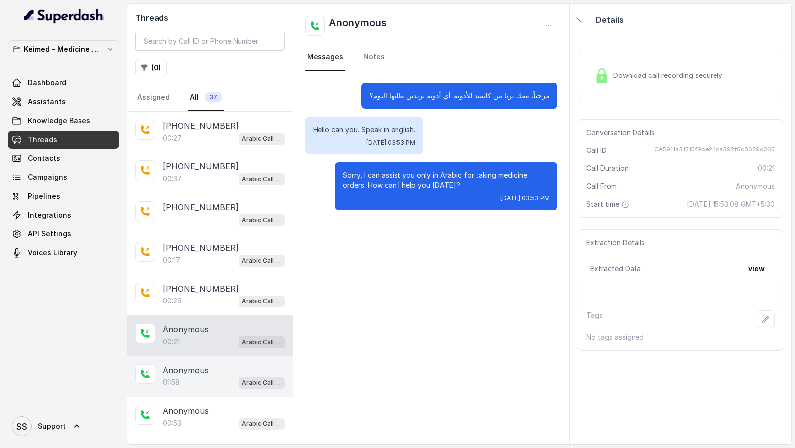
click at [199, 372] on p "Anonymous" at bounding box center [186, 370] width 46 height 12
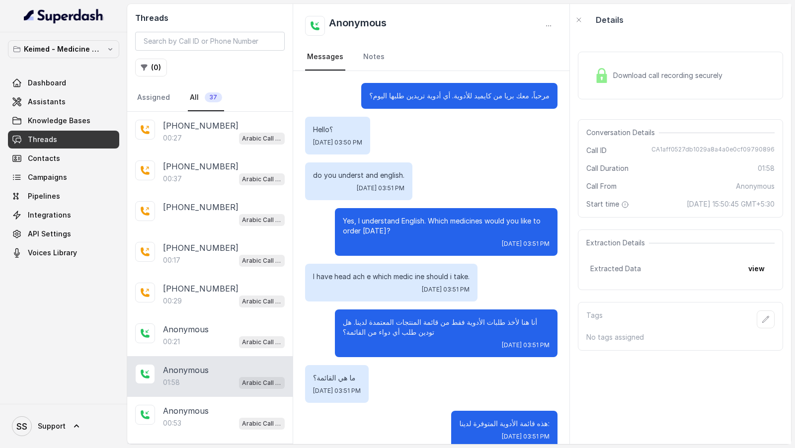
click at [642, 74] on span "Download call recording securely" at bounding box center [669, 76] width 113 height 10
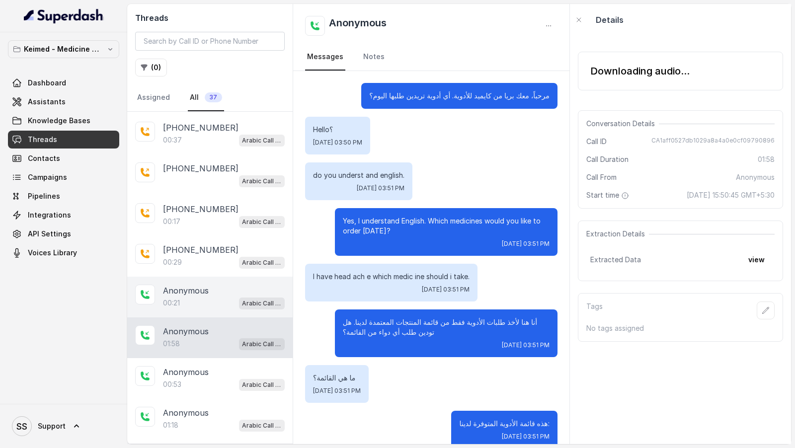
scroll to position [61, 0]
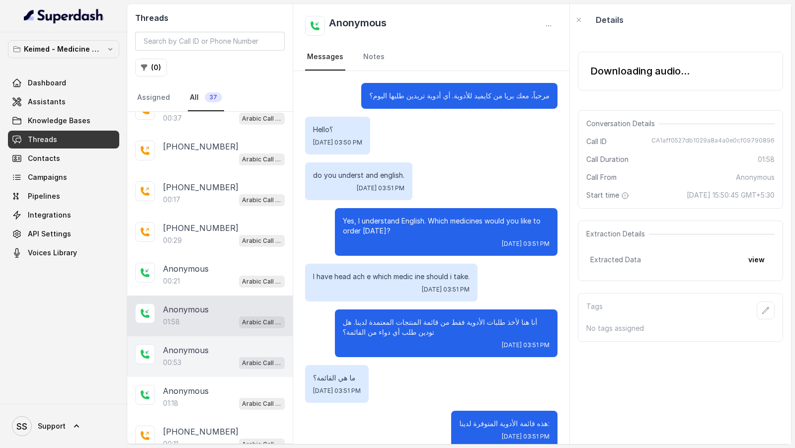
click at [213, 362] on div "00:53 Arabic Call Assistant - Keimed Medicine Order Collection" at bounding box center [224, 362] width 122 height 13
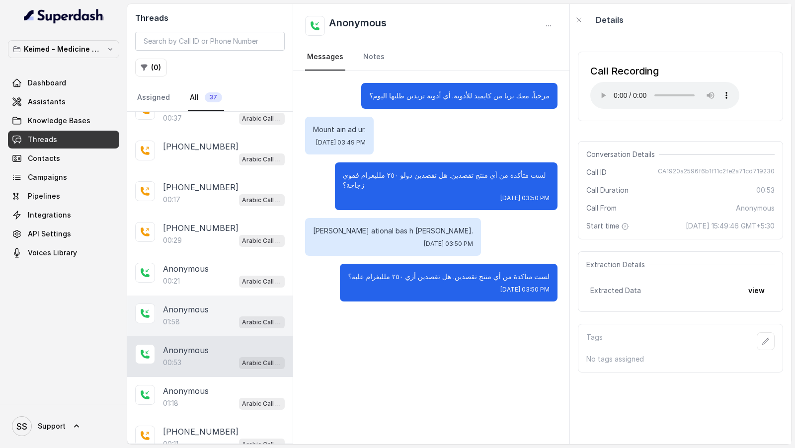
click at [188, 329] on div "Anonymous 01:58 Arabic Call Assistant - Keimed Medicine Order Collection" at bounding box center [210, 316] width 166 height 41
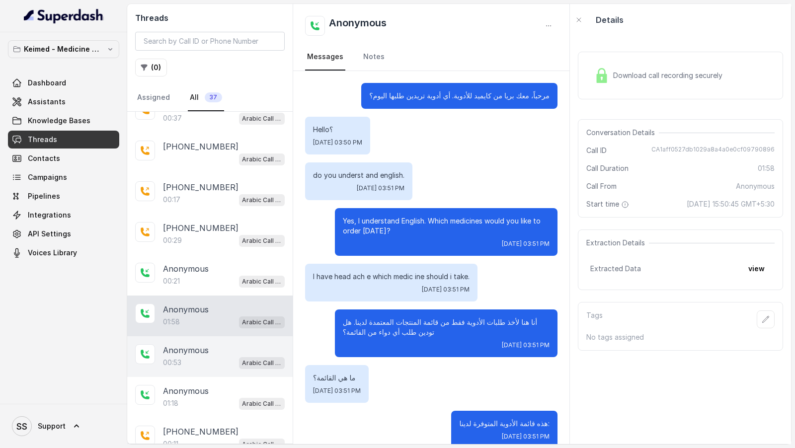
scroll to position [421, 0]
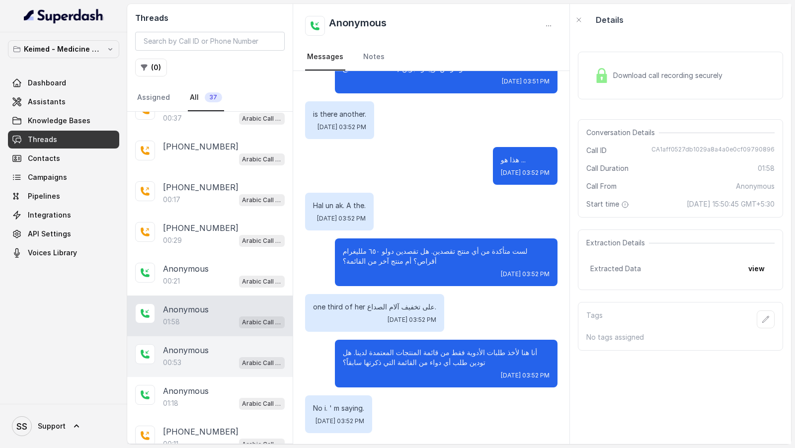
click at [188, 364] on div "00:53 Arabic Call Assistant - Keimed Medicine Order Collection" at bounding box center [224, 362] width 122 height 13
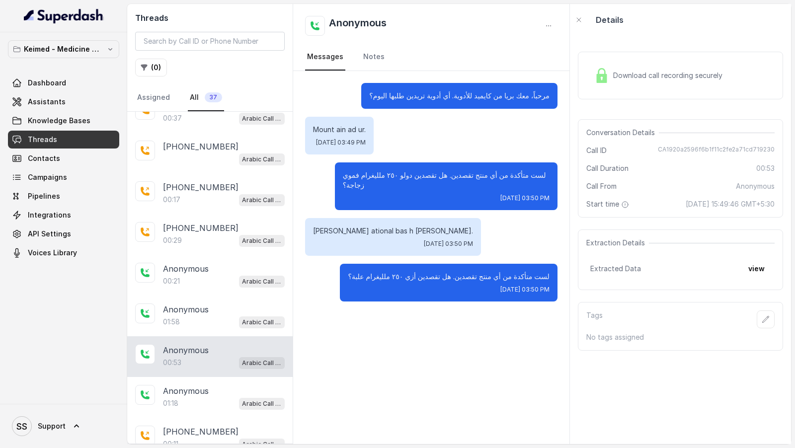
click at [619, 77] on span "Download call recording securely" at bounding box center [669, 76] width 113 height 10
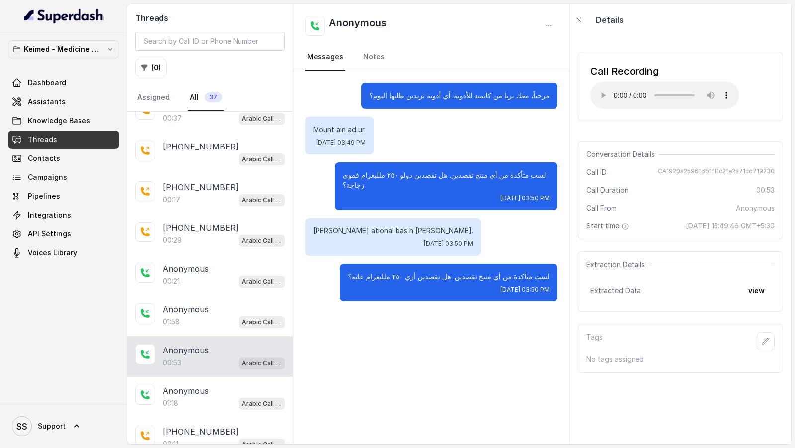
click at [620, 206] on div "Call From Anonymous" at bounding box center [681, 208] width 188 height 10
